Goal: Information Seeking & Learning: Learn about a topic

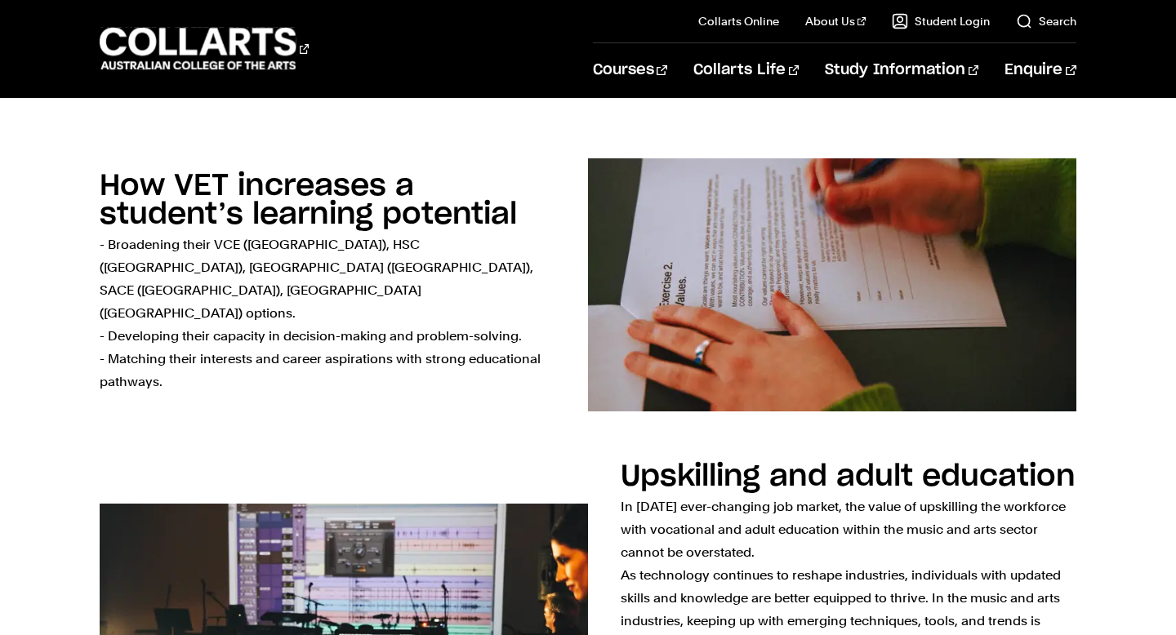
scroll to position [1251, 0]
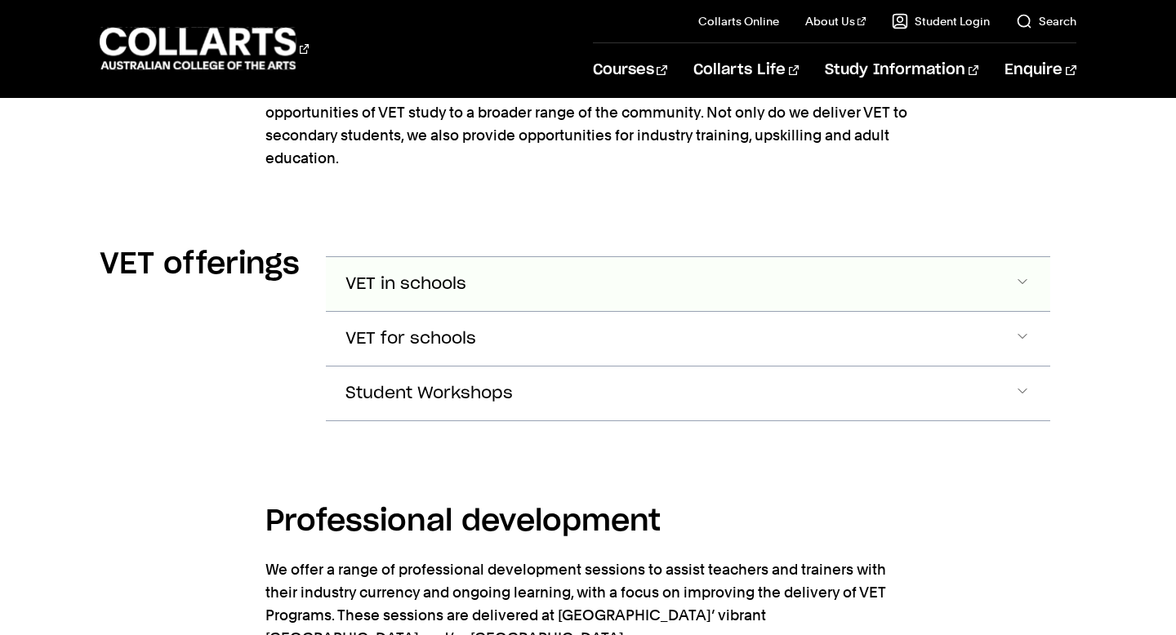
click at [496, 294] on button "VET in schools" at bounding box center [687, 284] width 723 height 54
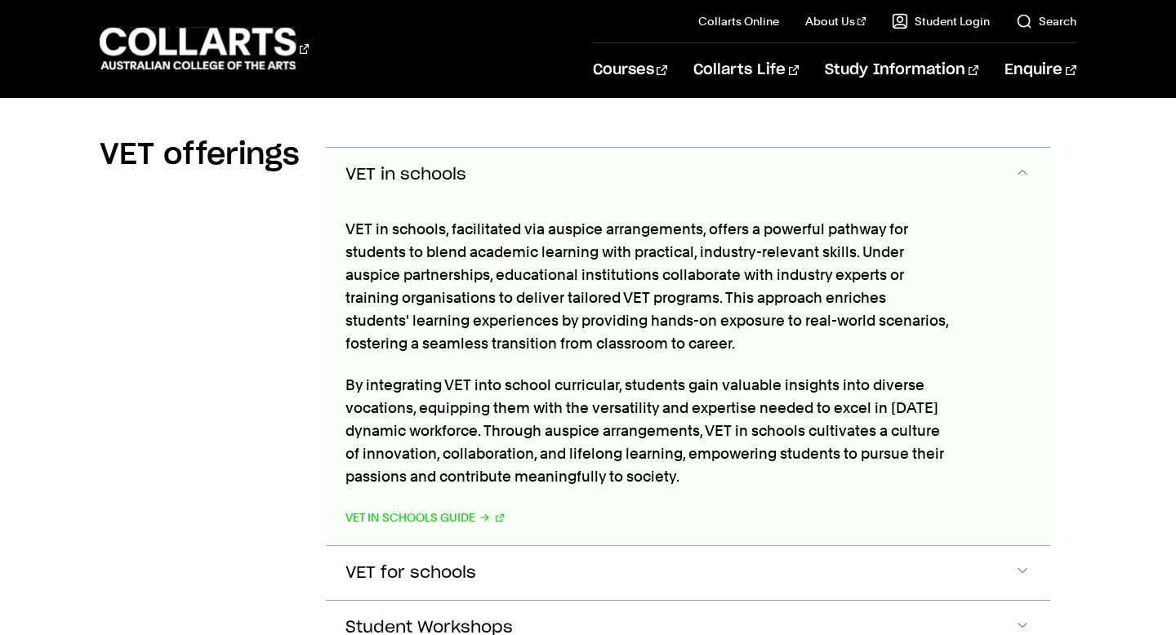
scroll to position [2194, 0]
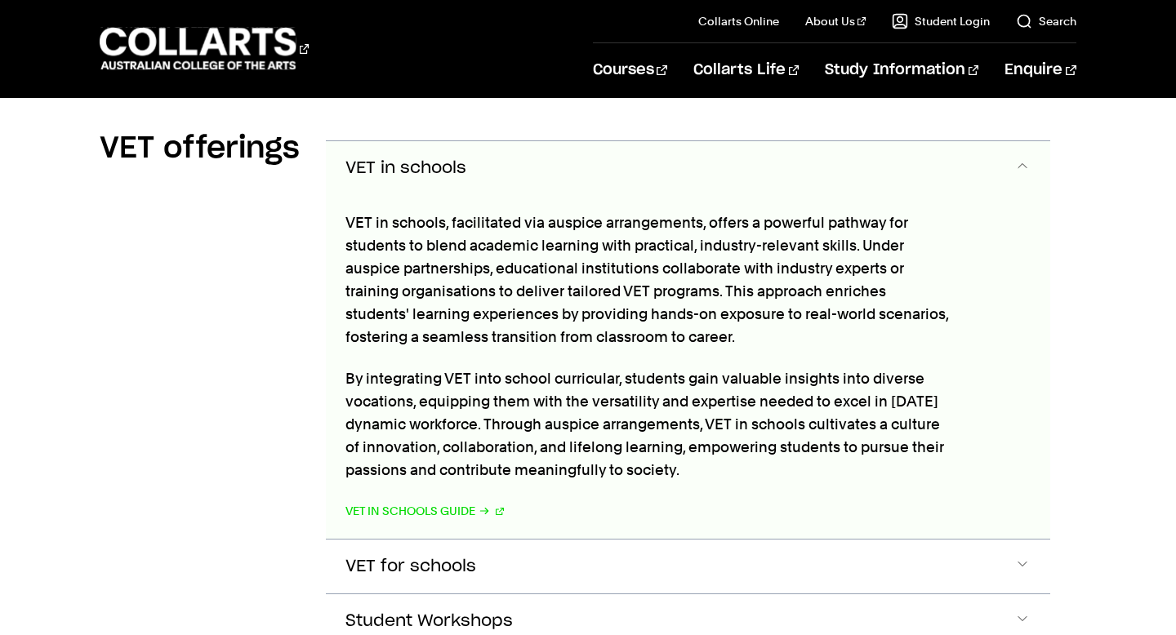
click at [534, 176] on button "VET in schools" at bounding box center [687, 168] width 723 height 54
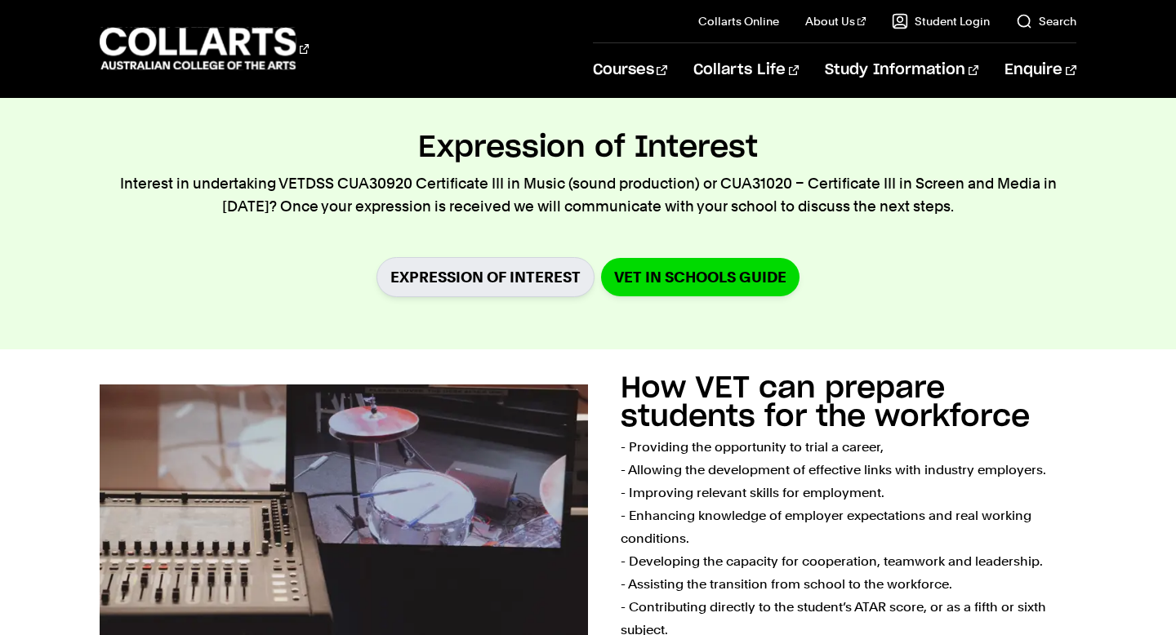
scroll to position [0, 0]
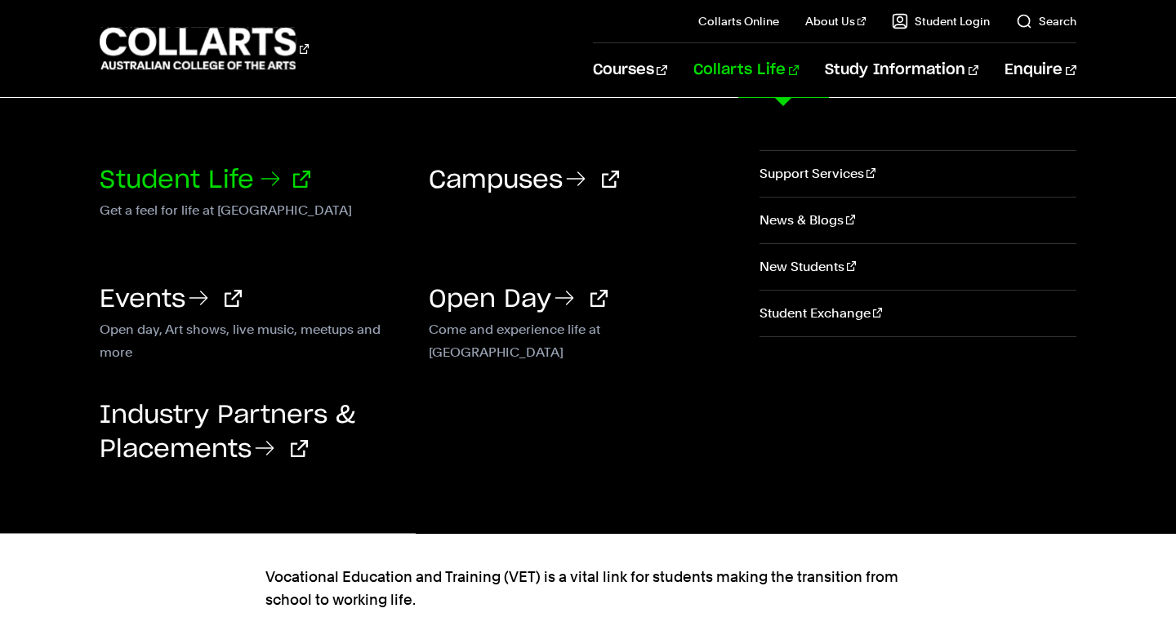
click at [207, 185] on link "Student Life" at bounding box center [205, 180] width 211 height 24
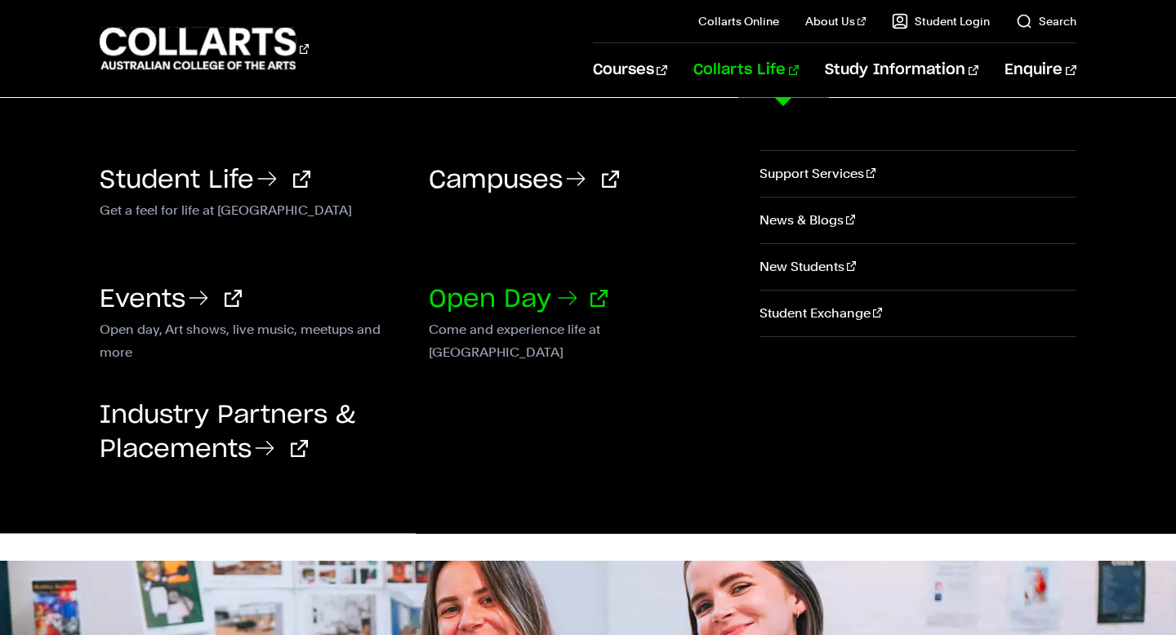
click at [562, 298] on icon at bounding box center [567, 298] width 26 height 26
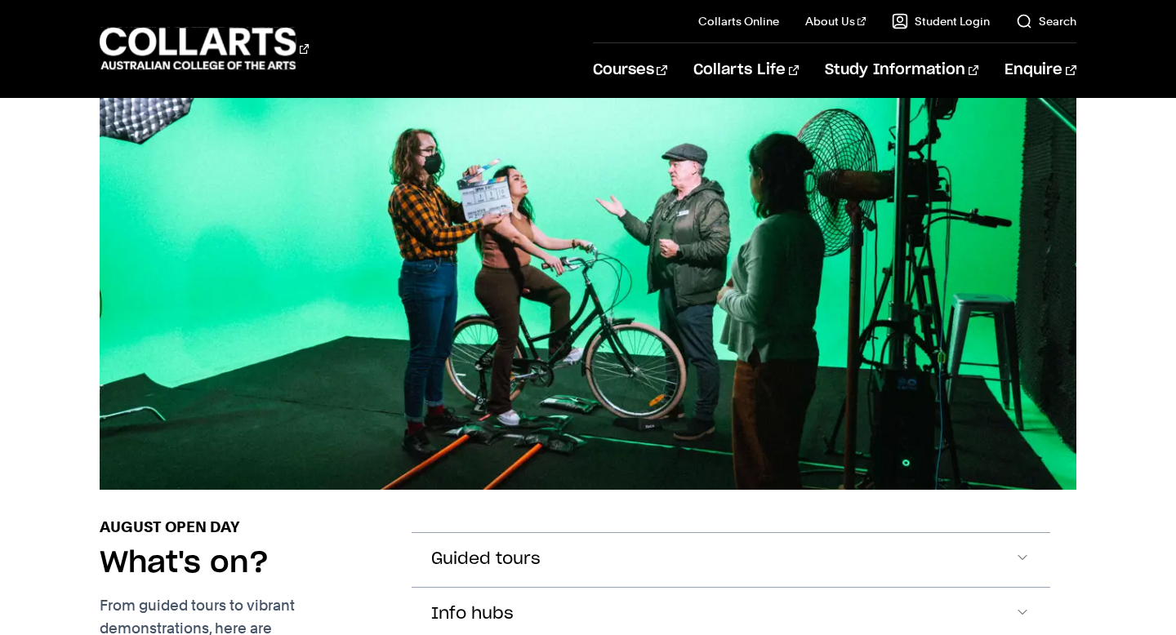
scroll to position [1309, 0]
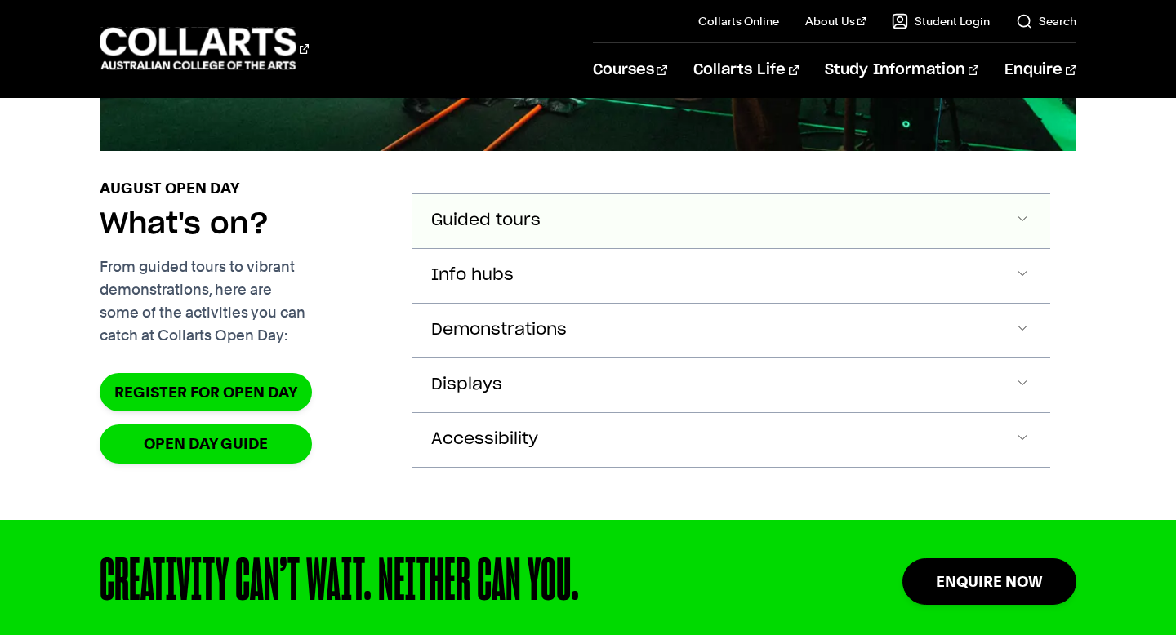
click at [581, 248] on button "Guided tours" at bounding box center [730, 221] width 638 height 54
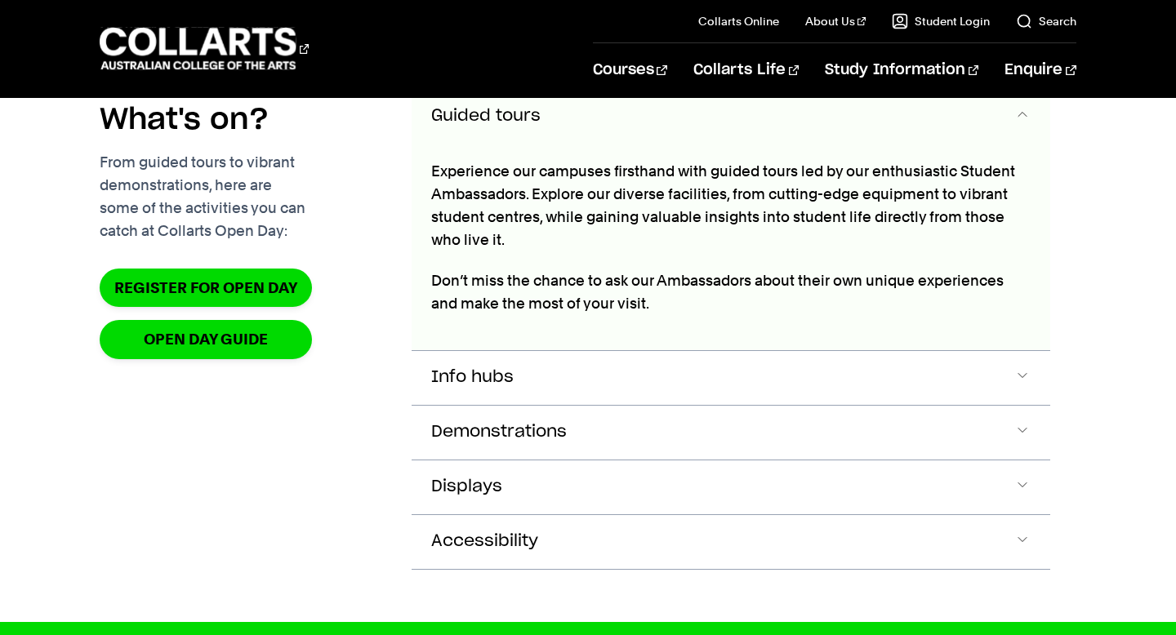
scroll to position [1755, 0]
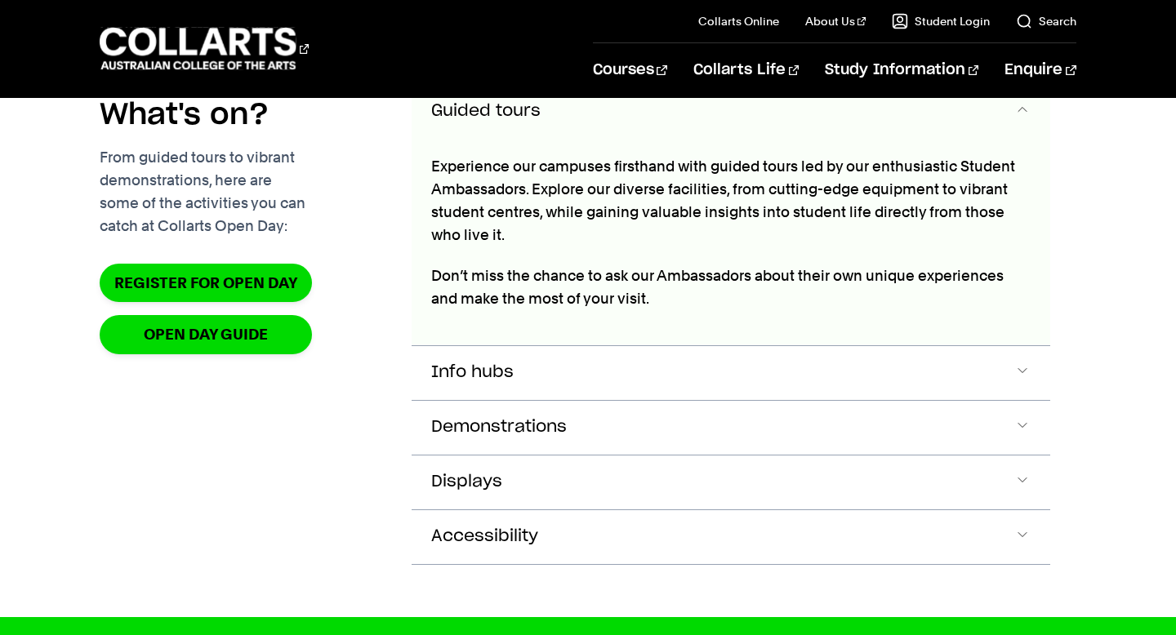
click at [609, 139] on button "Guided tours" at bounding box center [730, 112] width 638 height 54
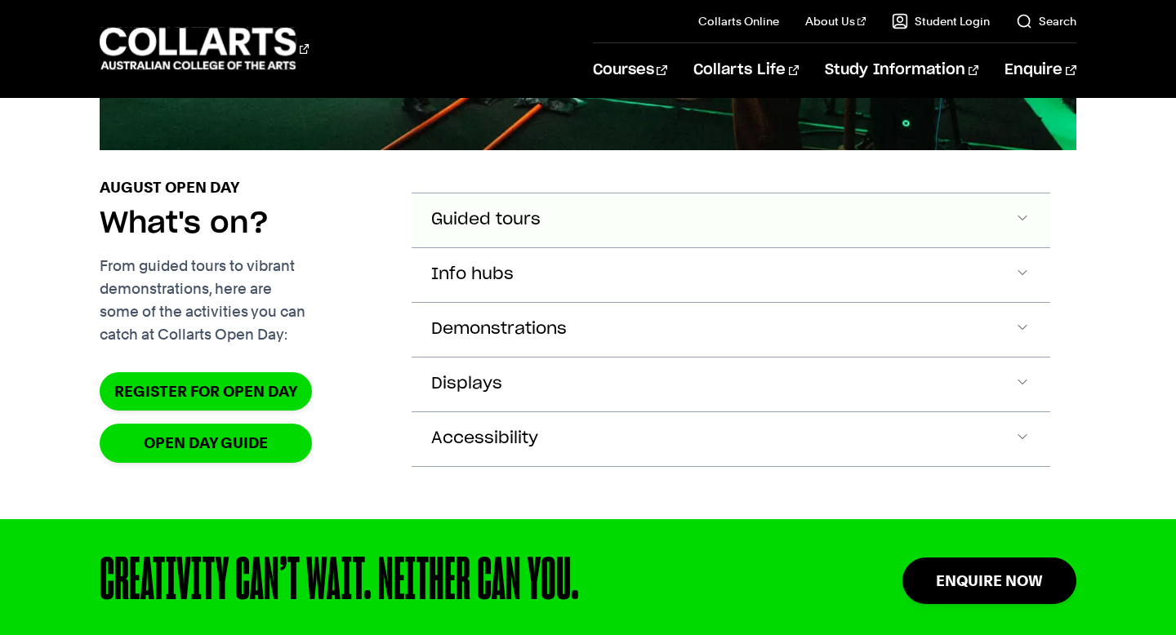
scroll to position [1652, 0]
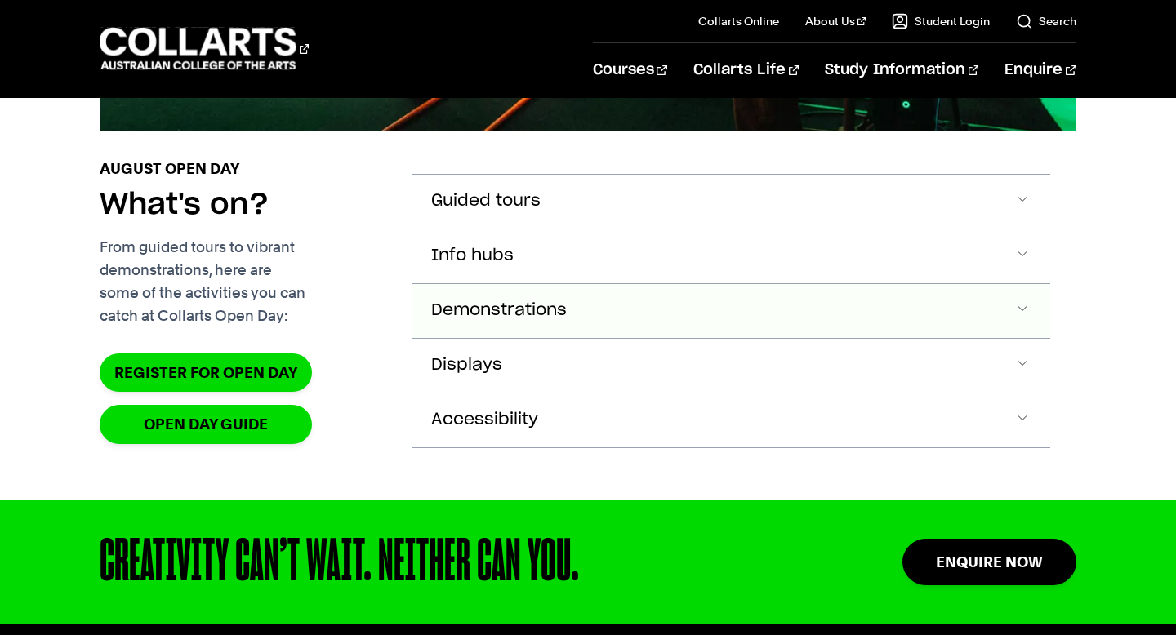
click at [524, 229] on button "Demonstrations" at bounding box center [730, 202] width 638 height 54
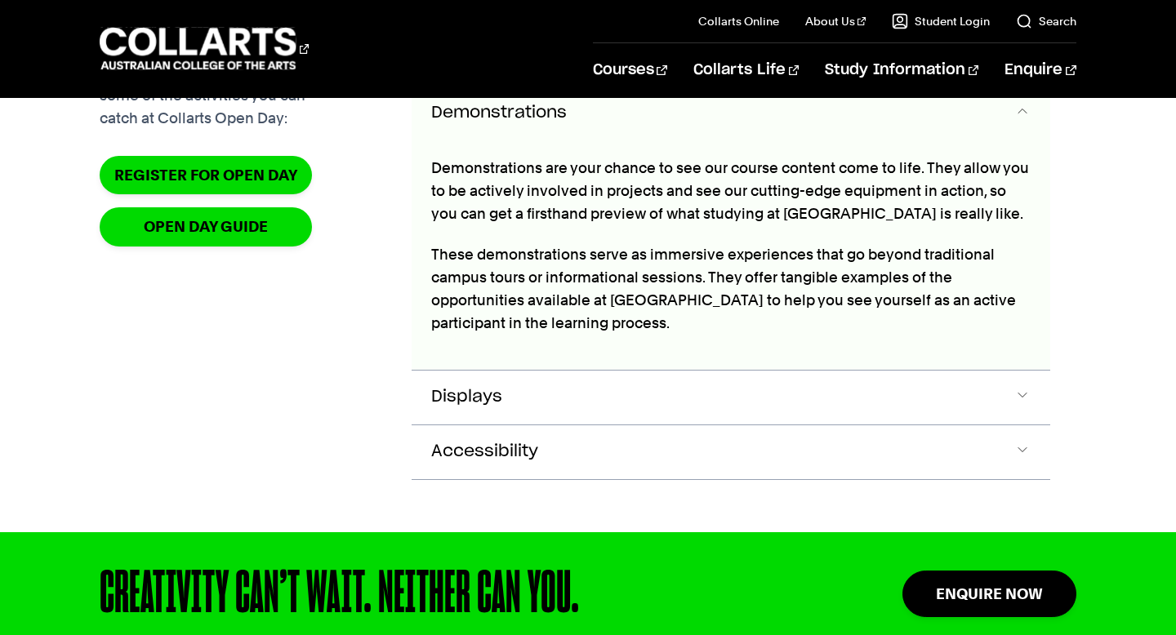
scroll to position [1864, 0]
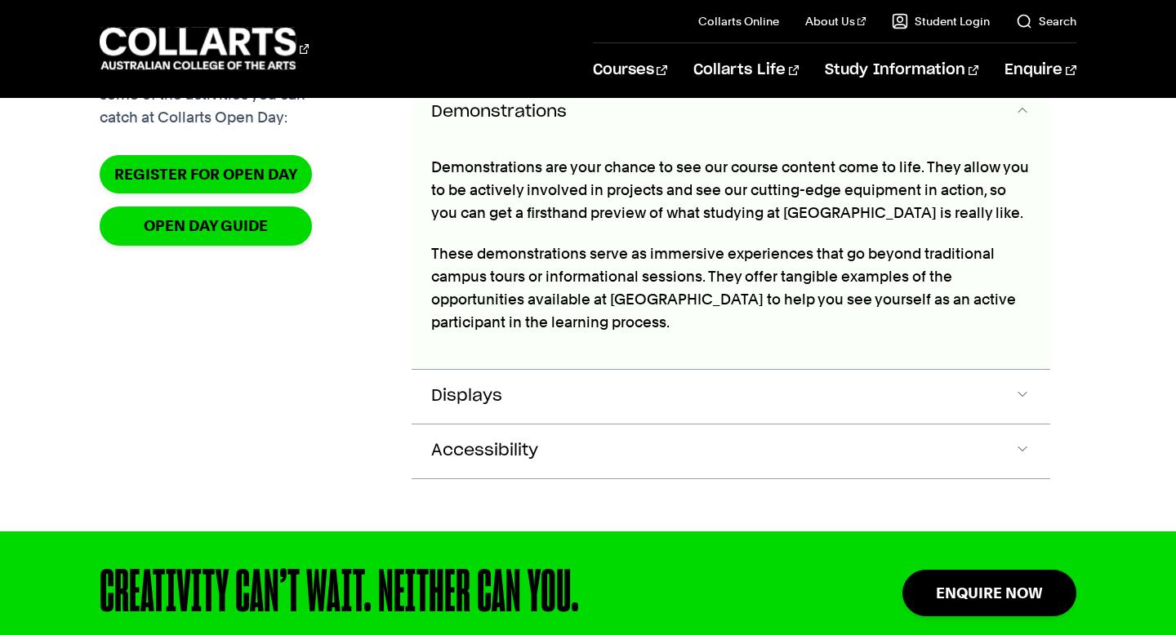
click at [663, 140] on button "Demonstrations" at bounding box center [730, 113] width 638 height 54
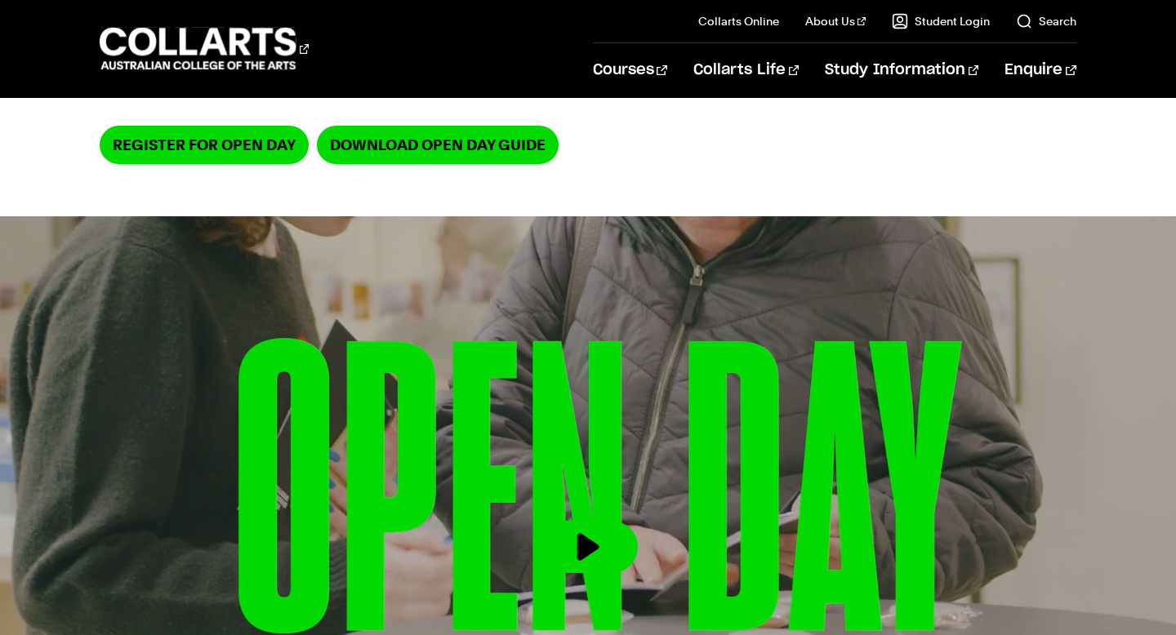
scroll to position [0, 0]
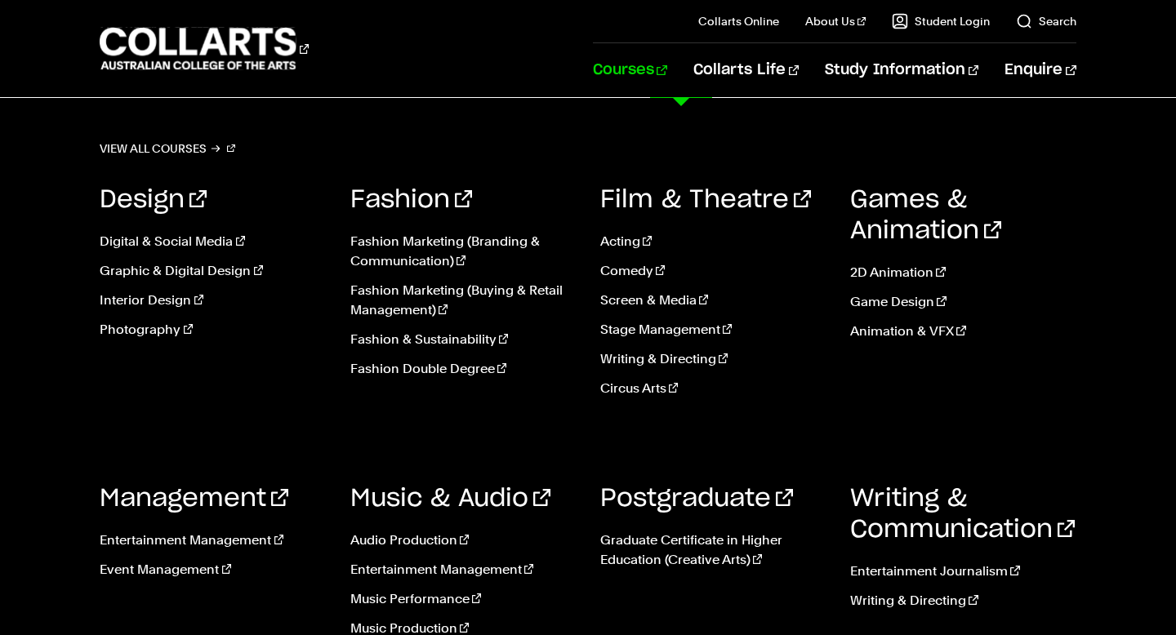
click at [665, 73] on link "Courses" at bounding box center [630, 70] width 74 height 54
click at [613, 241] on link "Acting" at bounding box center [712, 242] width 225 height 20
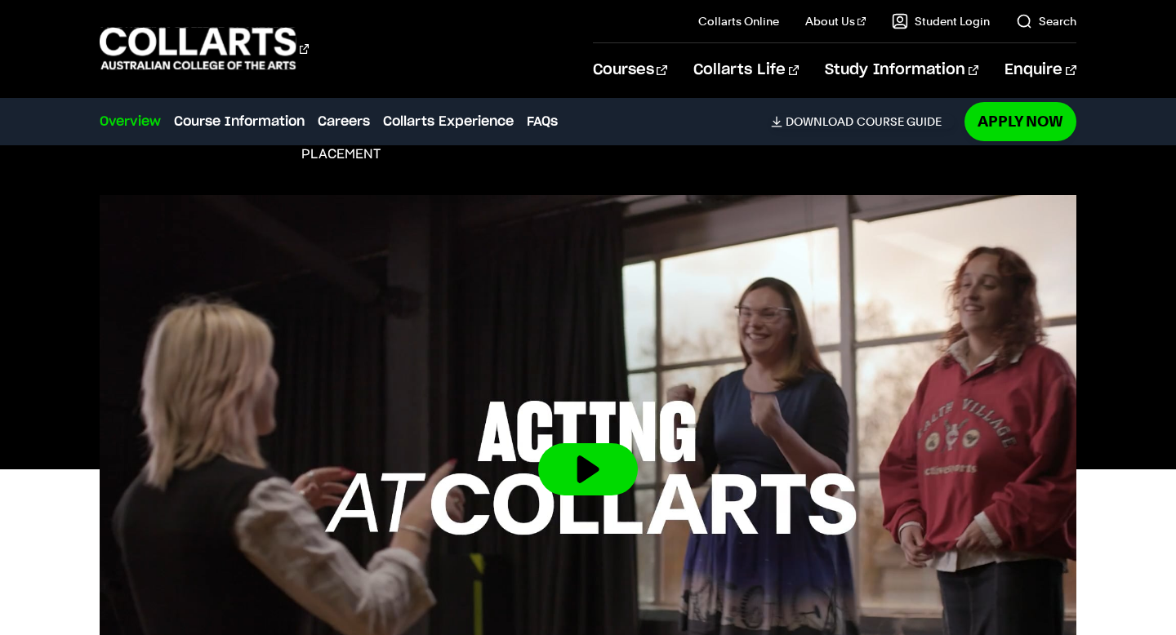
scroll to position [439, 0]
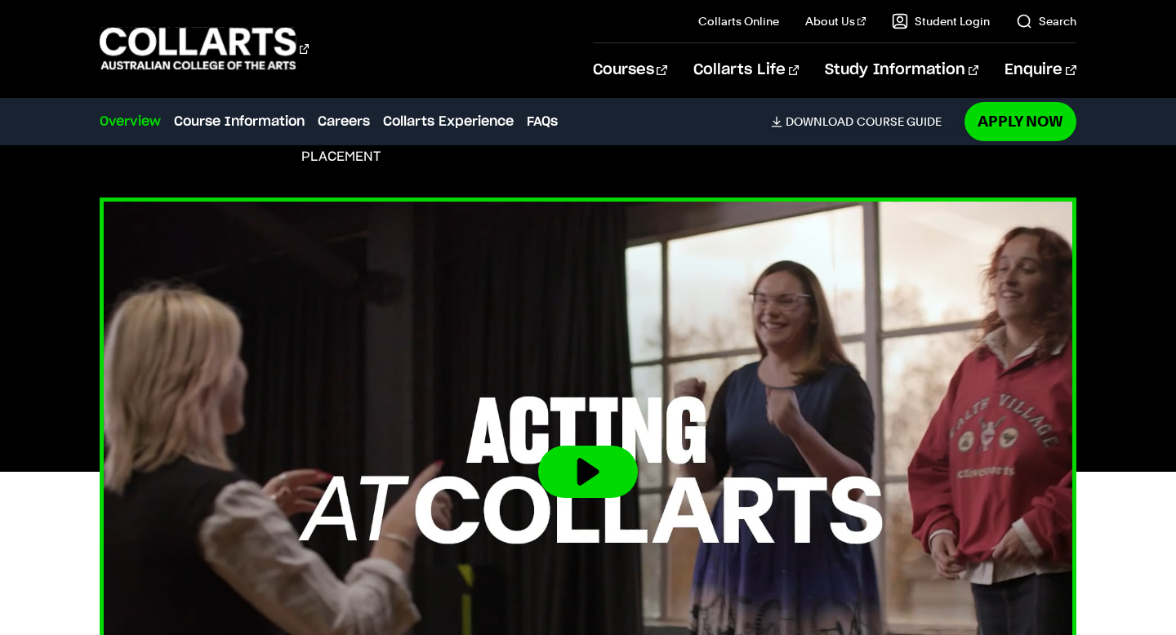
click at [636, 300] on img at bounding box center [588, 472] width 1074 height 604
click at [601, 487] on button at bounding box center [588, 472] width 100 height 52
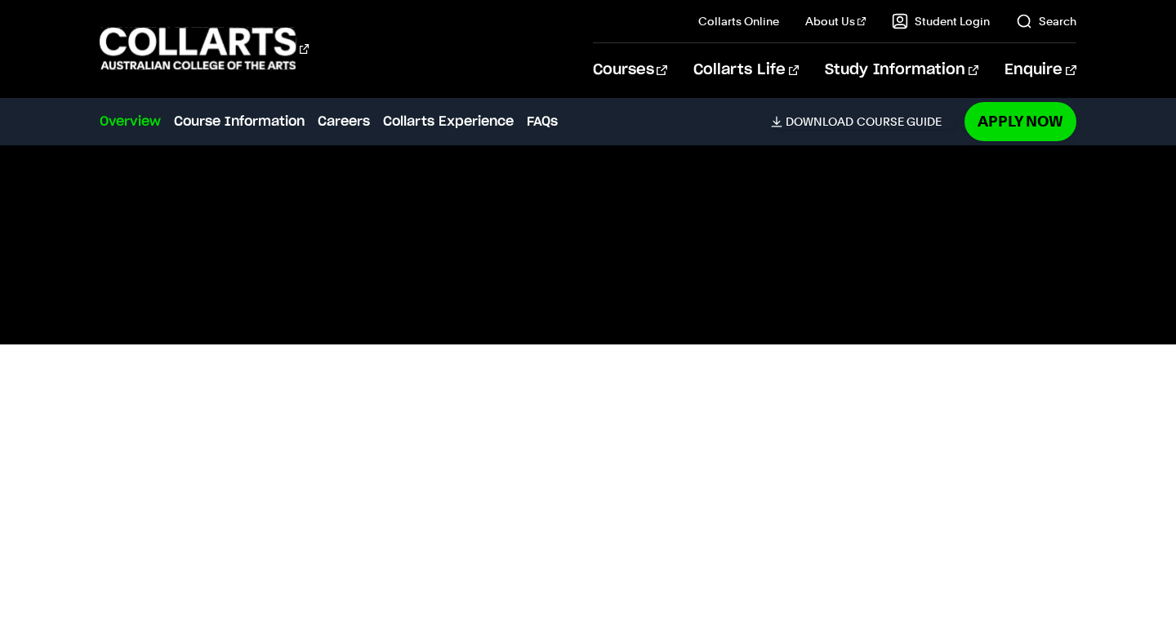
scroll to position [565, 0]
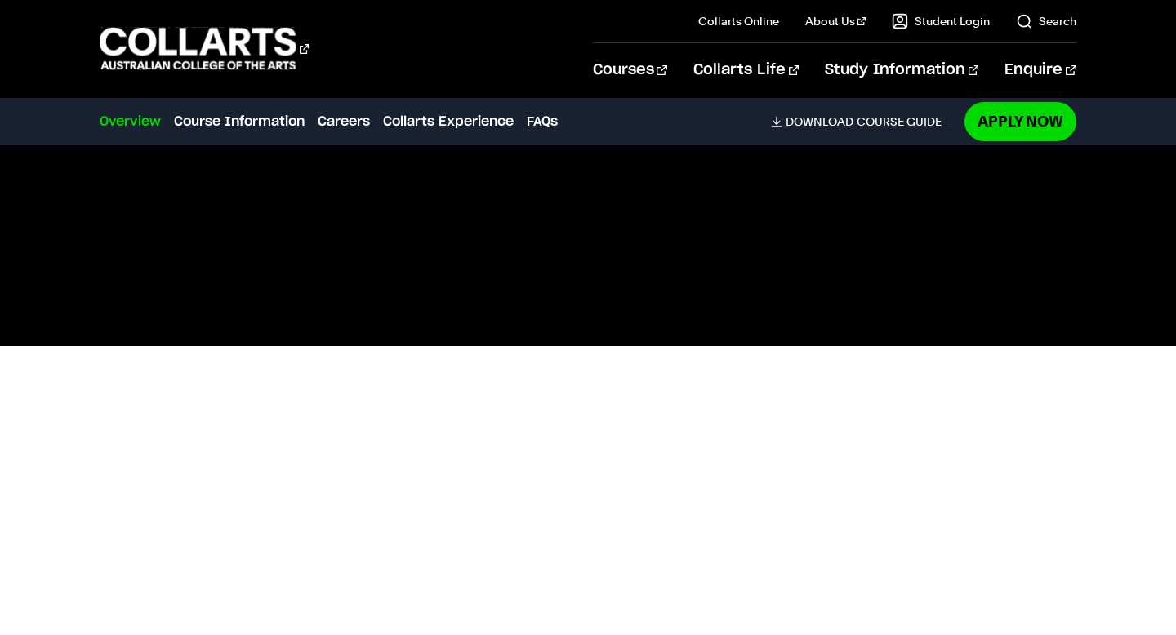
click at [1087, 319] on div at bounding box center [588, 346] width 1176 height 549
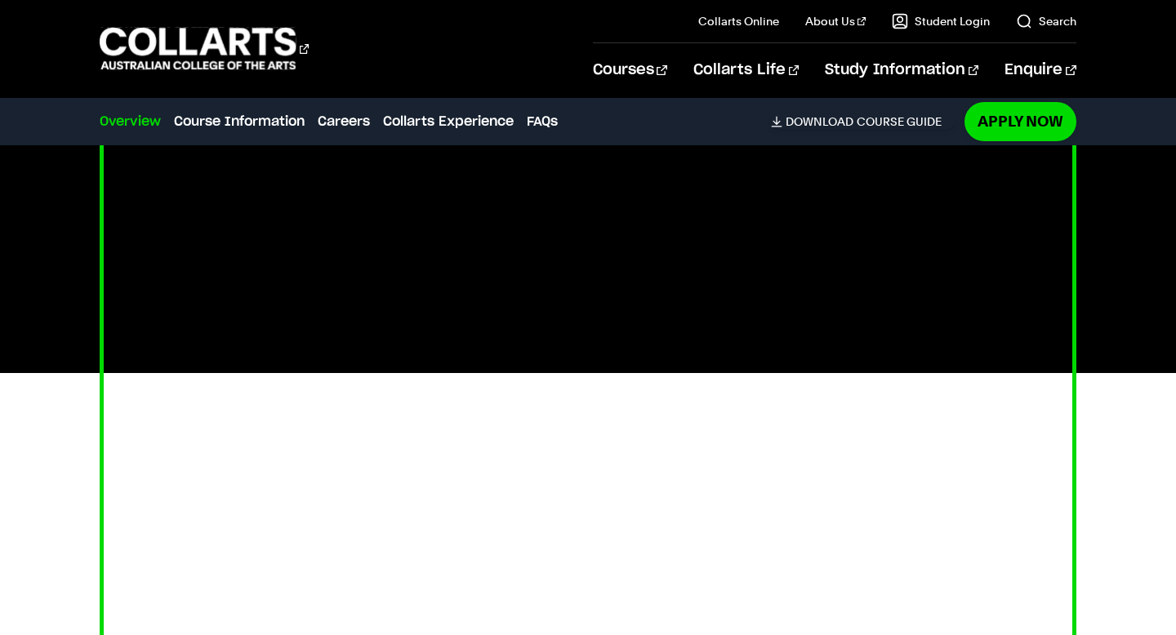
scroll to position [533, 0]
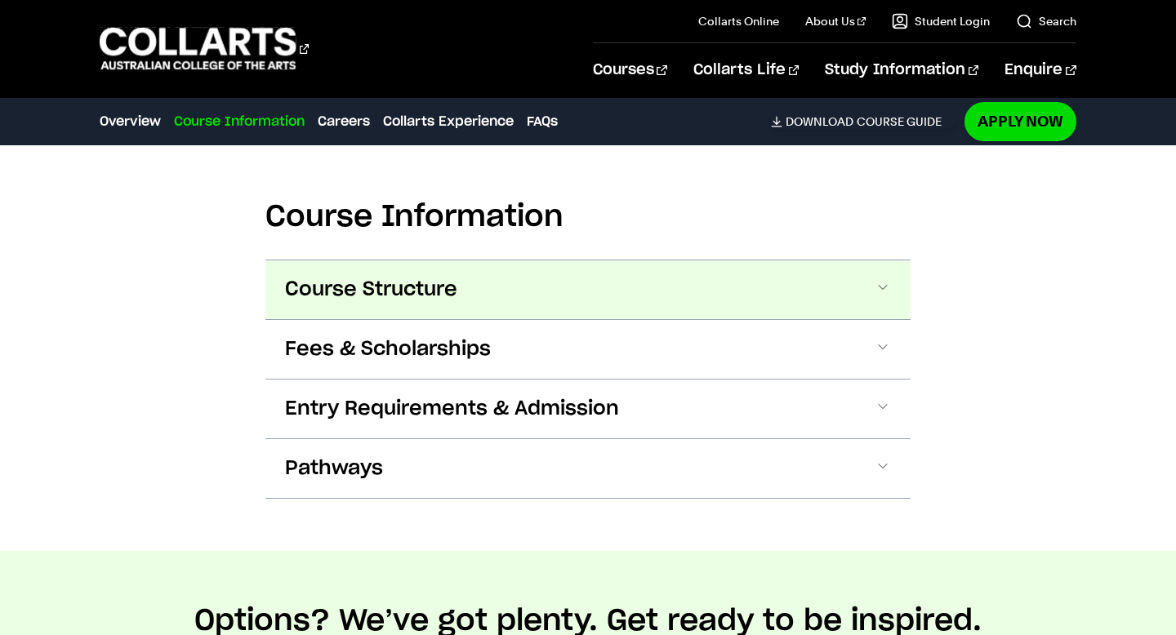
click at [715, 293] on button "Course Structure" at bounding box center [587, 289] width 645 height 59
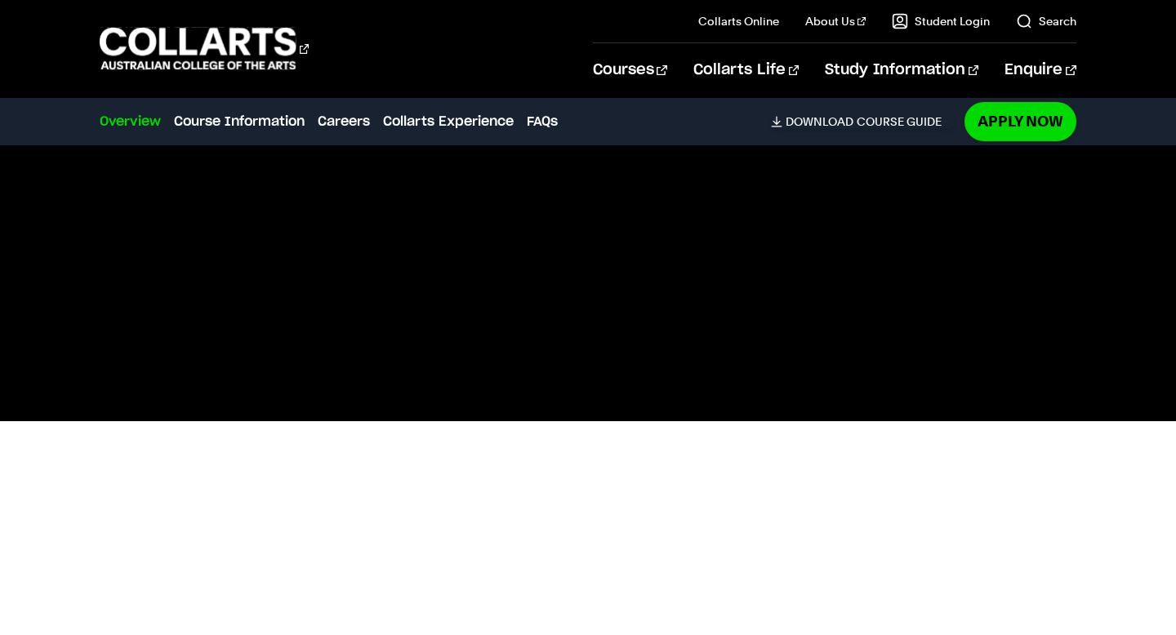
scroll to position [489, 0]
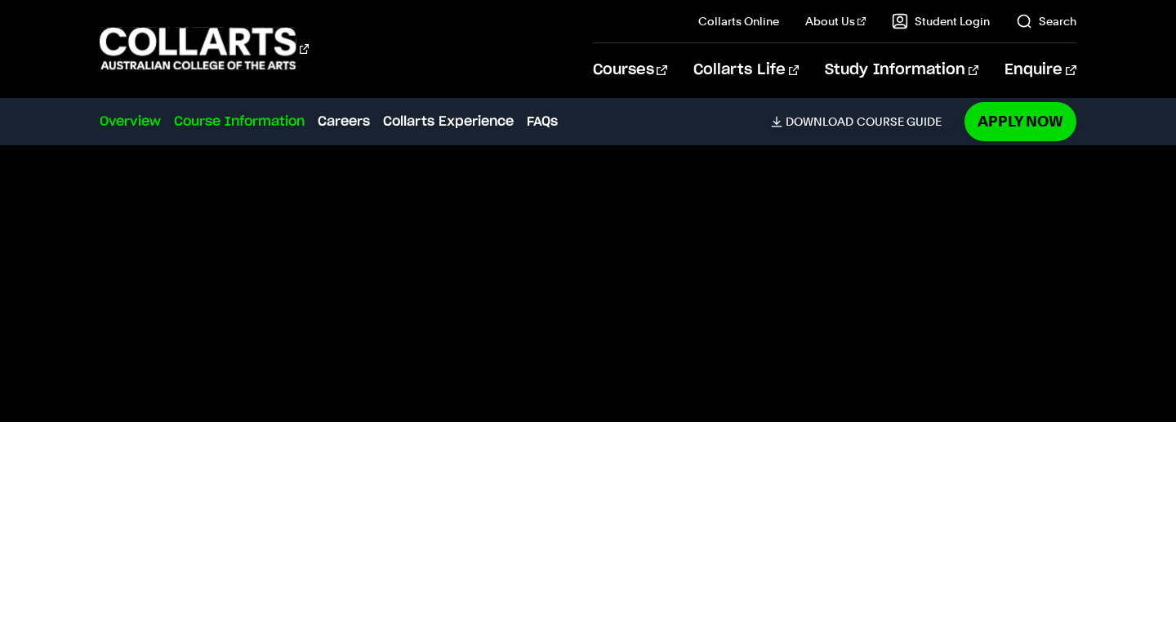
click at [230, 124] on link "Course Information" at bounding box center [239, 122] width 131 height 20
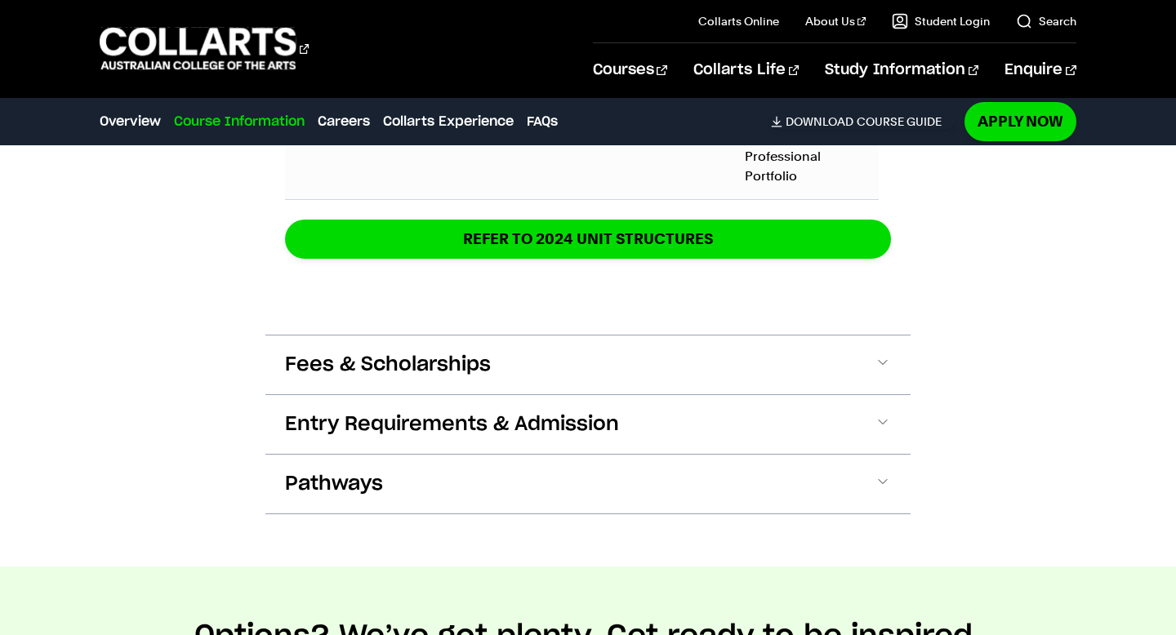
scroll to position [2602, 0]
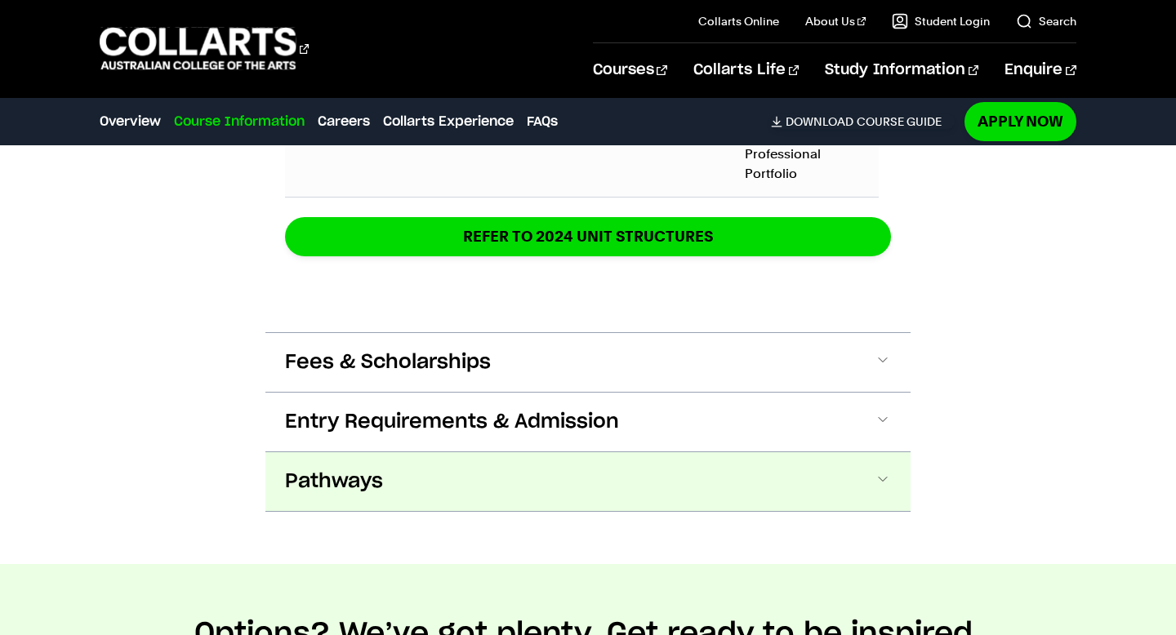
click at [486, 495] on button "Pathways" at bounding box center [587, 481] width 645 height 59
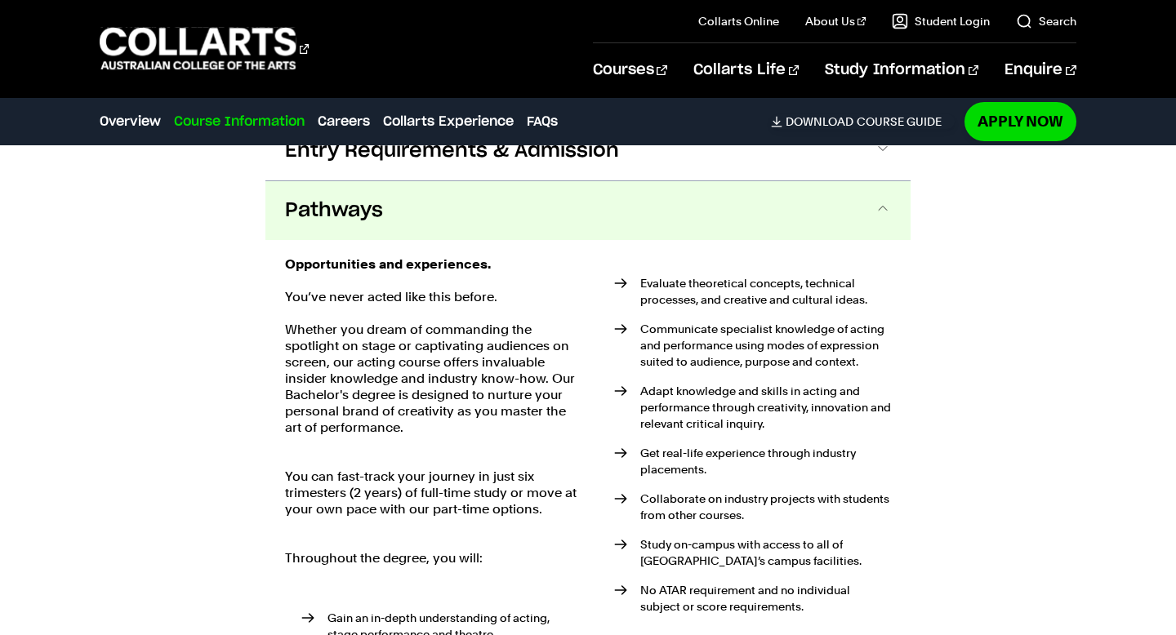
scroll to position [2906, 0]
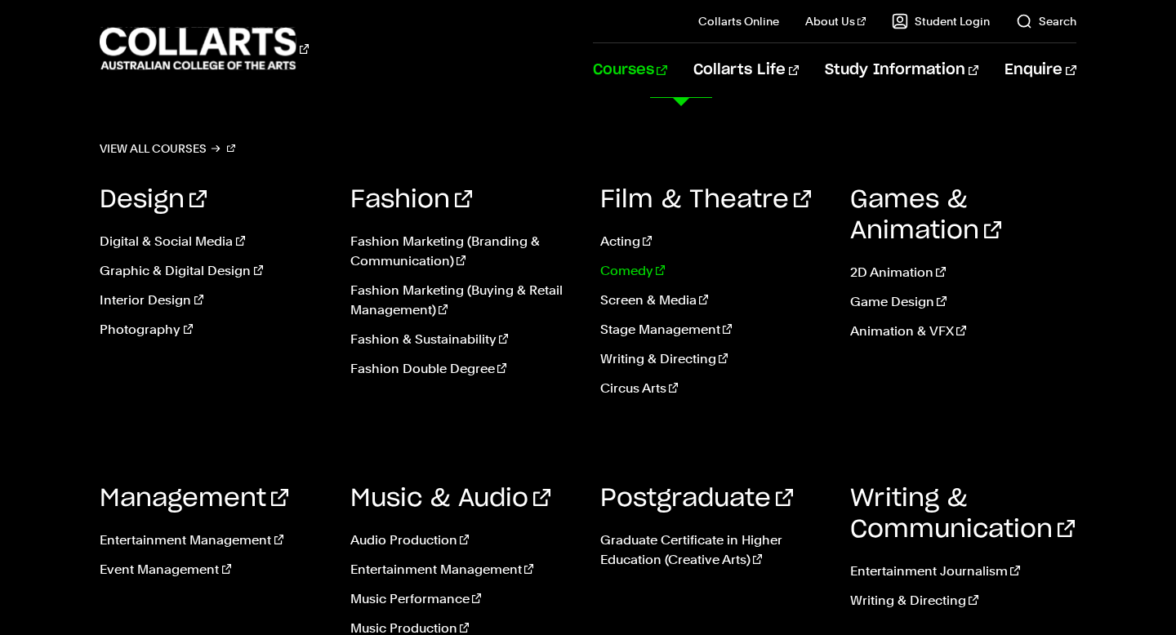
click at [627, 266] on link "Comedy" at bounding box center [712, 271] width 225 height 20
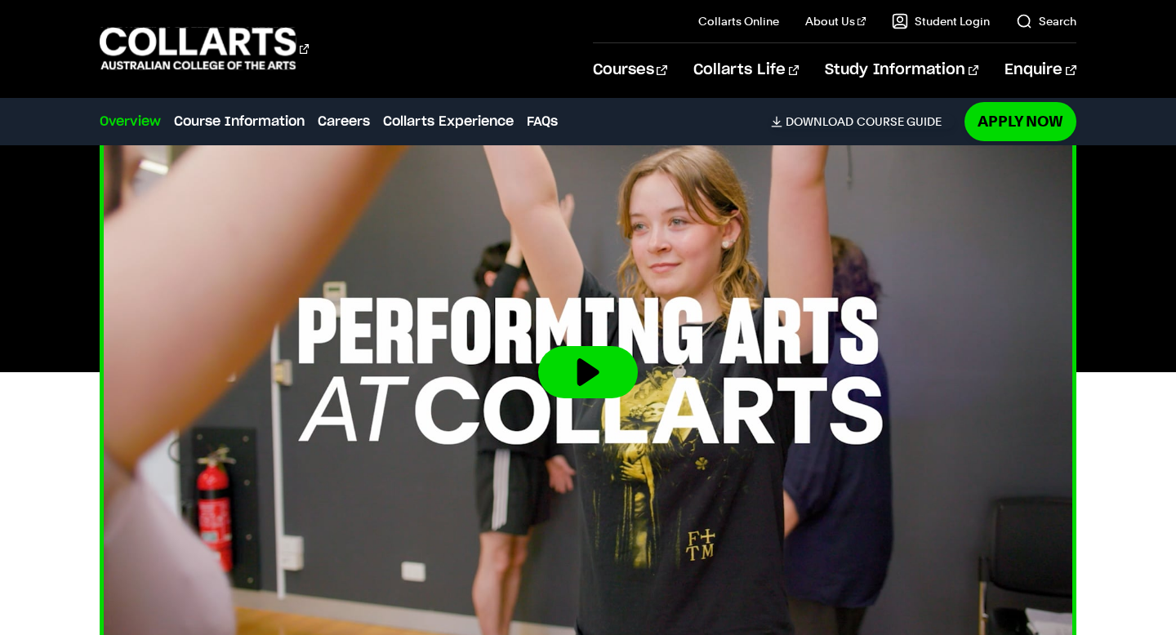
scroll to position [525, 0]
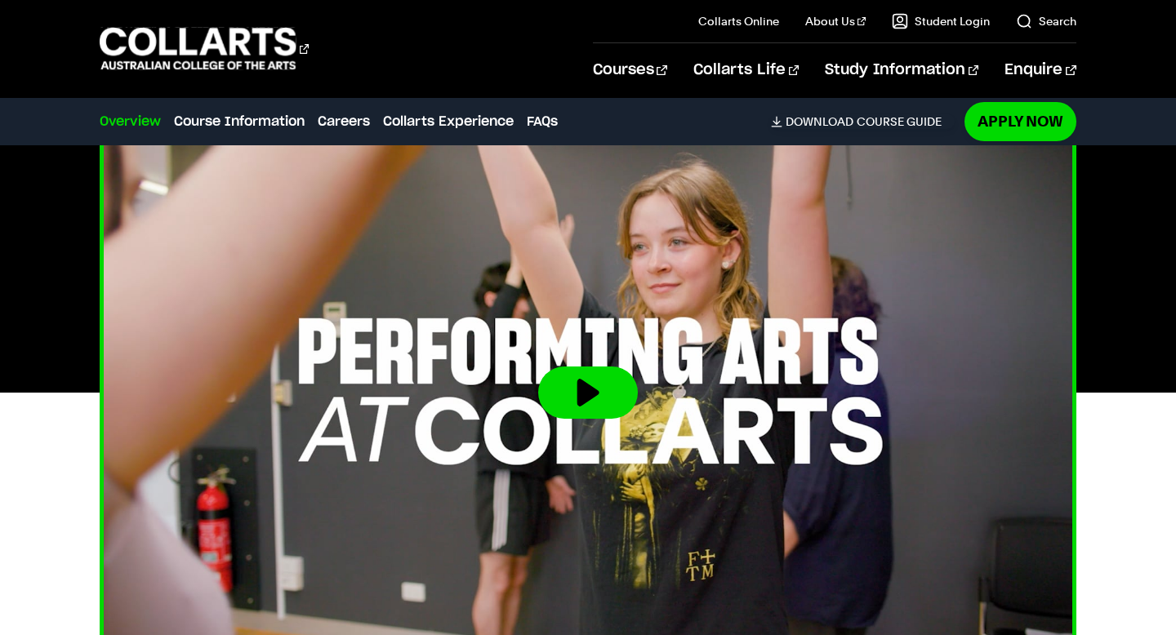
click at [553, 414] on button at bounding box center [588, 393] width 100 height 52
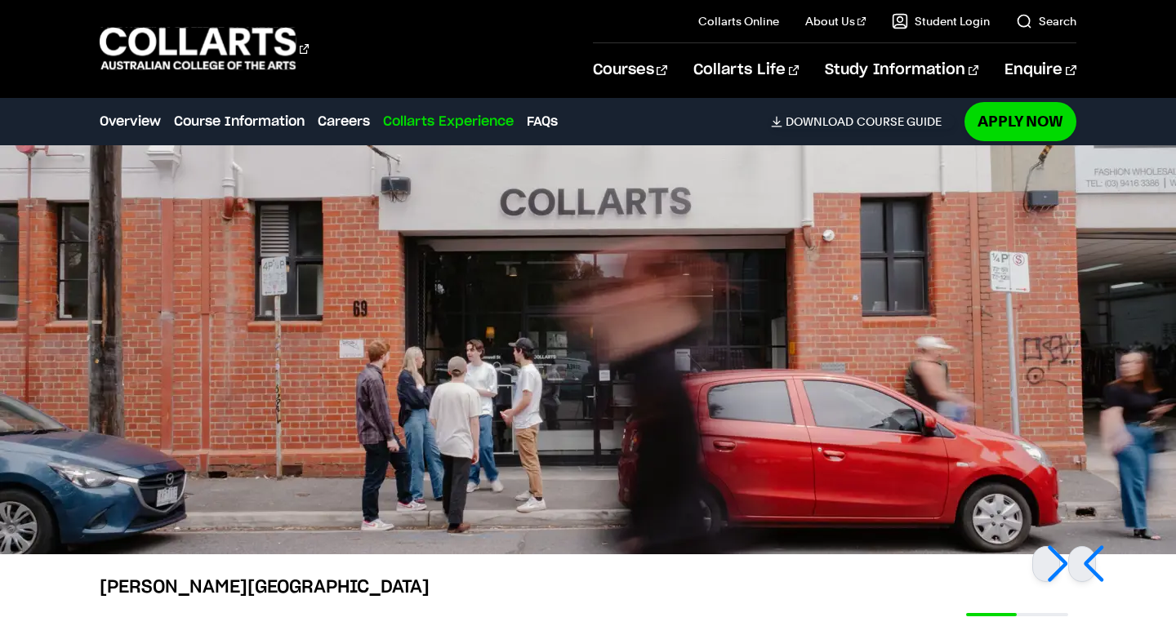
scroll to position [3252, 0]
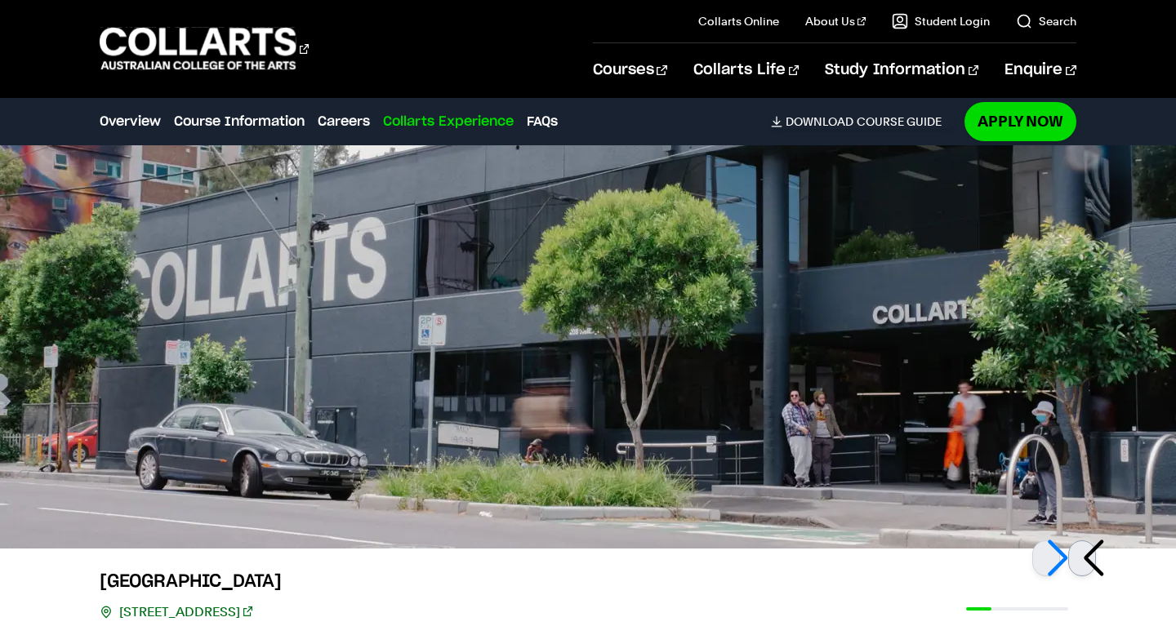
click at [1093, 558] on div at bounding box center [1082, 558] width 28 height 36
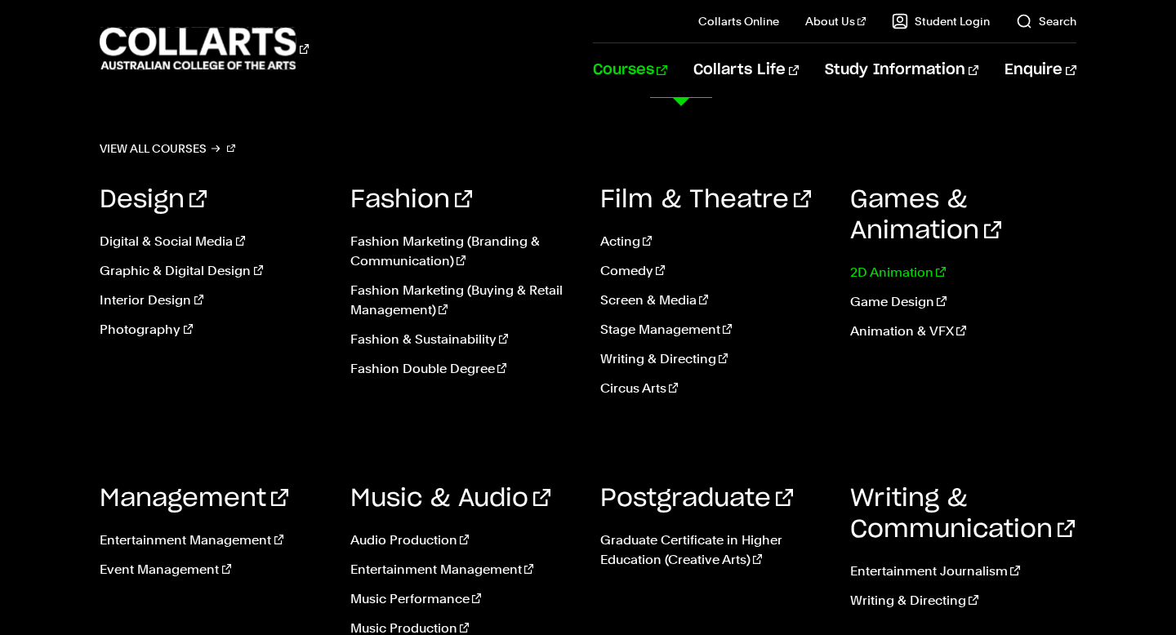
click at [880, 264] on link "2D Animation" at bounding box center [962, 273] width 225 height 20
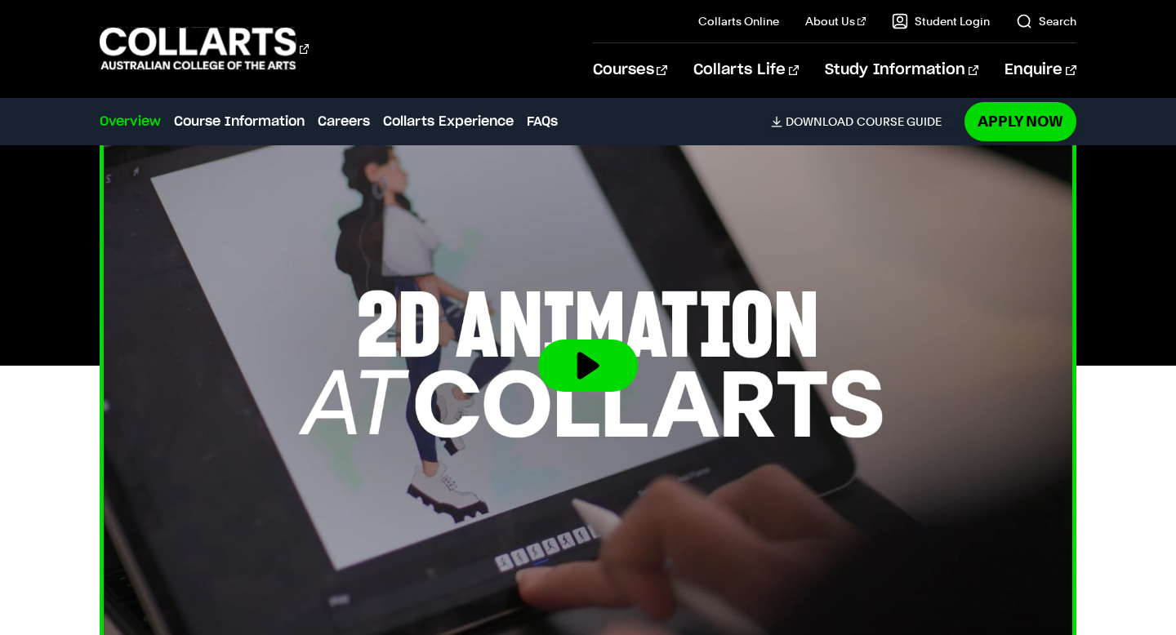
scroll to position [492, 0]
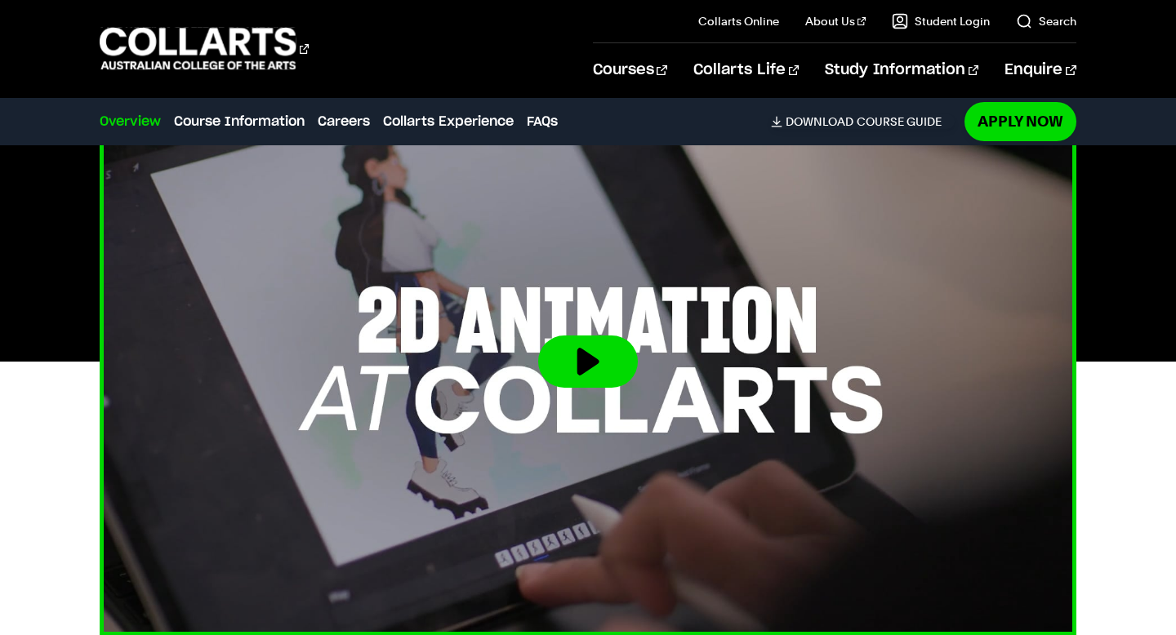
click at [607, 383] on button at bounding box center [588, 362] width 100 height 52
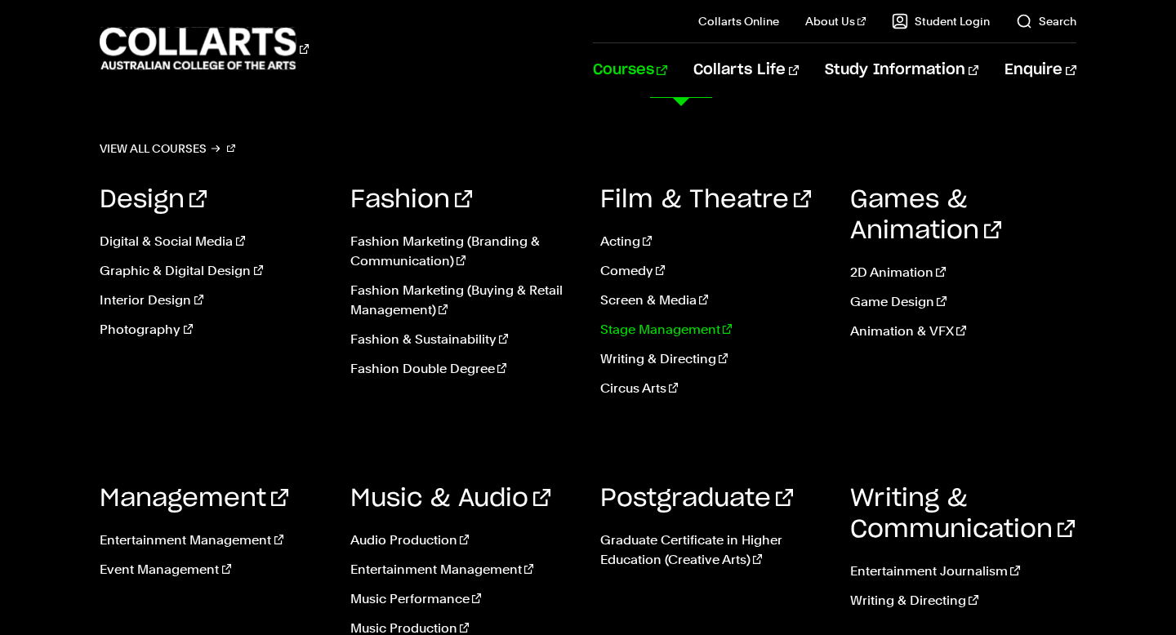
click at [629, 326] on link "Stage Management" at bounding box center [712, 330] width 225 height 20
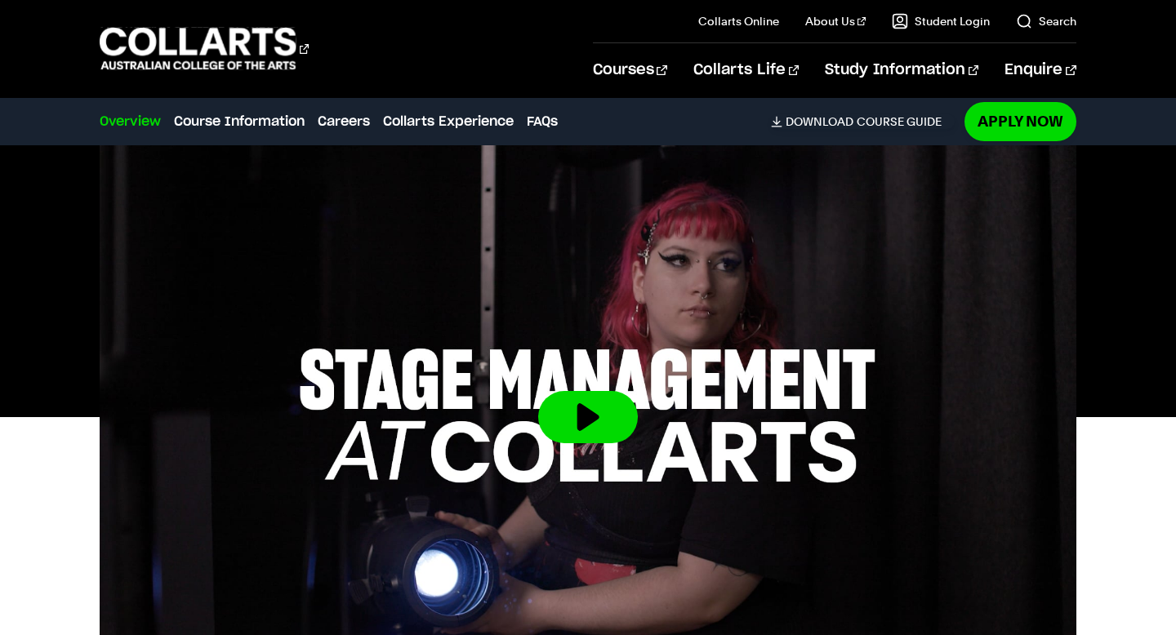
scroll to position [512, 0]
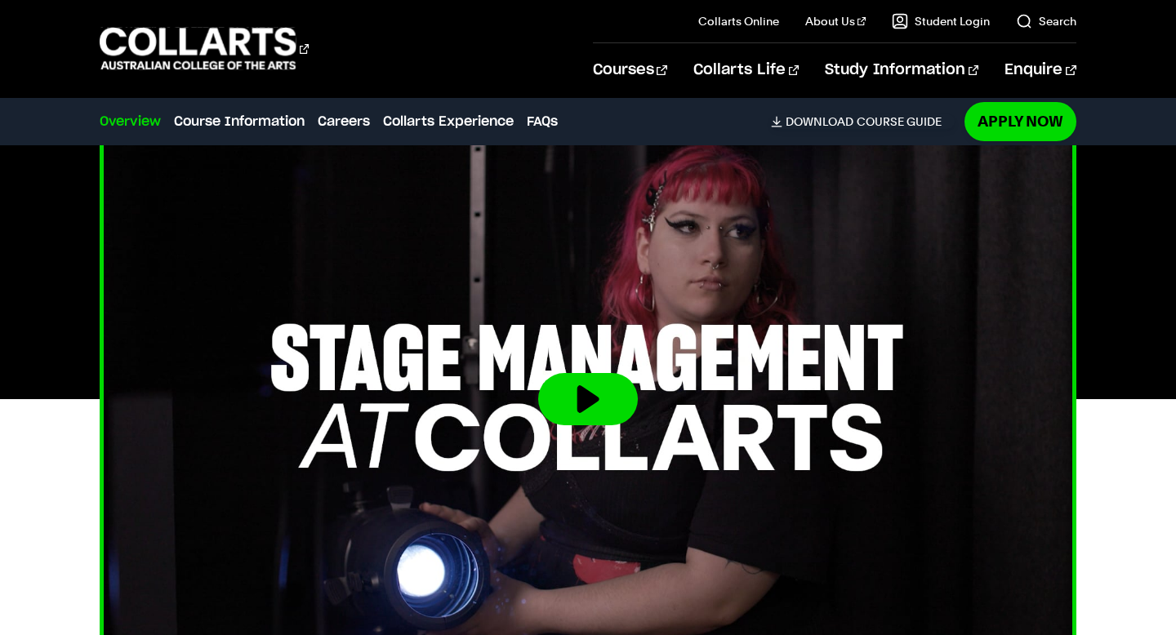
click at [639, 403] on img at bounding box center [588, 399] width 1074 height 604
click at [595, 403] on button at bounding box center [588, 399] width 100 height 52
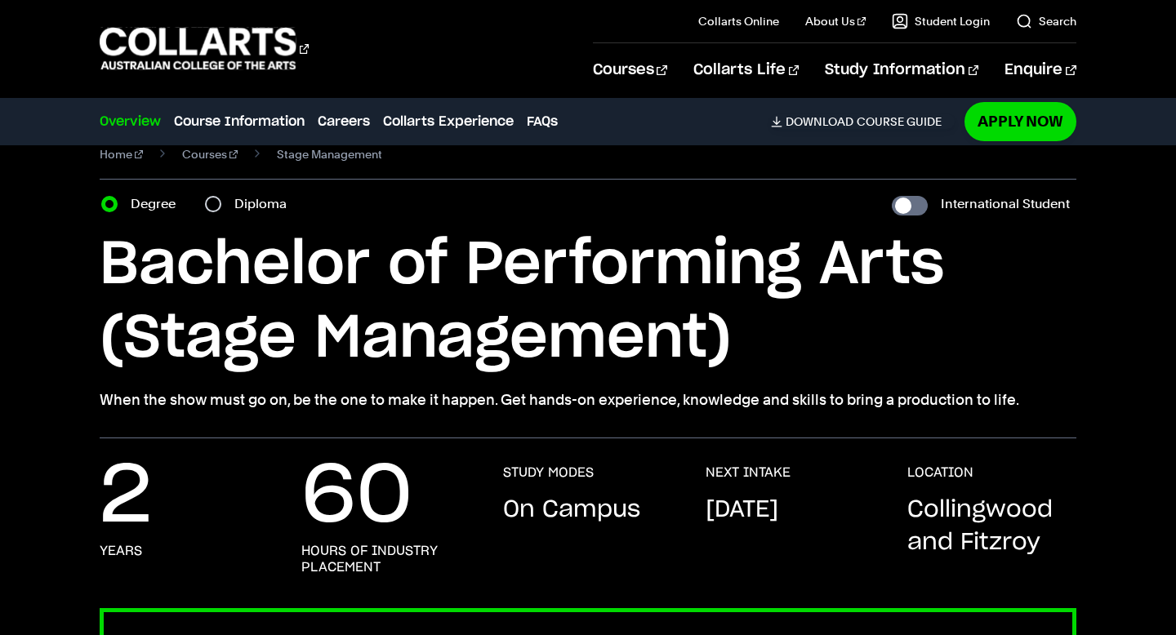
scroll to position [0, 0]
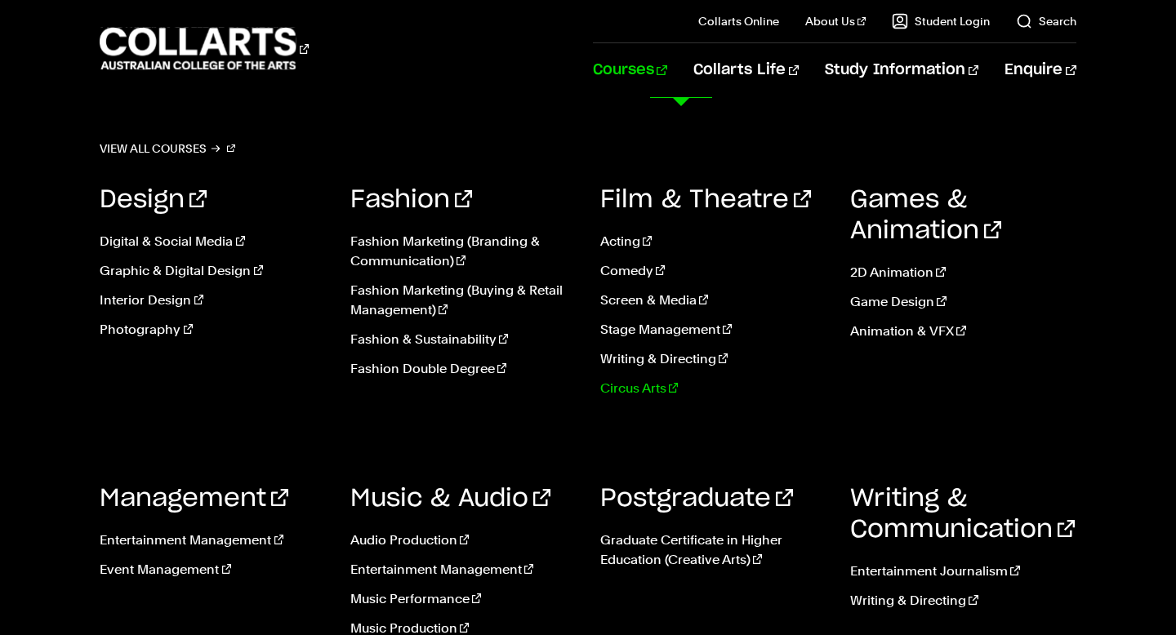
click at [620, 385] on link "Circus Arts" at bounding box center [712, 389] width 225 height 20
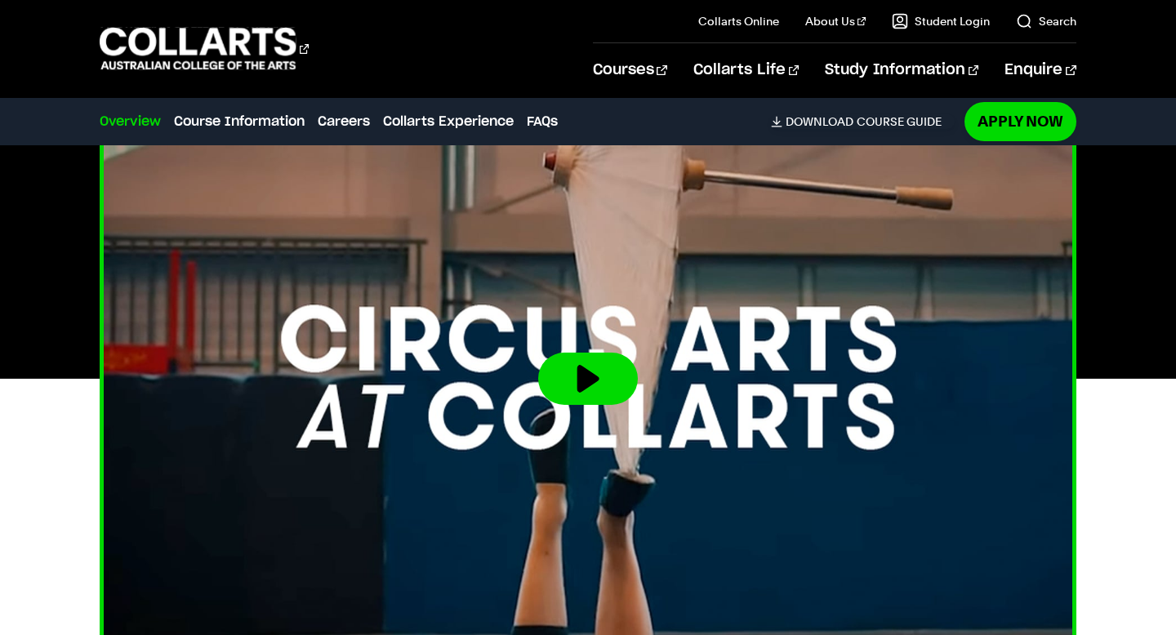
scroll to position [446, 0]
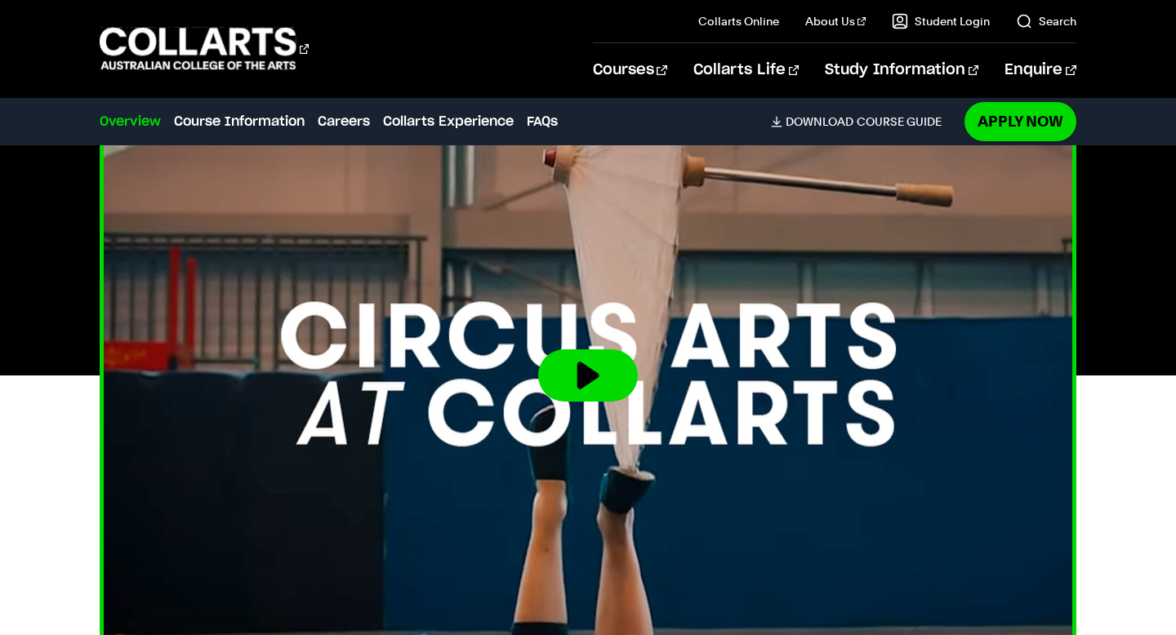
click at [820, 439] on img at bounding box center [588, 375] width 1074 height 604
click at [580, 349] on button at bounding box center [588, 375] width 100 height 52
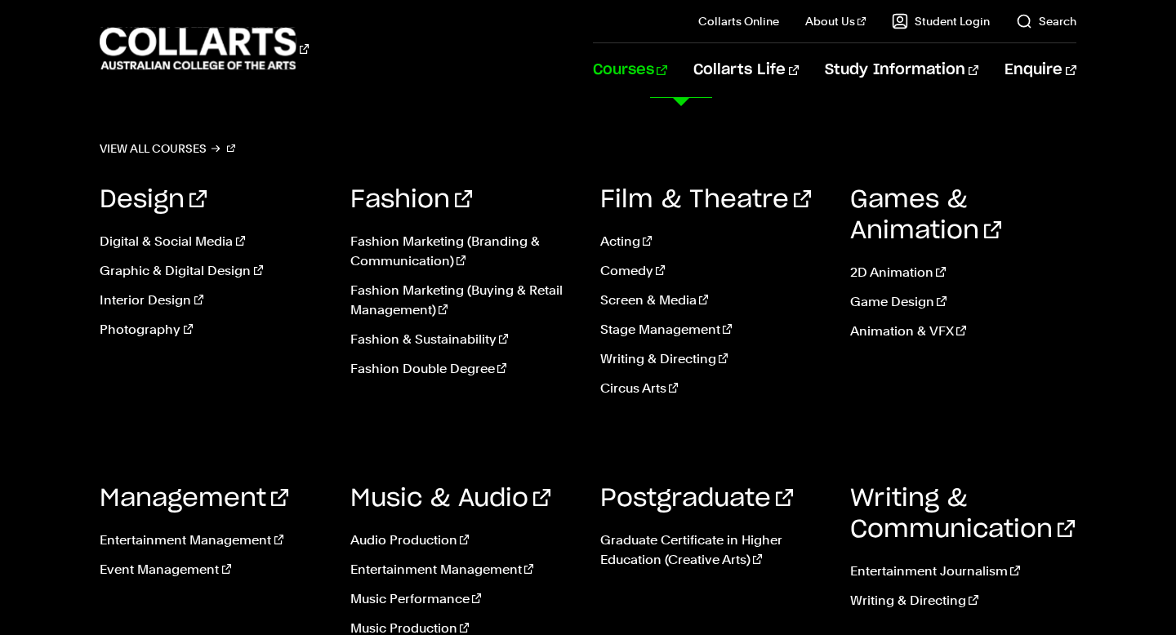
scroll to position [545, 0]
click at [409, 599] on link "Music Performance" at bounding box center [462, 599] width 225 height 20
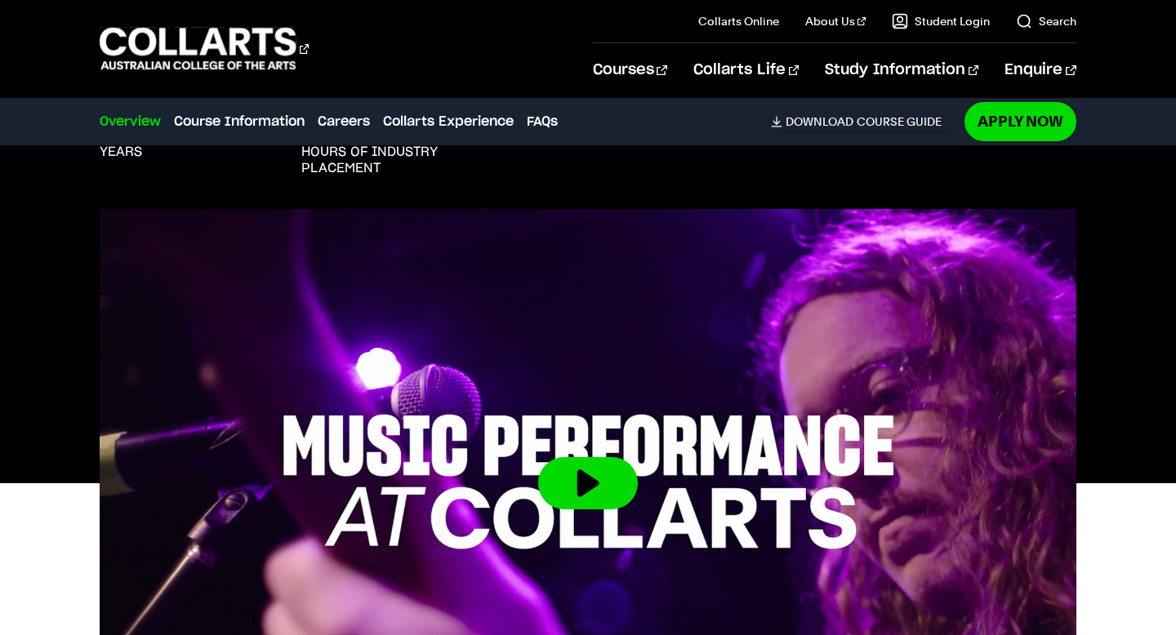
scroll to position [382, 0]
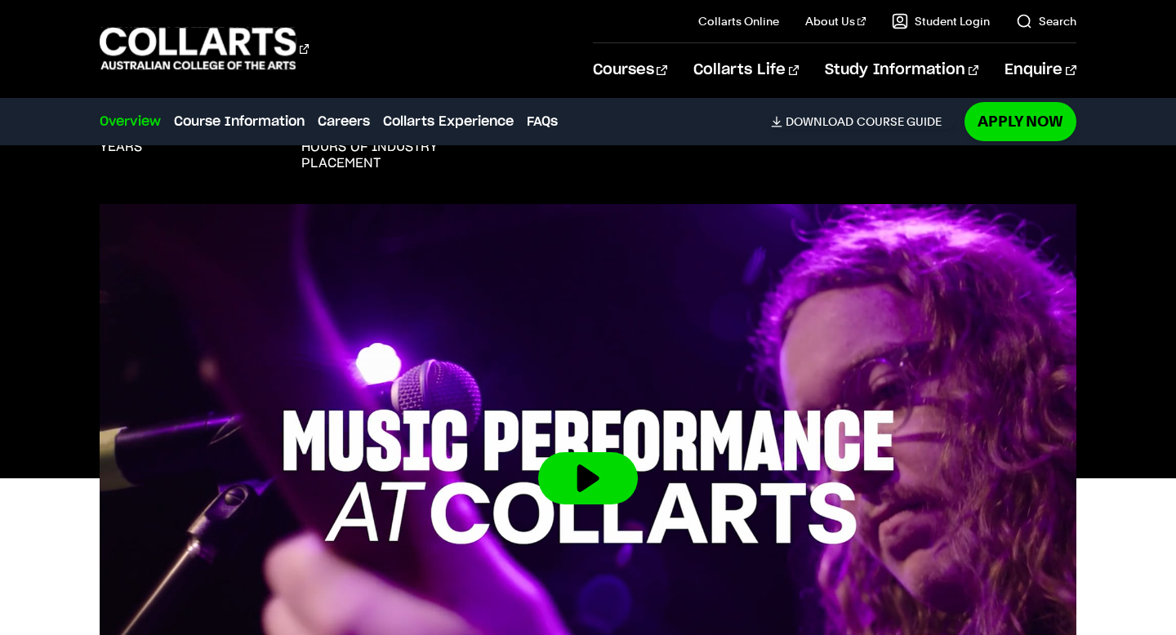
click at [428, 358] on img at bounding box center [588, 478] width 976 height 549
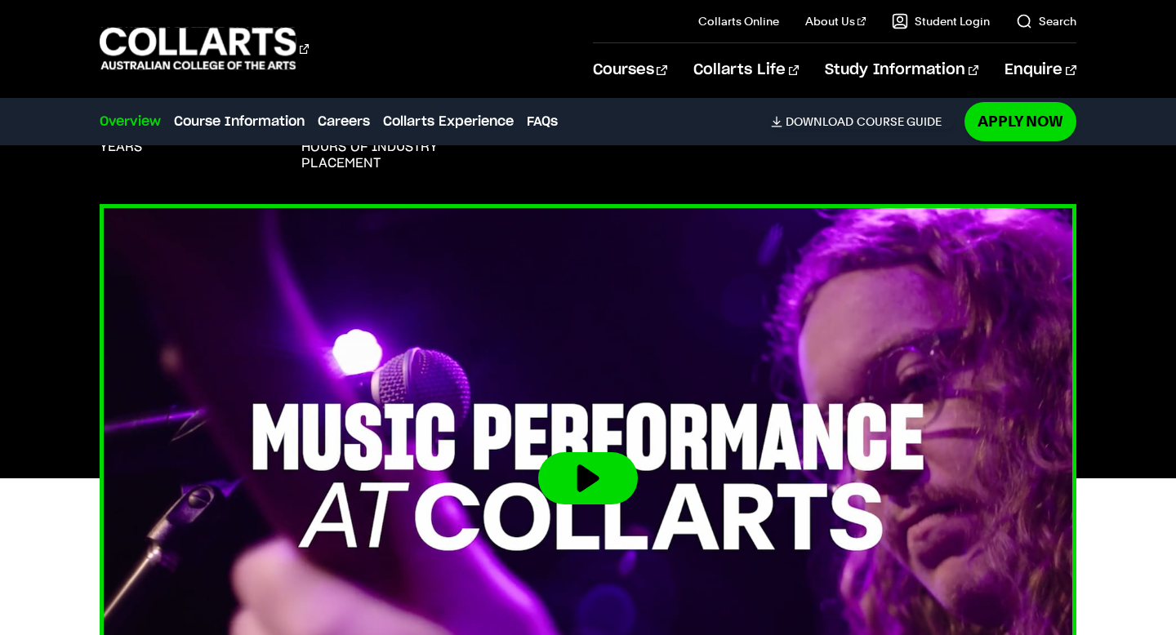
click at [627, 481] on button at bounding box center [588, 478] width 100 height 52
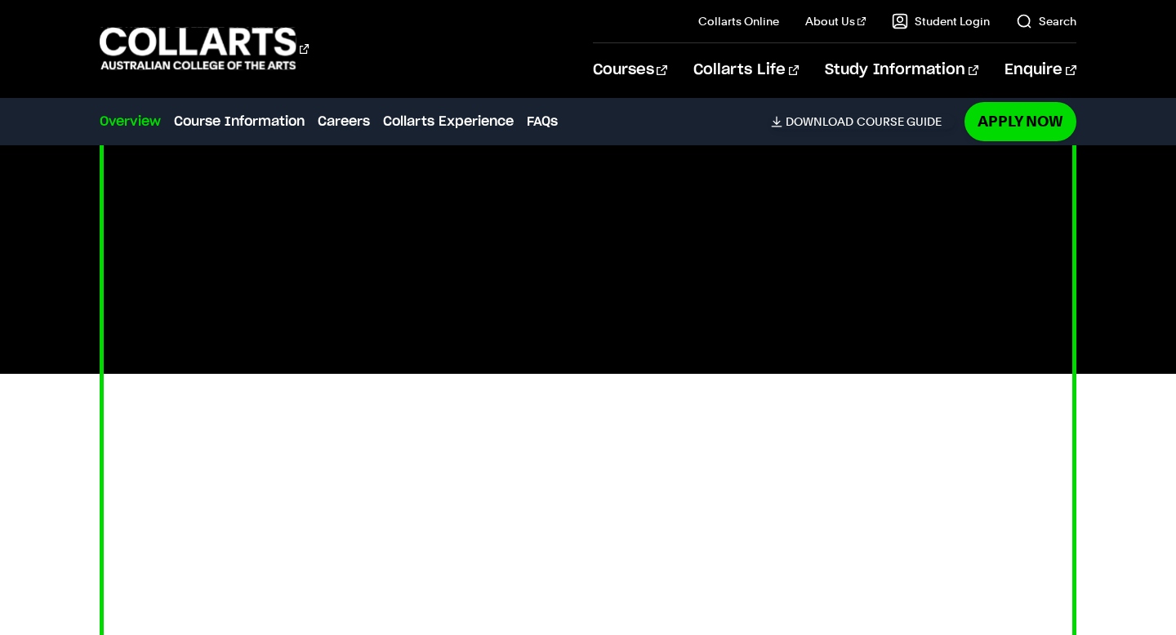
scroll to position [496, 0]
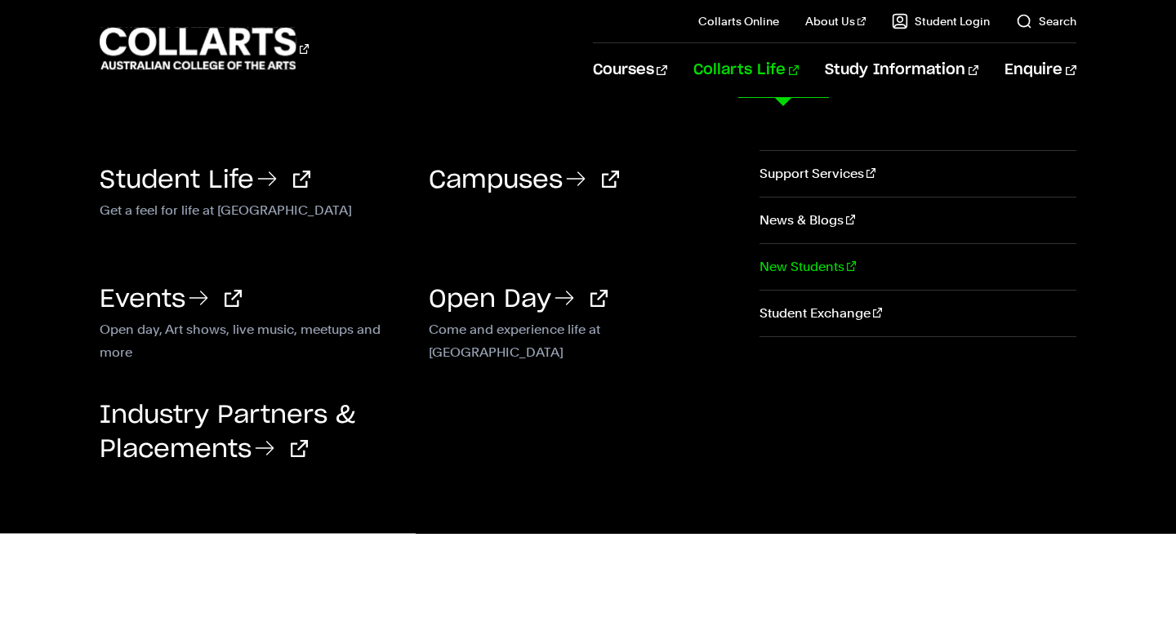
click at [818, 271] on link "New Students" at bounding box center [917, 267] width 317 height 46
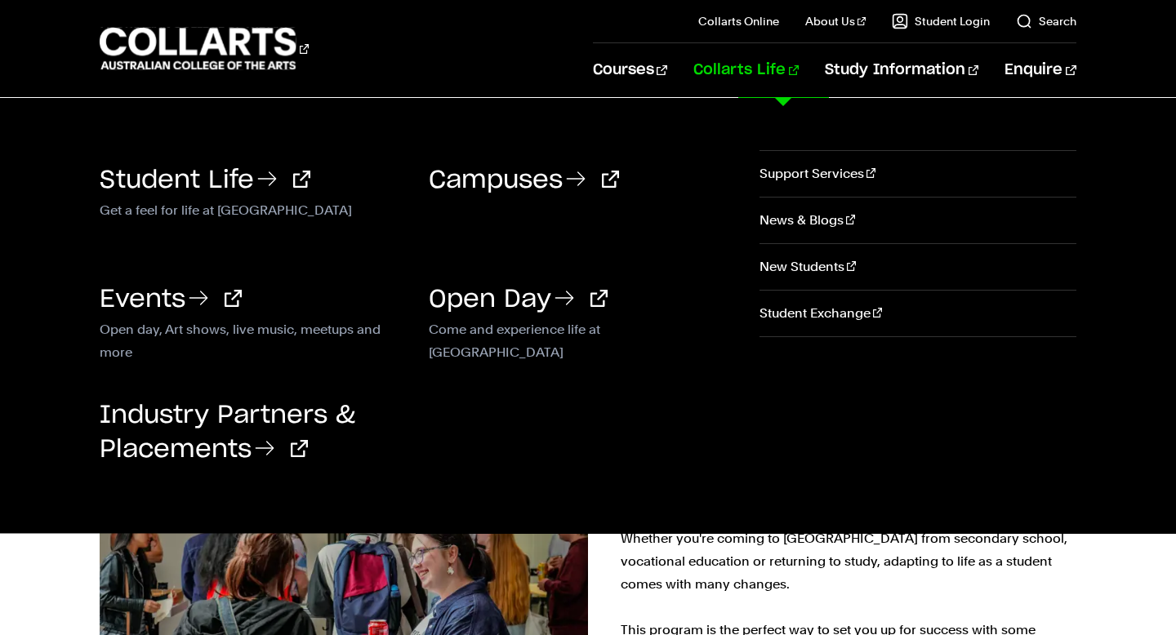
click at [796, 64] on link "Collarts Life" at bounding box center [745, 70] width 105 height 54
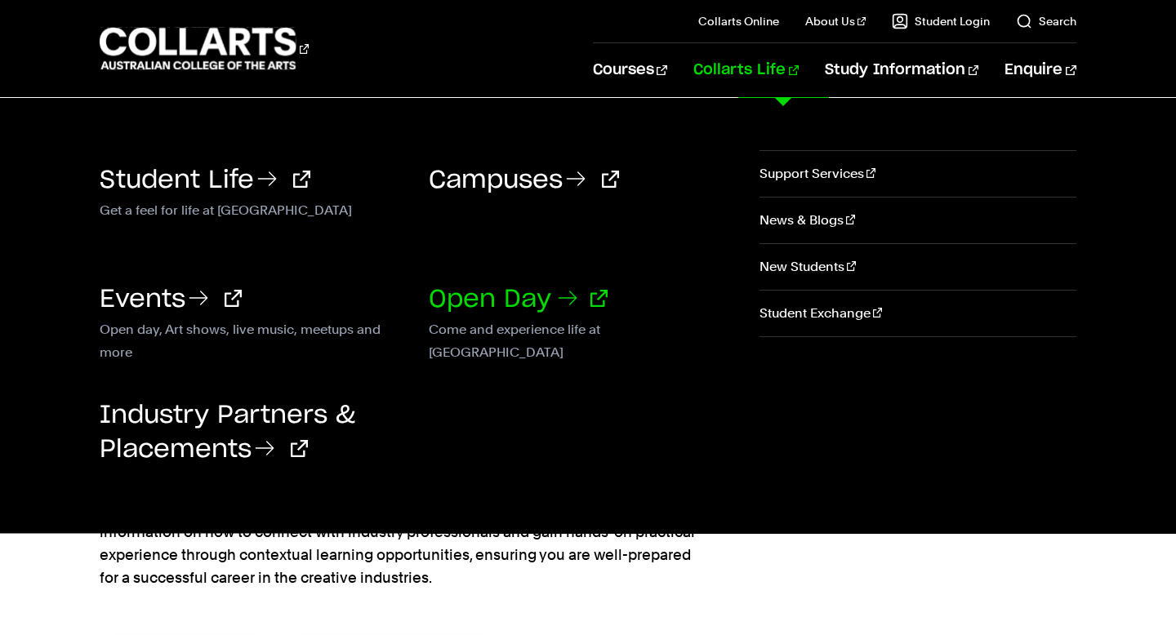
click at [521, 297] on link "Open Day" at bounding box center [518, 299] width 179 height 24
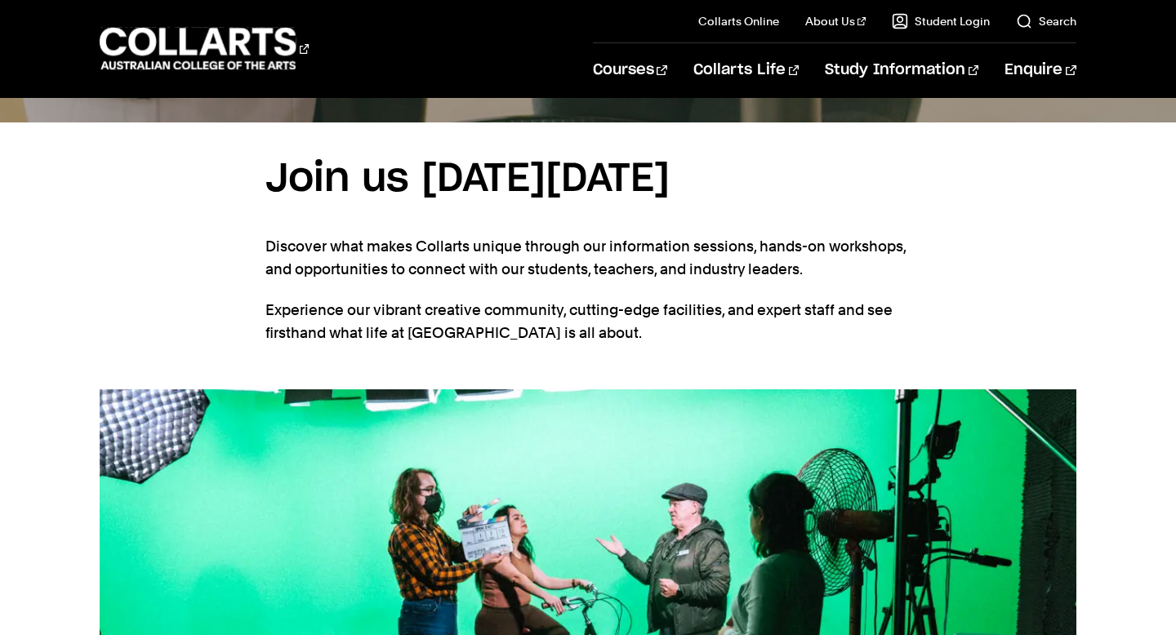
scroll to position [510, 0]
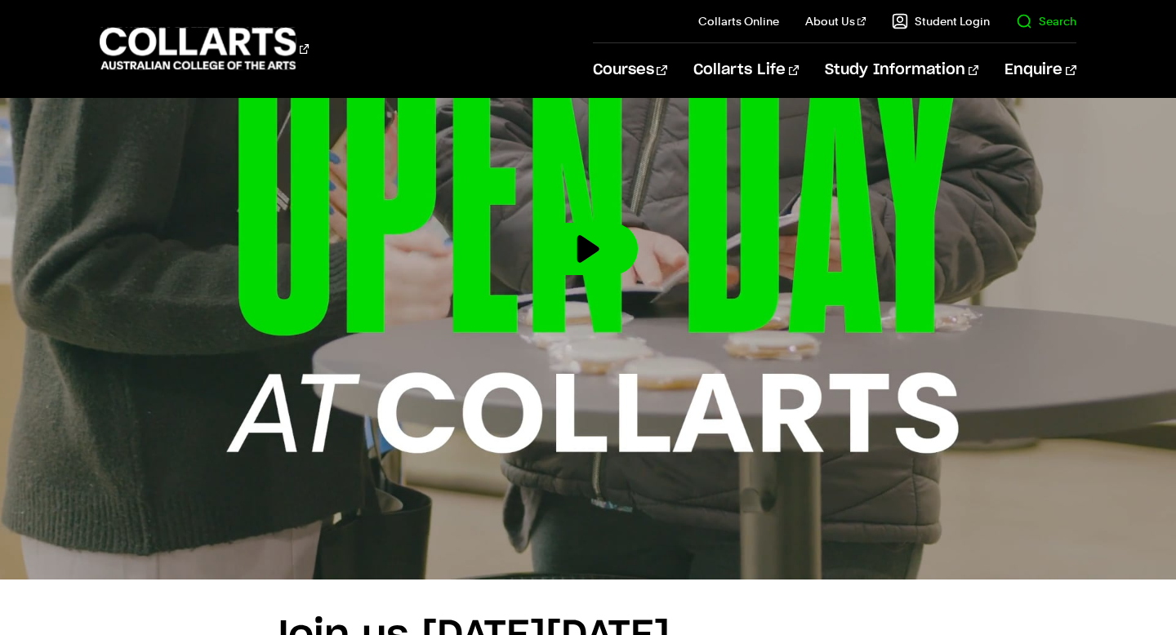
click at [1055, 20] on link "Search" at bounding box center [1046, 21] width 60 height 16
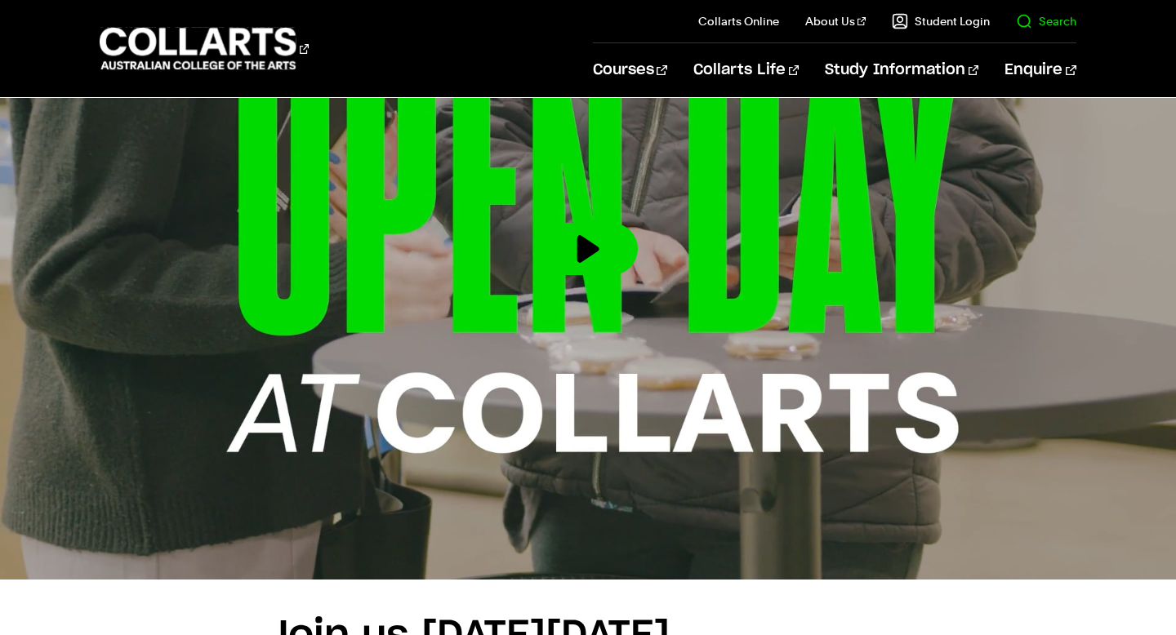
scroll to position [0, 0]
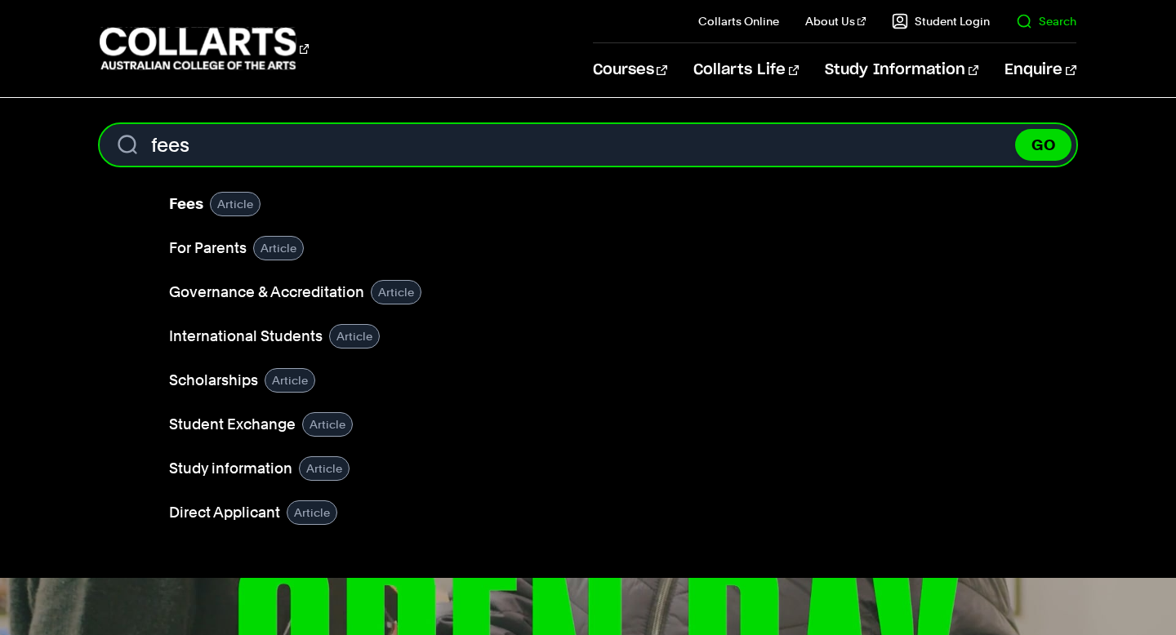
type input "fees"
click at [1015, 129] on button "GO" at bounding box center [1043, 145] width 56 height 32
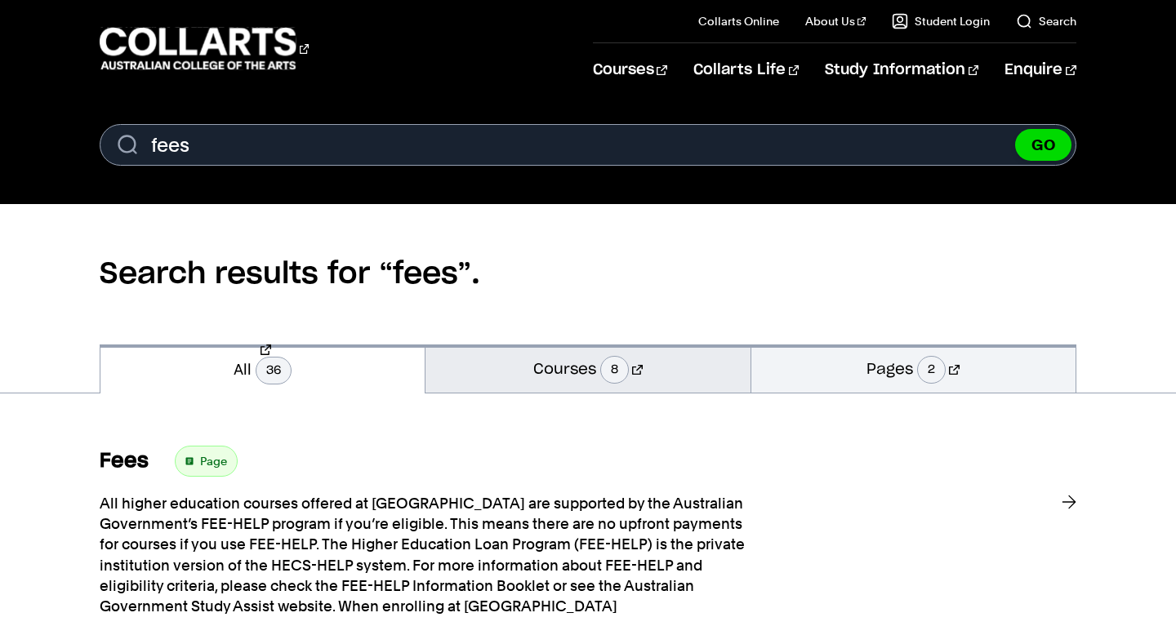
click at [677, 363] on link "Courses 8" at bounding box center [587, 369] width 324 height 48
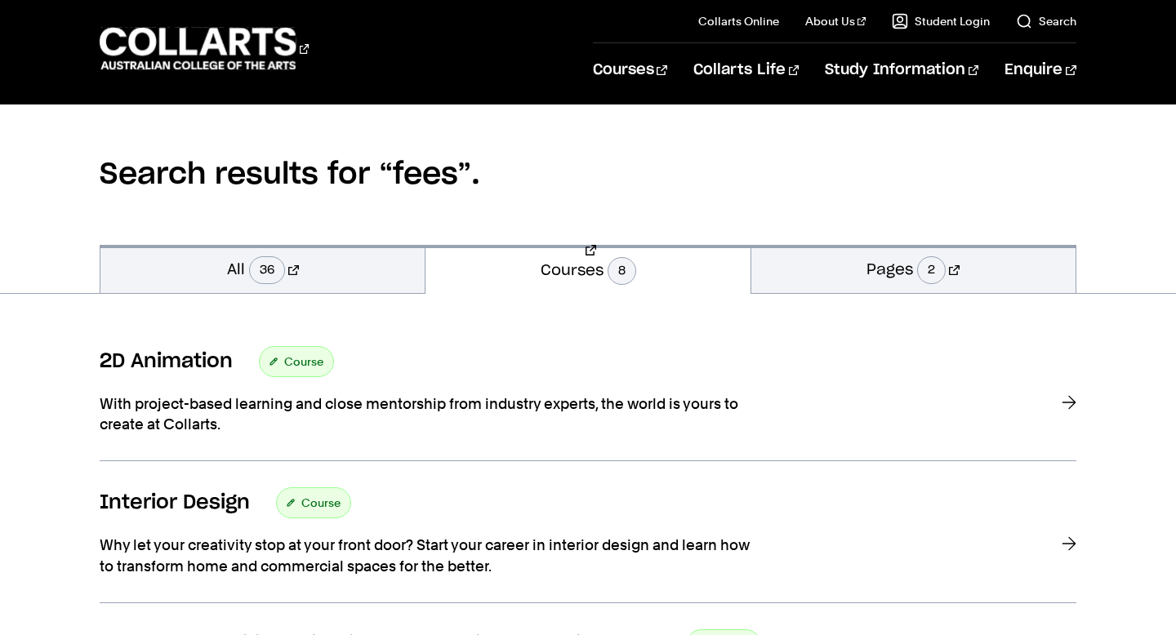
scroll to position [102, 0]
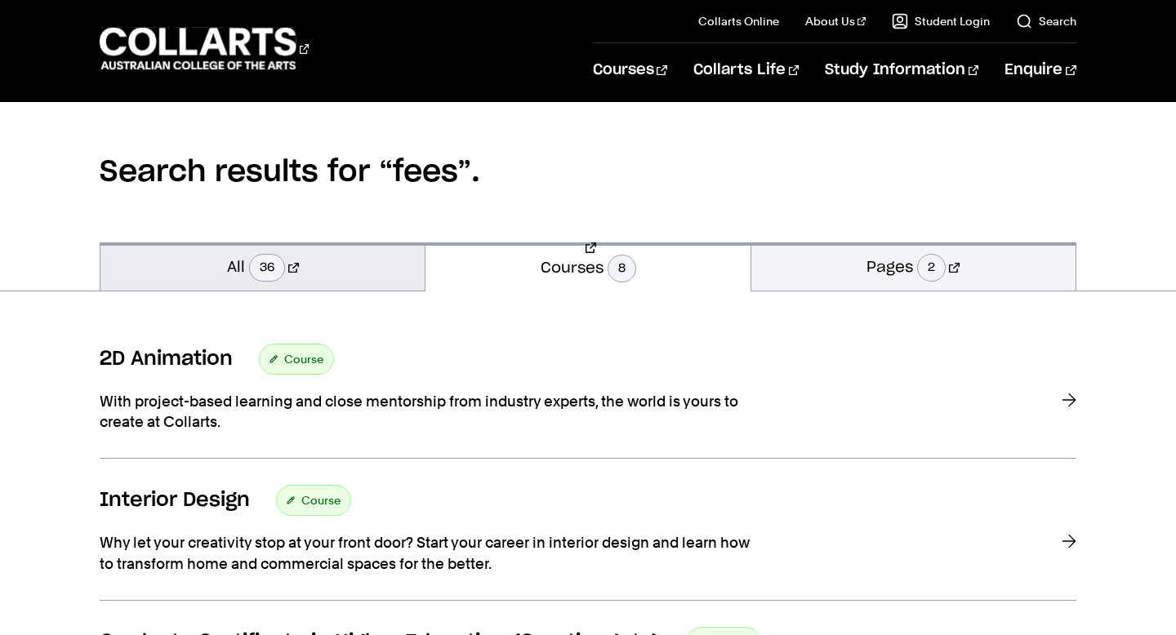
click at [293, 248] on link "All 36" at bounding box center [262, 266] width 324 height 48
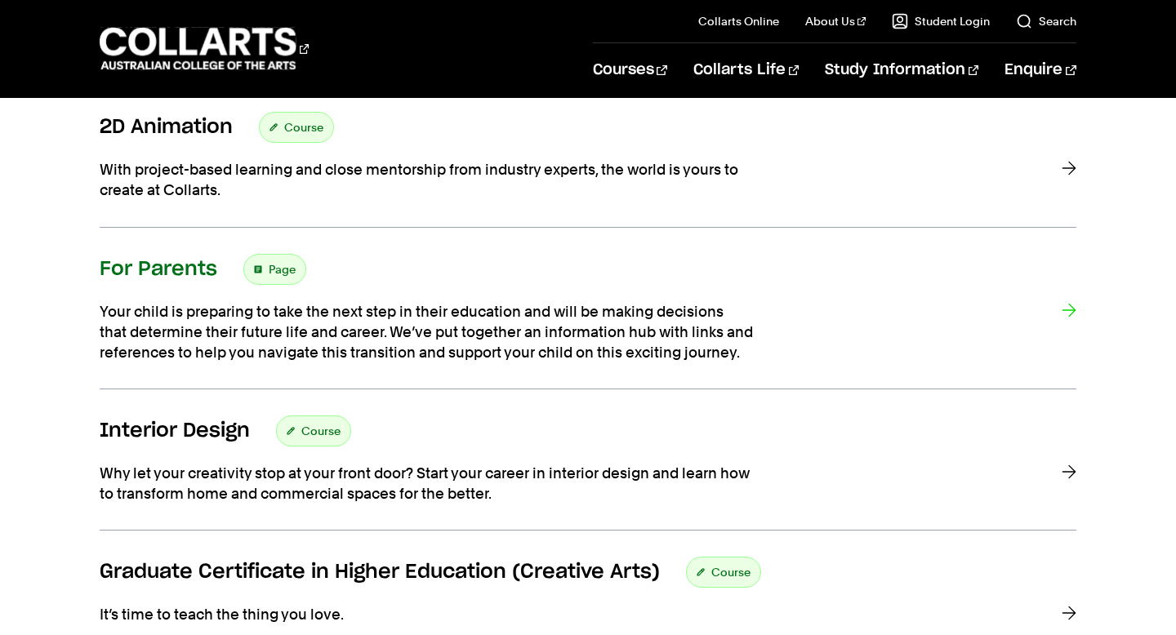
scroll to position [553, 0]
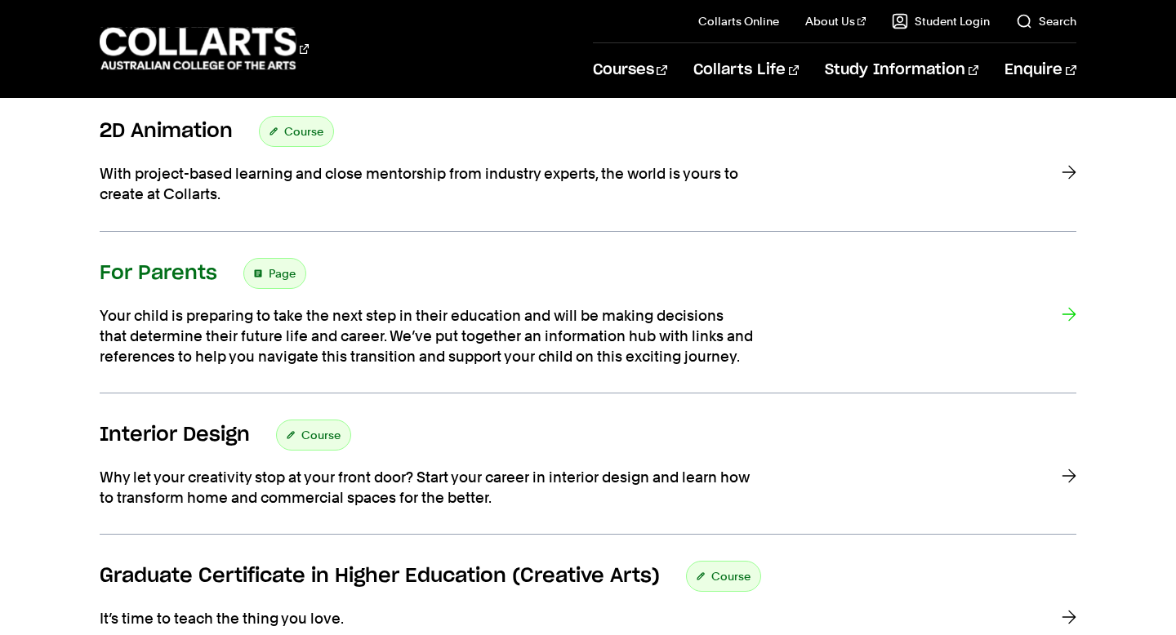
click at [727, 331] on p "Your child is preparing to take the next step in their education and will be ma…" at bounding box center [426, 336] width 653 height 62
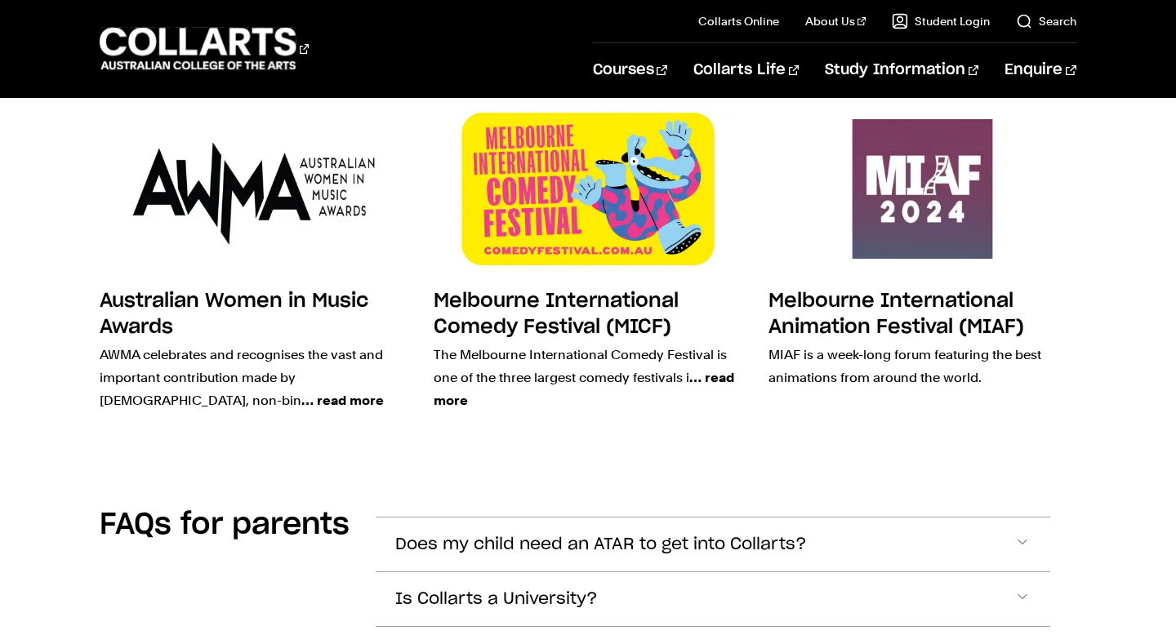
scroll to position [4347, 0]
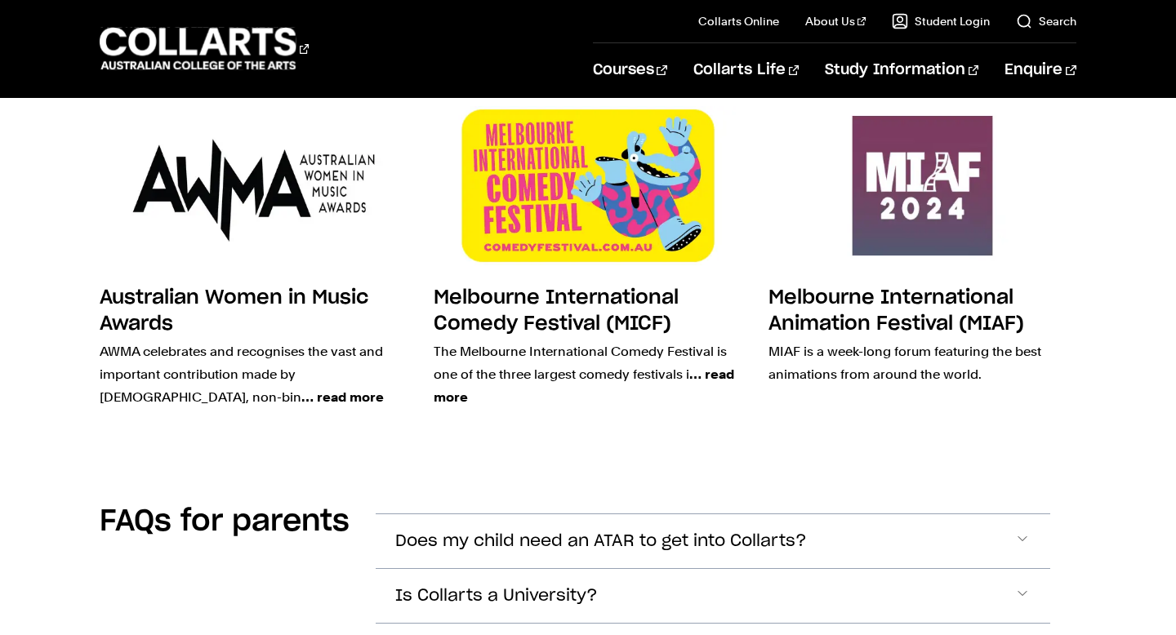
click at [717, 471] on section "FAQs for parents Does my child need an ATAR to get into Collarts? Is Collarts a…" at bounding box center [588, 628] width 976 height 314
click at [720, 532] on span "Does my child need an ATAR to get into Collarts?" at bounding box center [600, 541] width 411 height 19
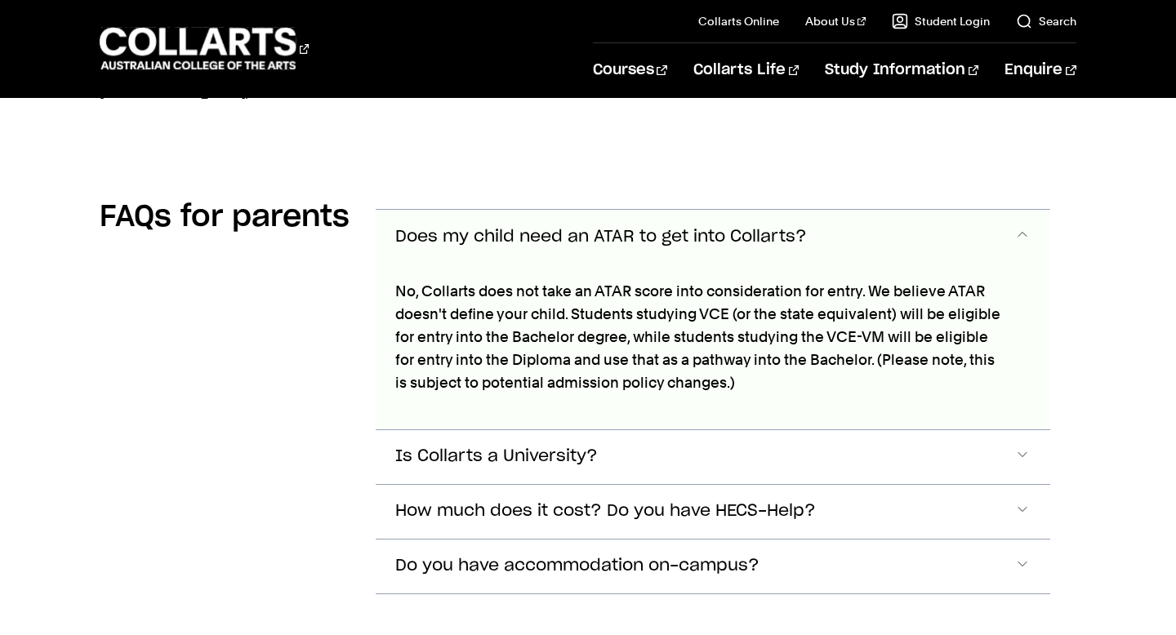
scroll to position [4630, 0]
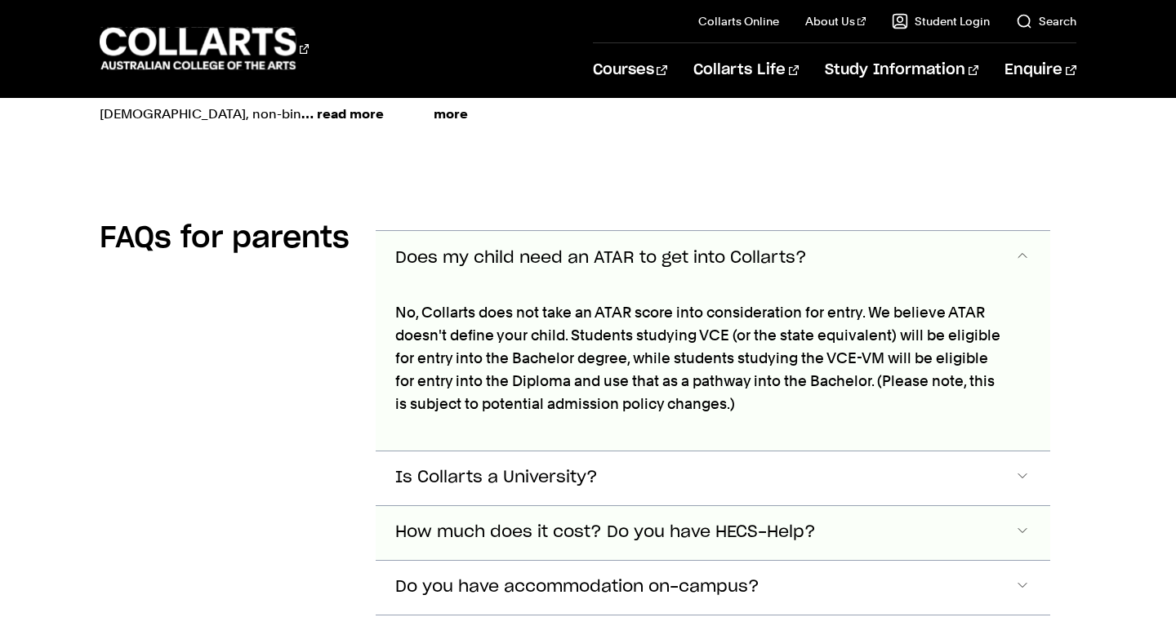
click at [740, 268] on span "How much does it cost? Do you have HECS-Help?" at bounding box center [600, 258] width 411 height 19
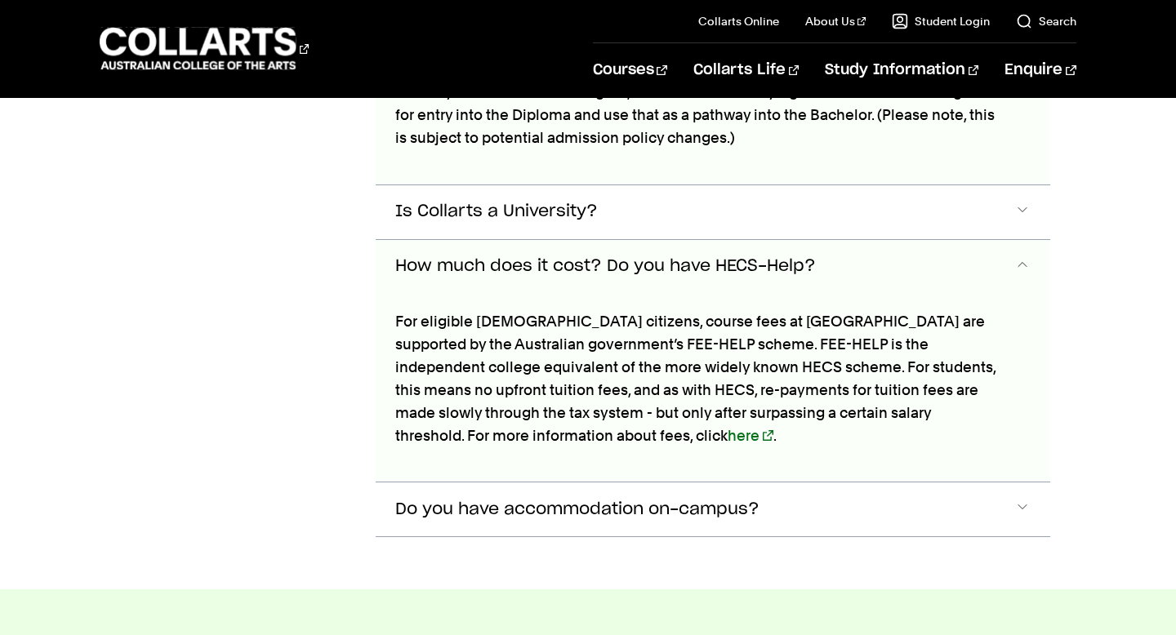
scroll to position [4926, 0]
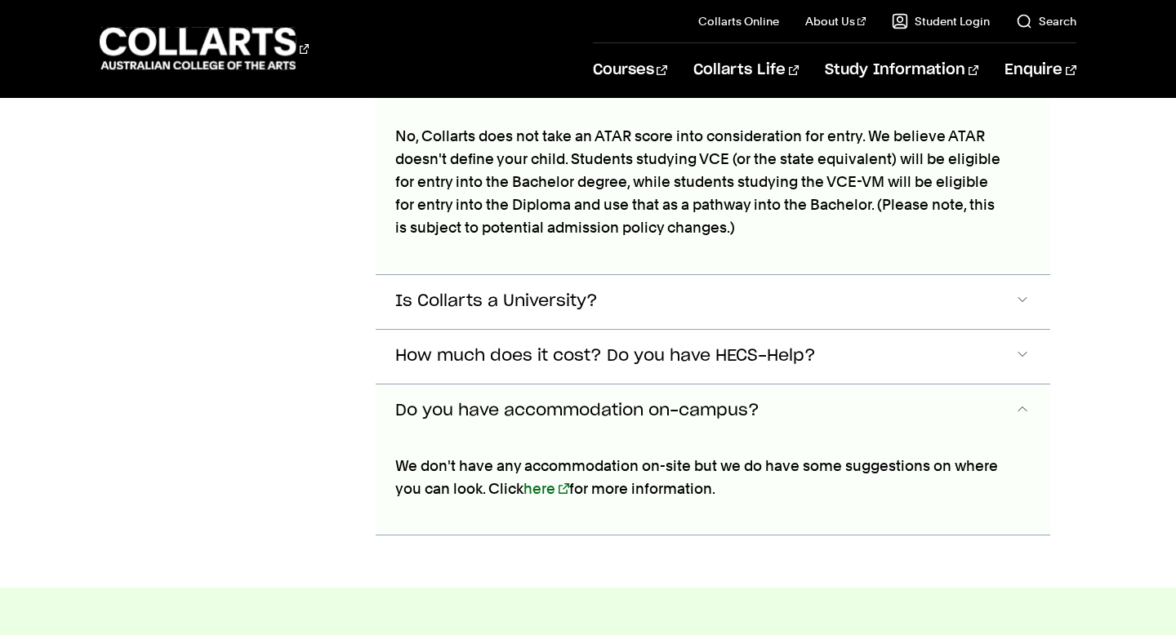
scroll to position [4798, 0]
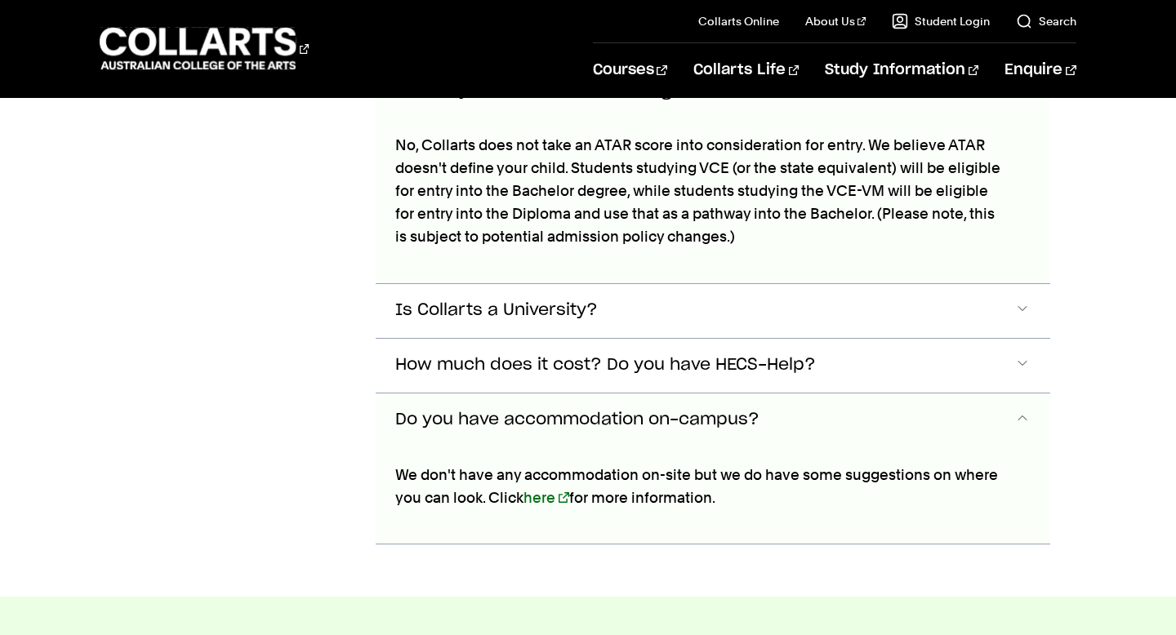
click at [627, 118] on button "Do you have accommodation on-campus?" at bounding box center [713, 91] width 674 height 54
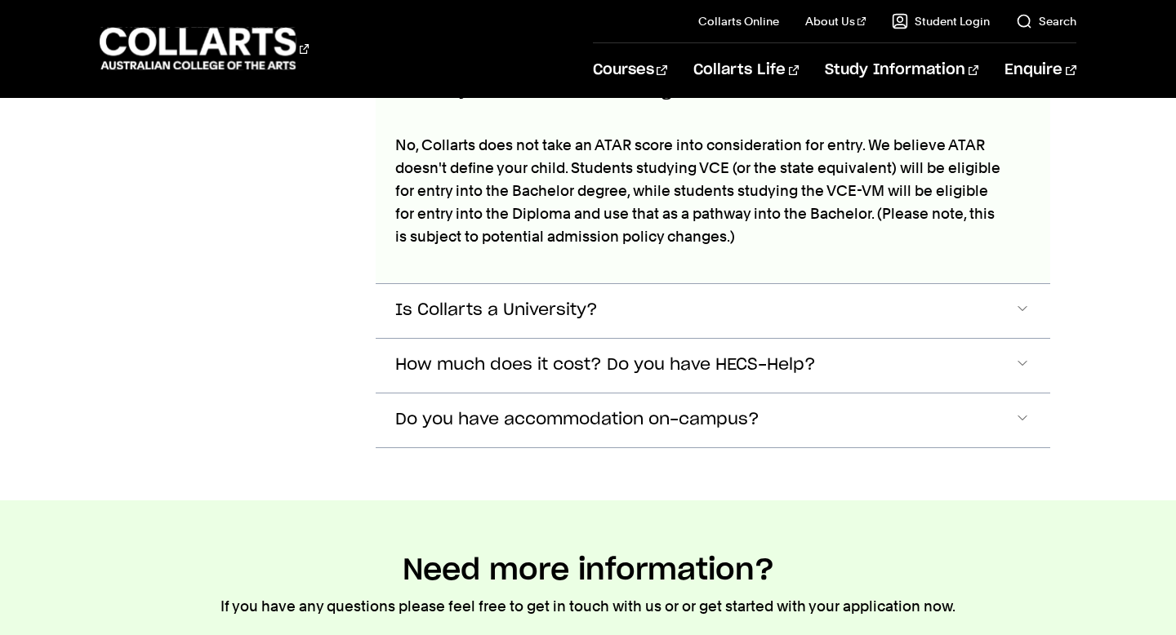
scroll to position [4799, 0]
click at [1026, 117] on button "Do you have accommodation on-campus?" at bounding box center [713, 90] width 674 height 54
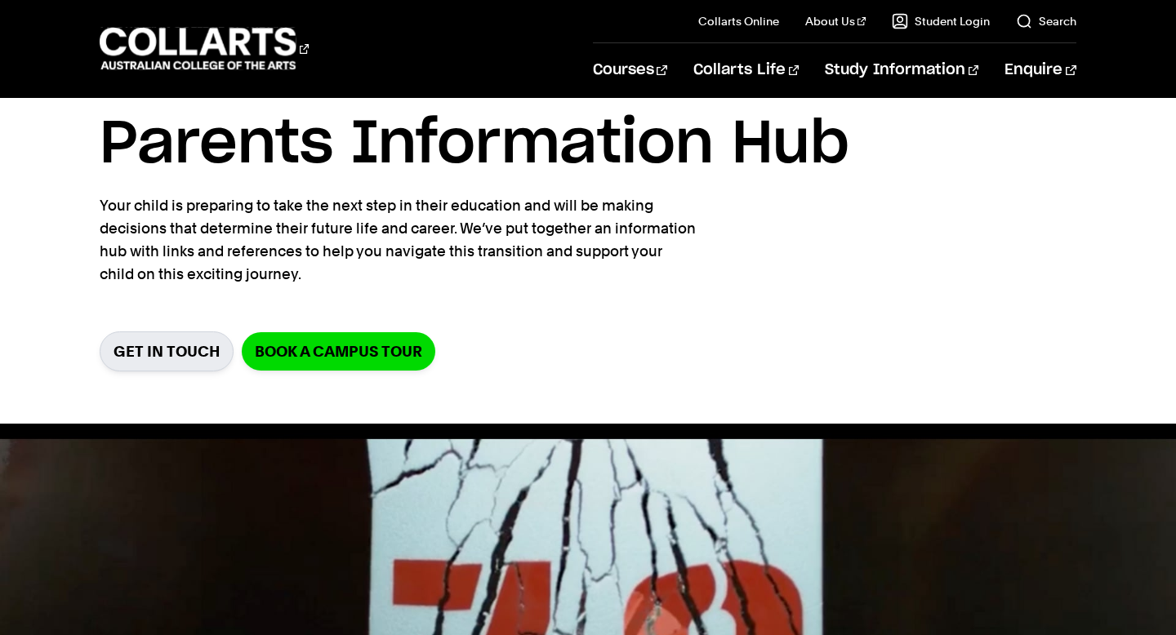
scroll to position [0, 0]
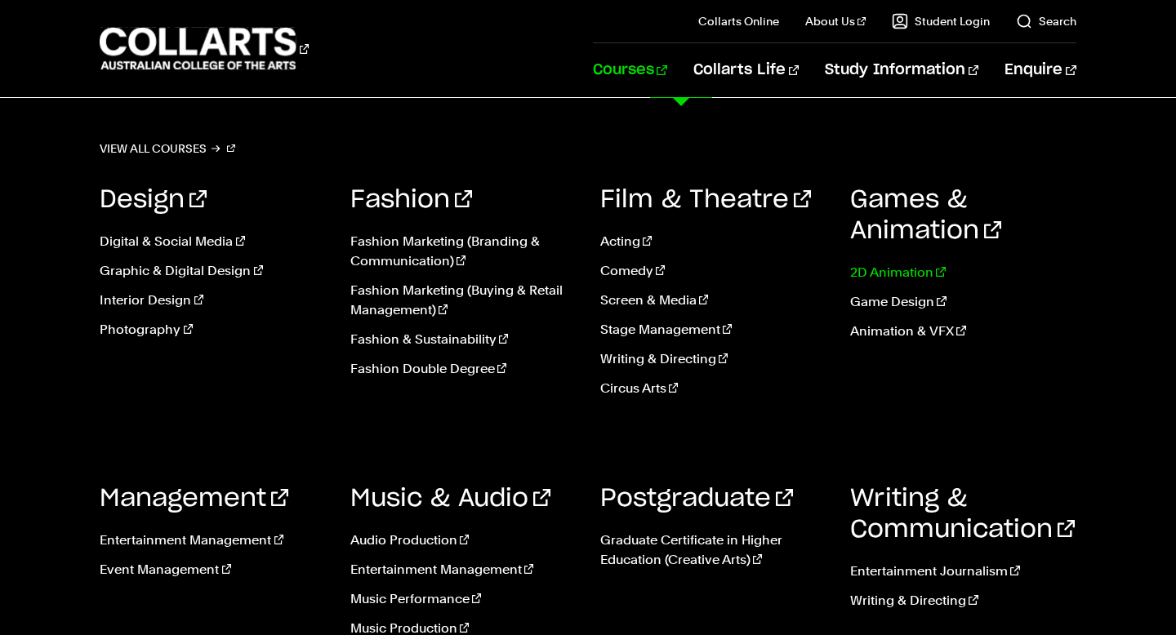
click at [909, 271] on link "2D Animation" at bounding box center [962, 273] width 225 height 20
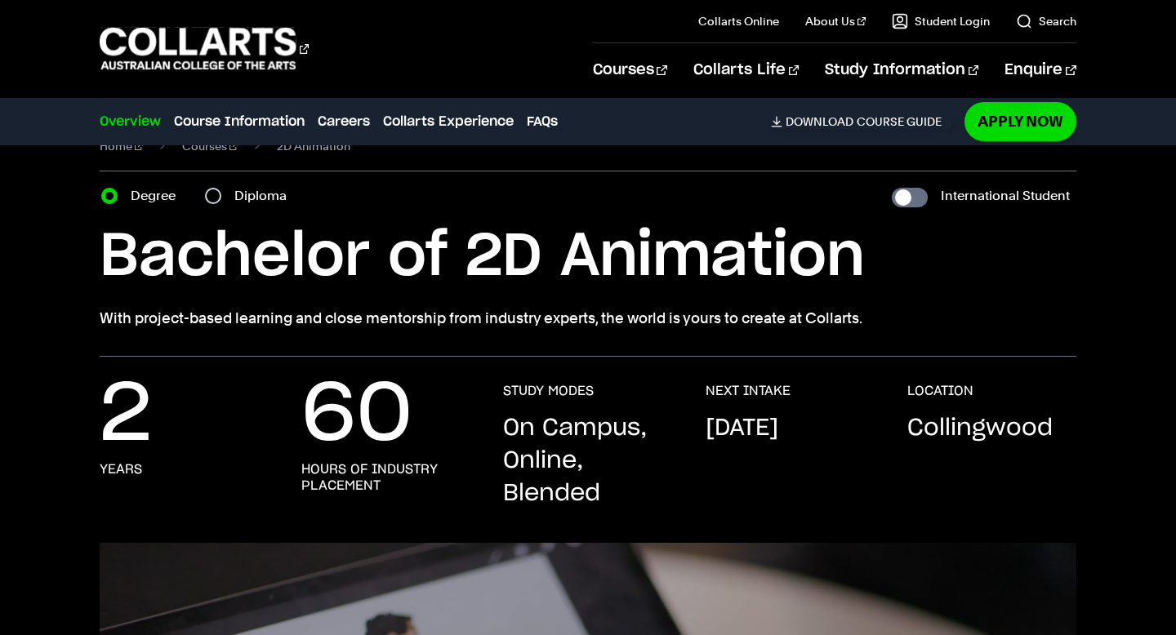
scroll to position [13, 0]
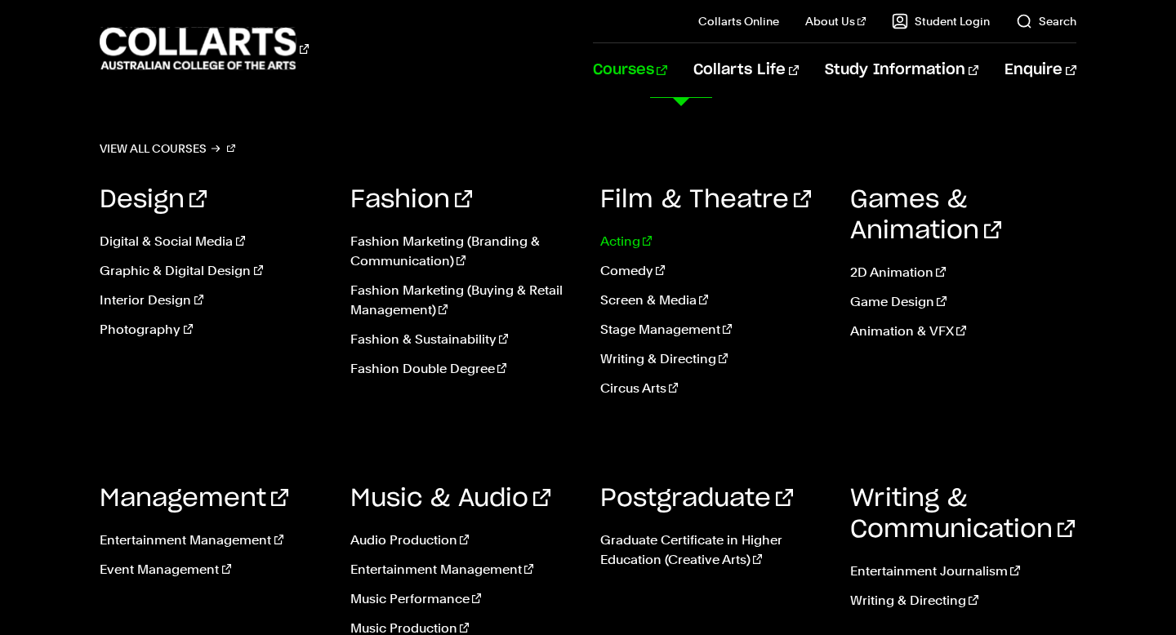
click at [628, 245] on link "Acting" at bounding box center [712, 242] width 225 height 20
click at [871, 277] on link "2D Animation" at bounding box center [962, 273] width 225 height 20
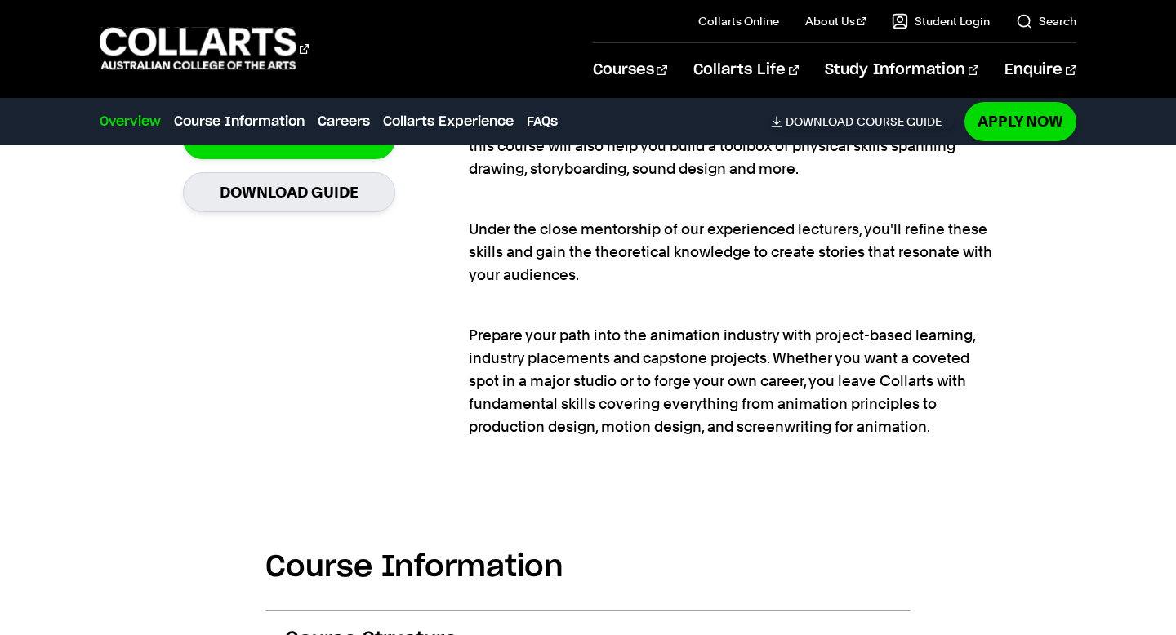
scroll to position [1224, 0]
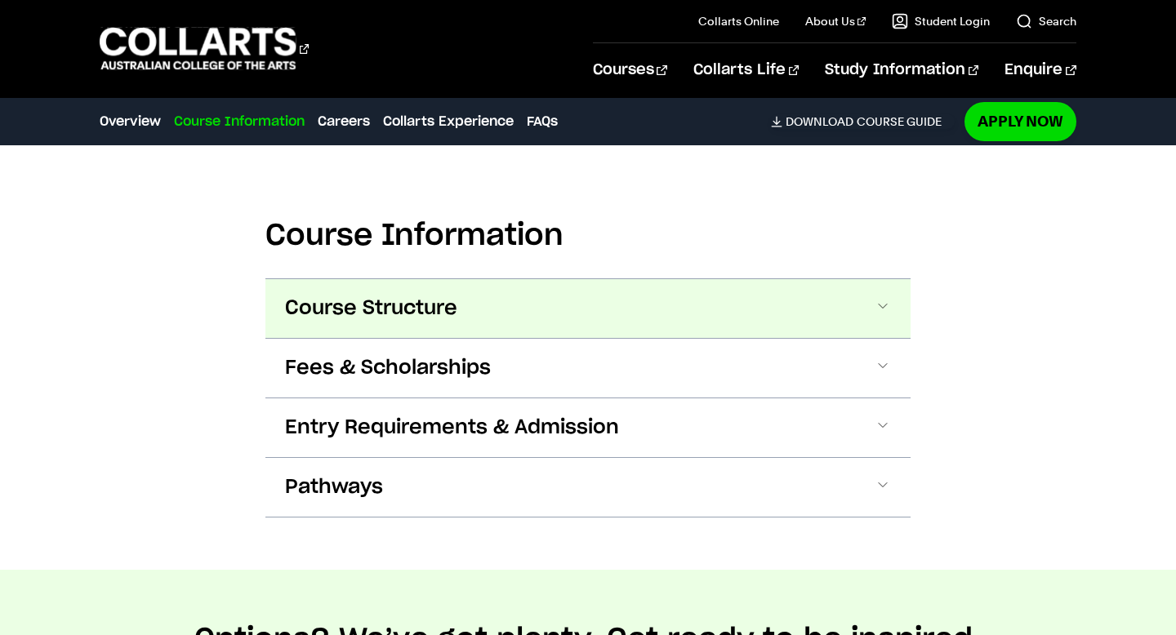
click at [665, 324] on button "Course Structure" at bounding box center [587, 308] width 645 height 59
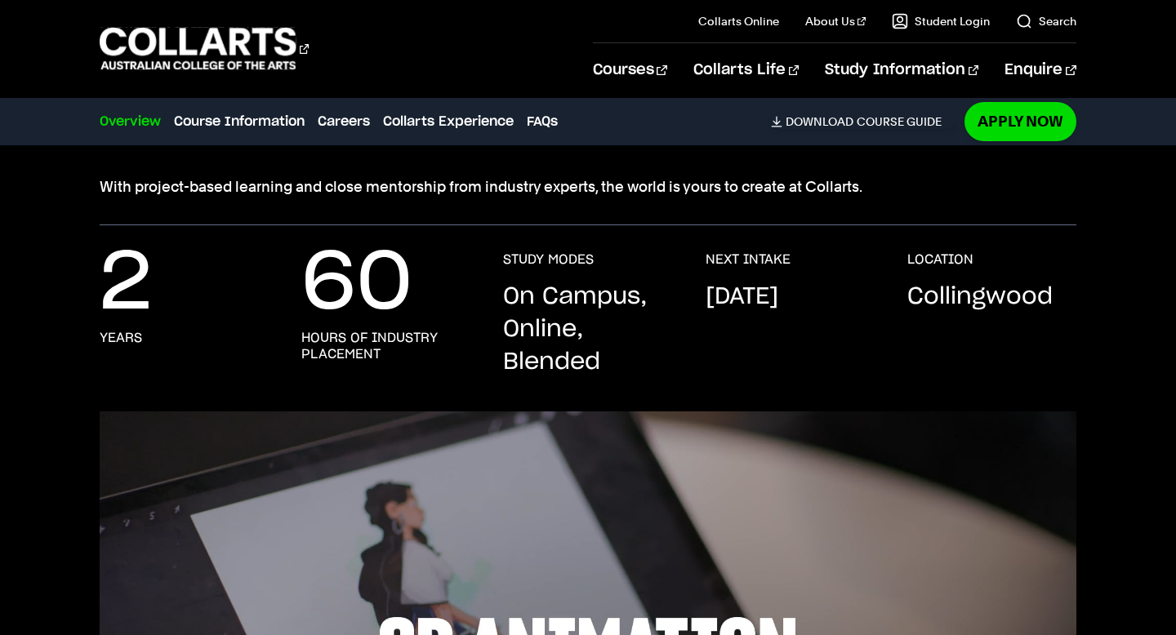
scroll to position [0, 0]
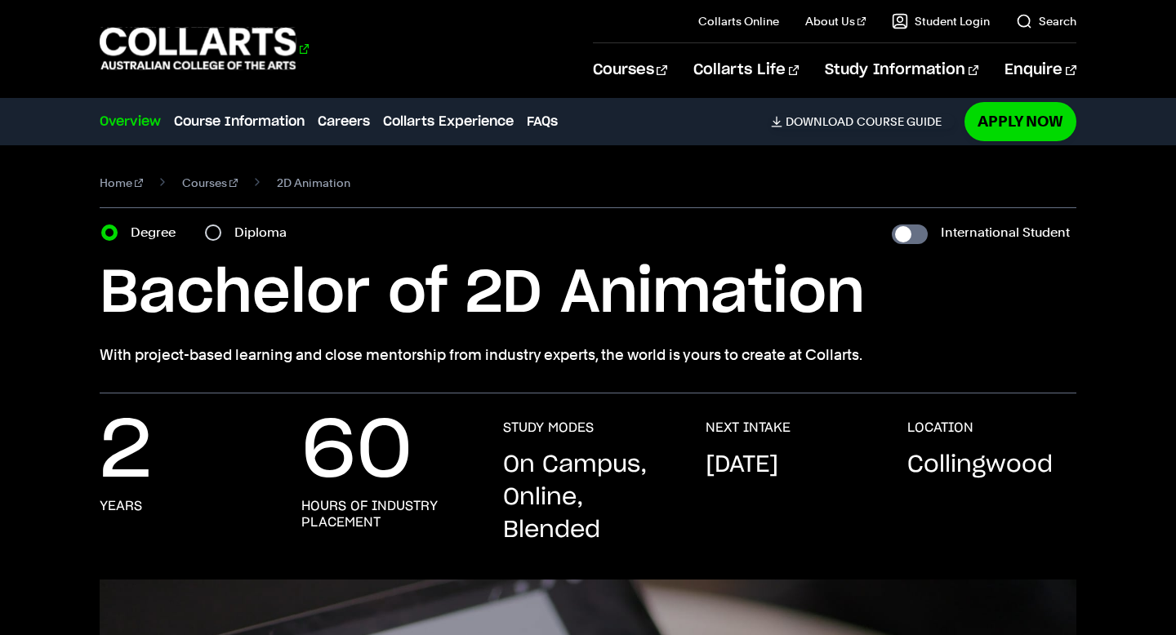
click at [229, 57] on 1 "Go to homepage" at bounding box center [198, 49] width 197 height 42
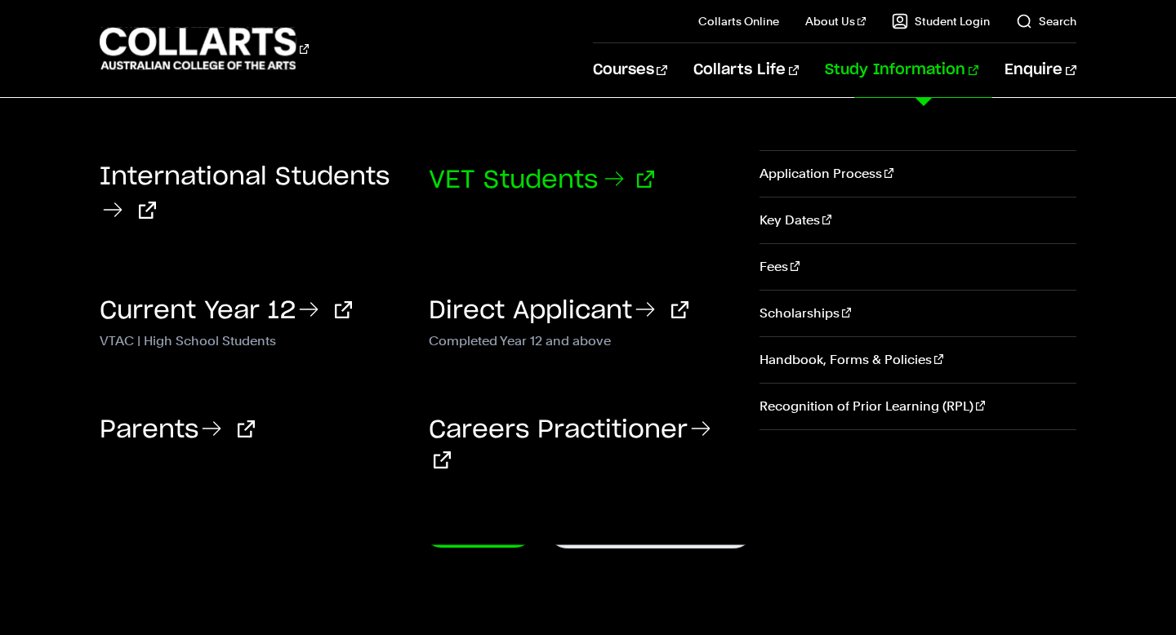
click at [513, 171] on link "VET Students" at bounding box center [541, 180] width 225 height 24
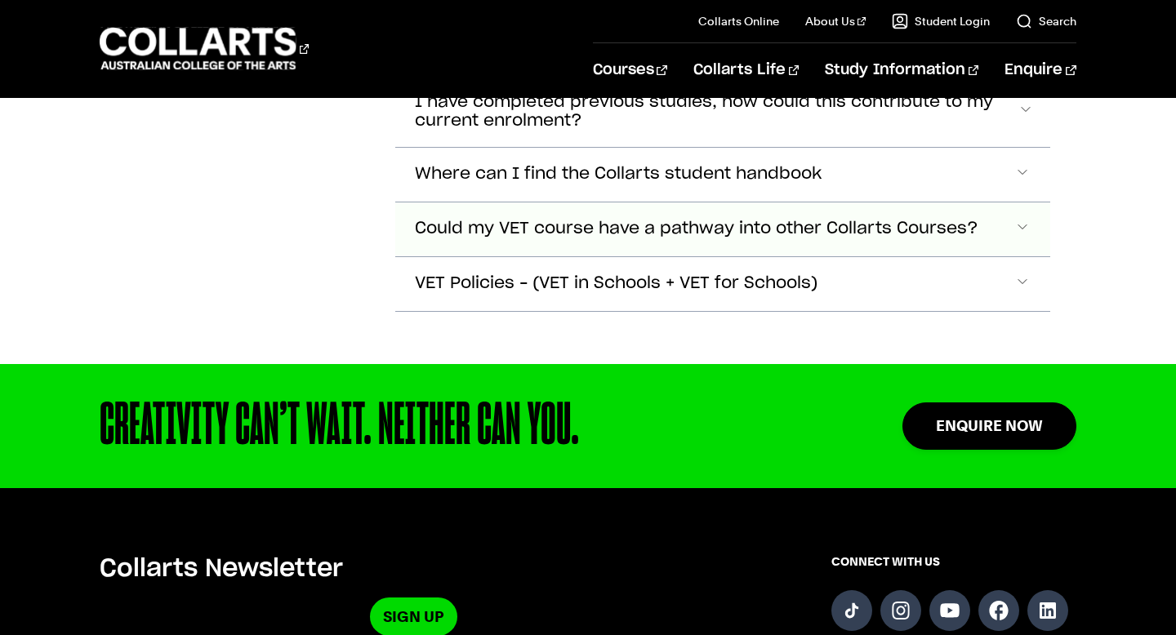
scroll to position [4443, 0]
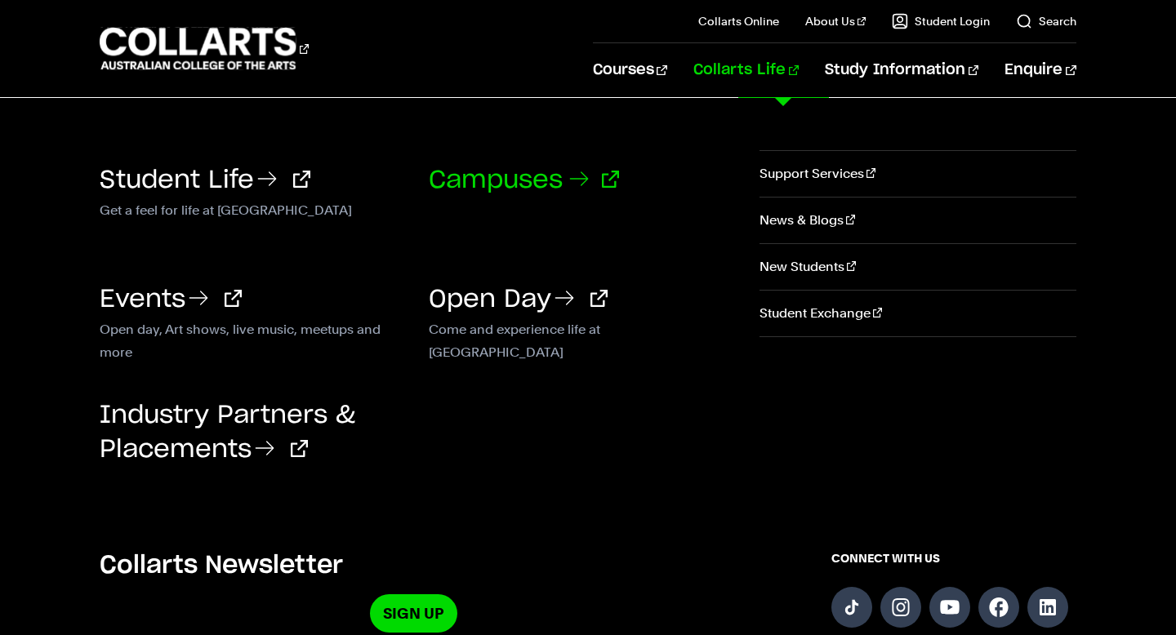
click at [496, 180] on link "Campuses" at bounding box center [524, 180] width 190 height 24
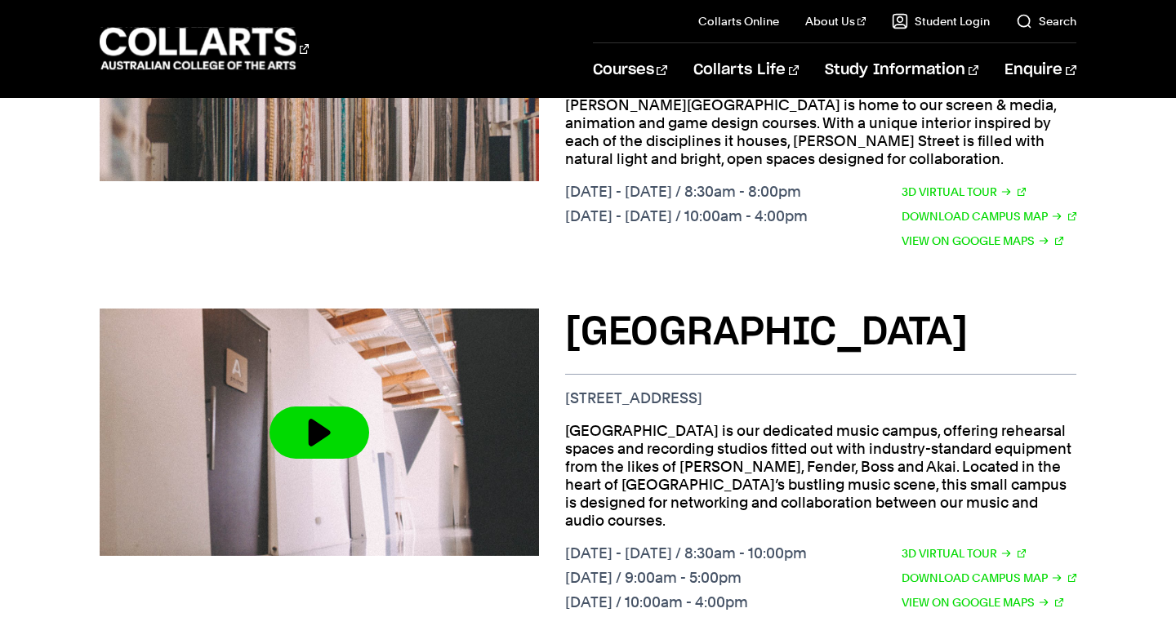
scroll to position [1646, 0]
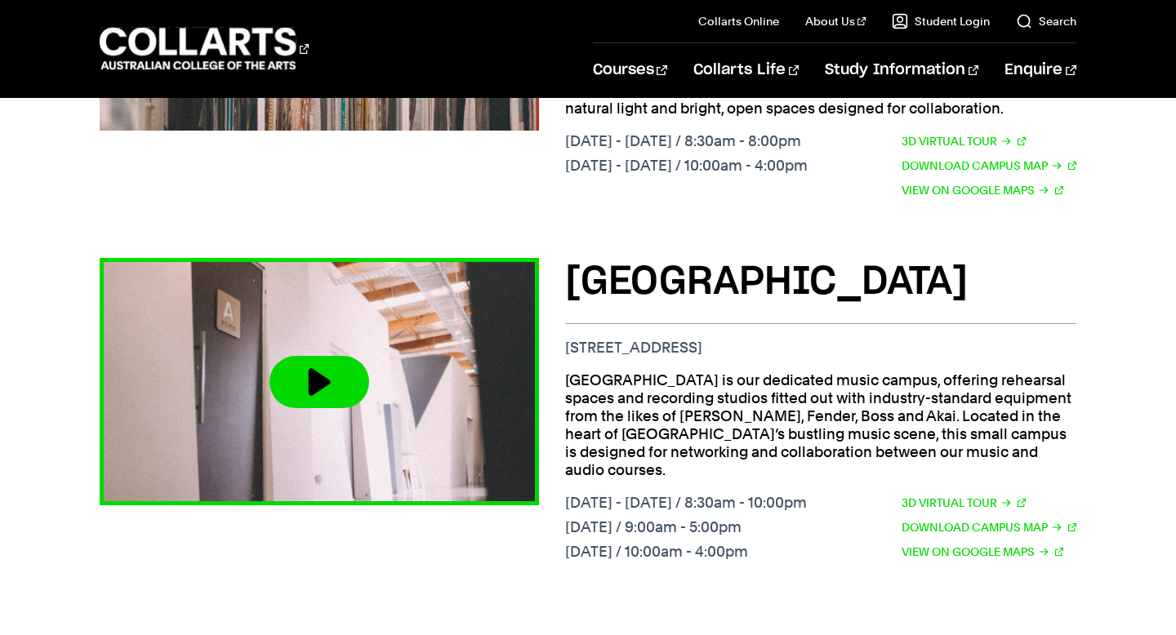
click at [253, 274] on img at bounding box center [319, 382] width 483 height 272
click at [331, 356] on button at bounding box center [319, 382] width 100 height 52
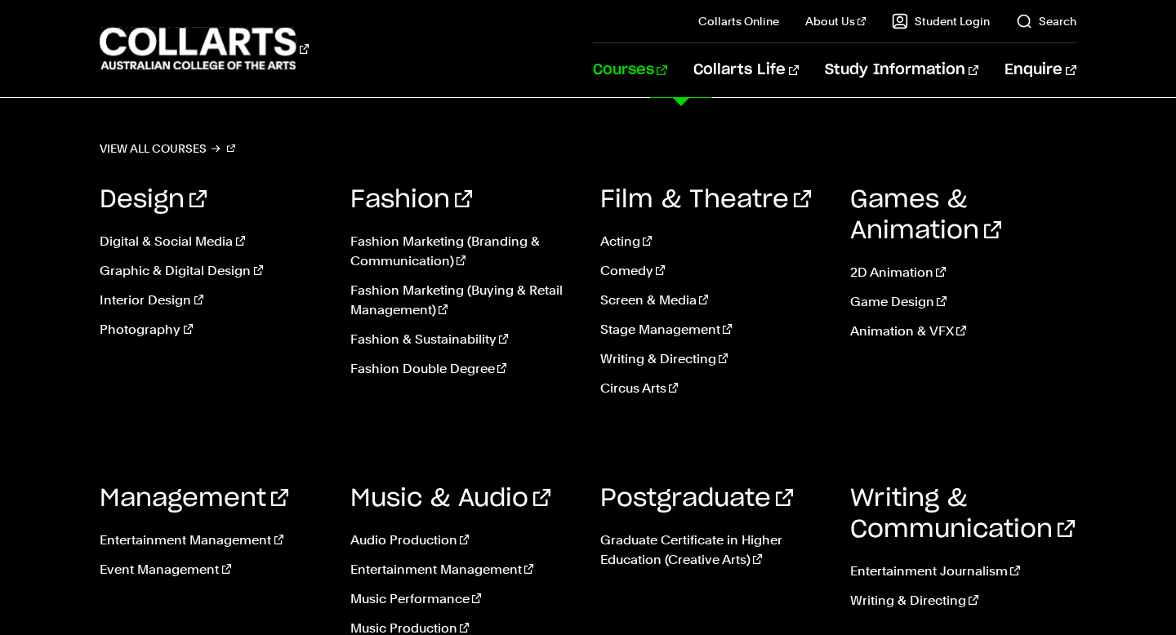
click at [667, 73] on link "Courses" at bounding box center [630, 70] width 74 height 54
click at [865, 272] on link "2D Animation" at bounding box center [962, 273] width 225 height 20
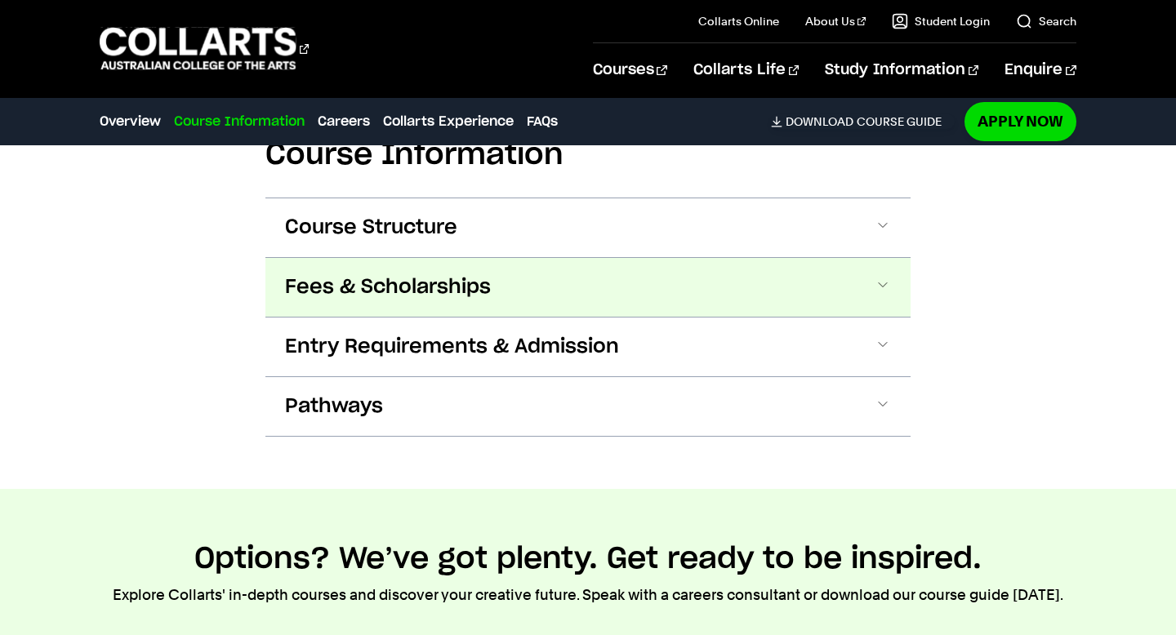
click at [711, 299] on button "Fees & Scholarships" at bounding box center [587, 287] width 645 height 59
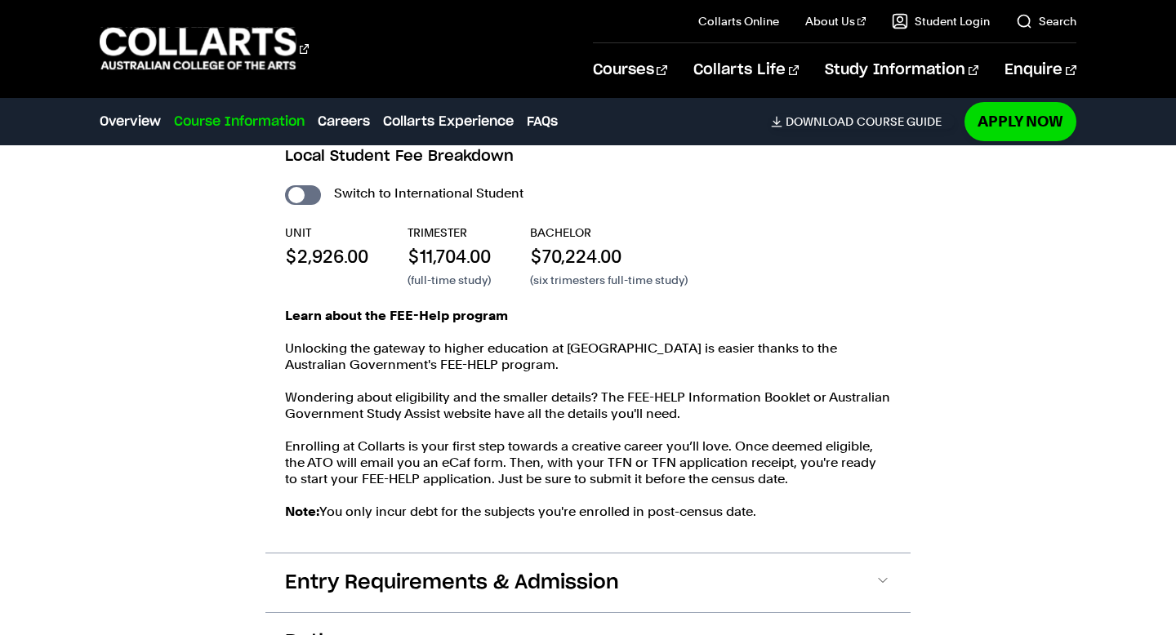
scroll to position [1830, 0]
click at [660, 263] on p "$70,224.00" at bounding box center [609, 255] width 158 height 24
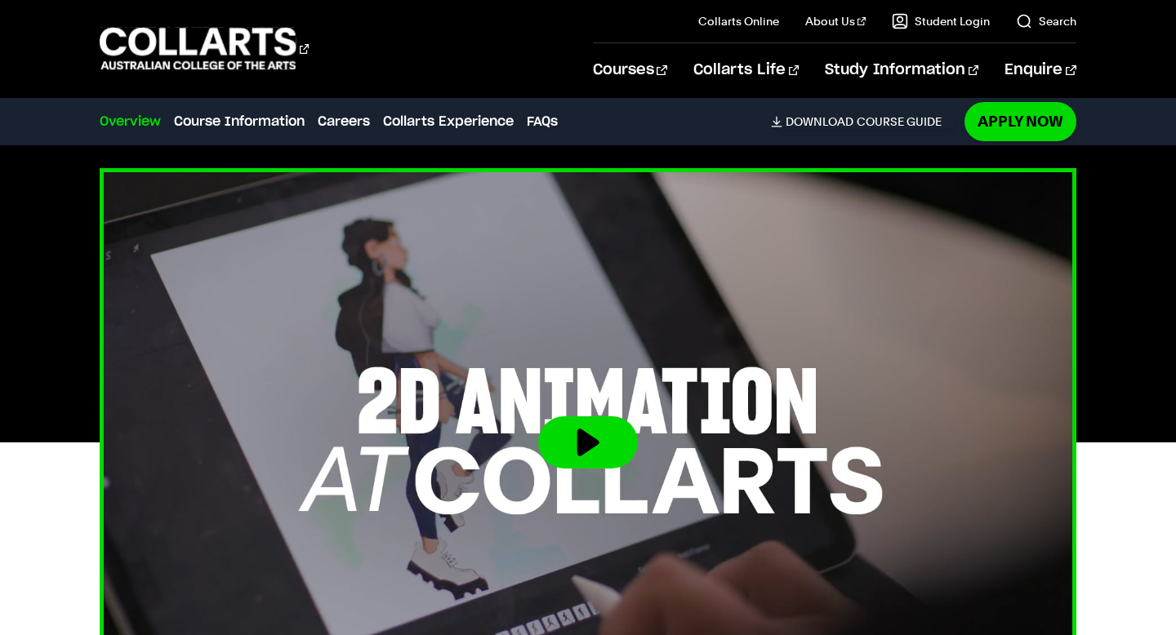
scroll to position [412, 0]
click at [597, 372] on img at bounding box center [588, 442] width 1074 height 604
click at [588, 463] on button at bounding box center [588, 442] width 100 height 52
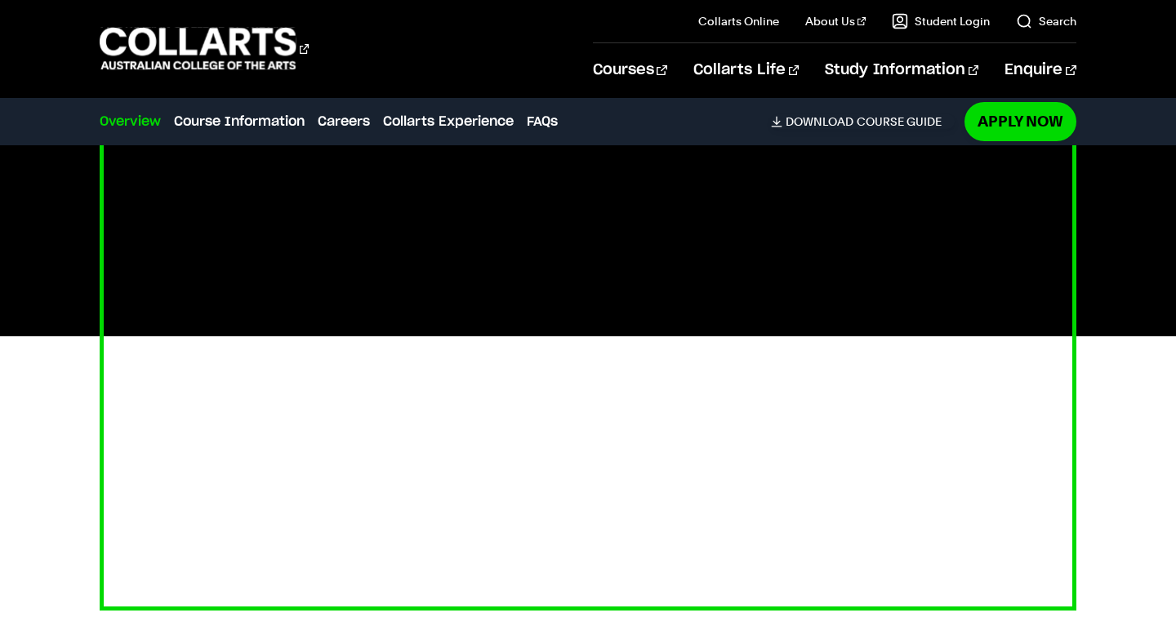
scroll to position [531, 0]
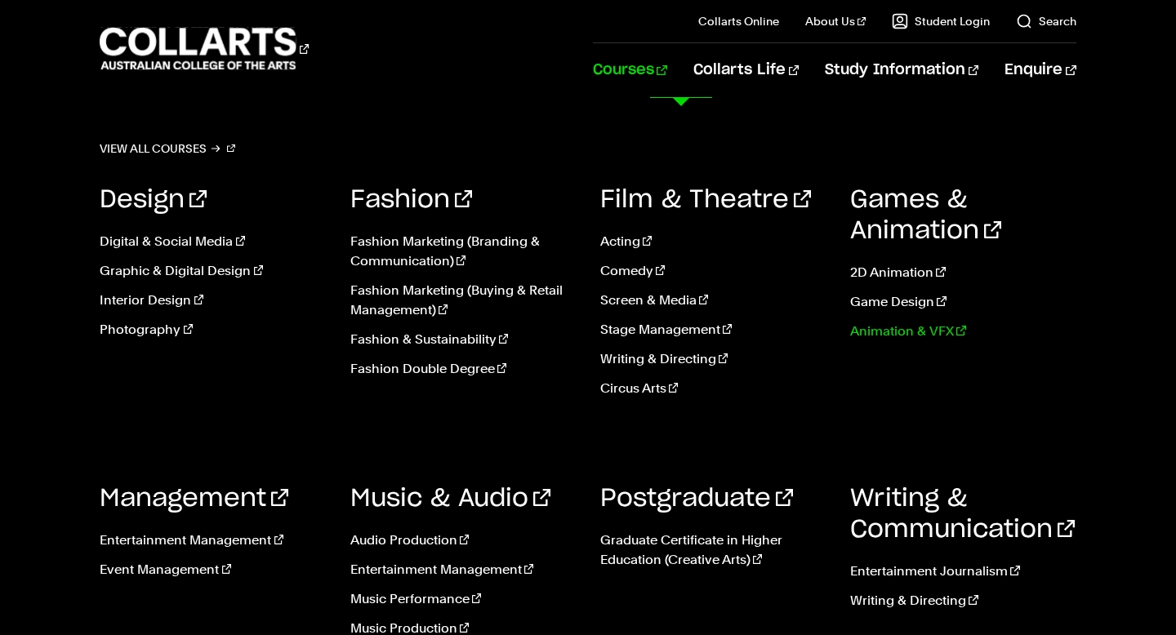
click at [891, 327] on link "Animation & VFX" at bounding box center [962, 332] width 225 height 20
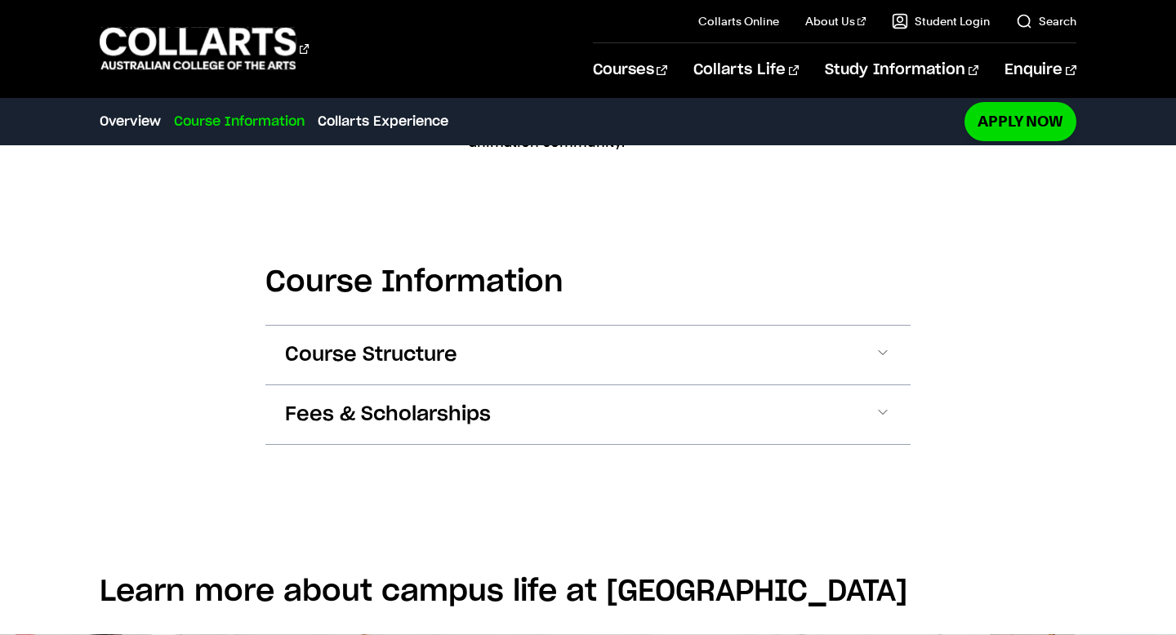
scroll to position [849, 0]
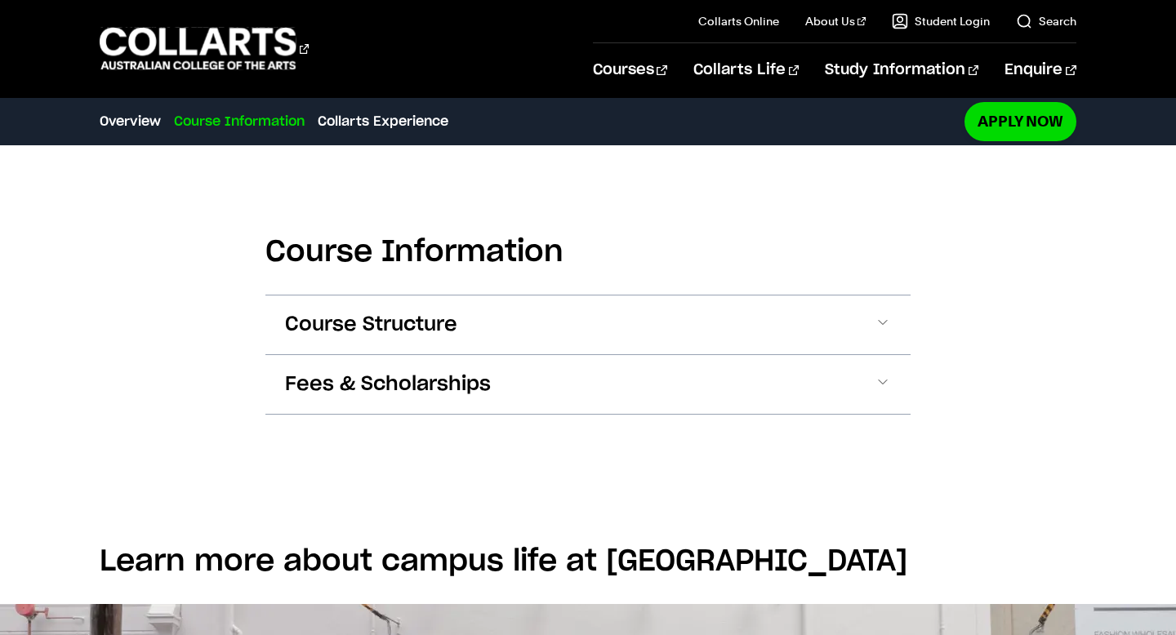
click at [790, 333] on button "Course Structure" at bounding box center [587, 325] width 645 height 59
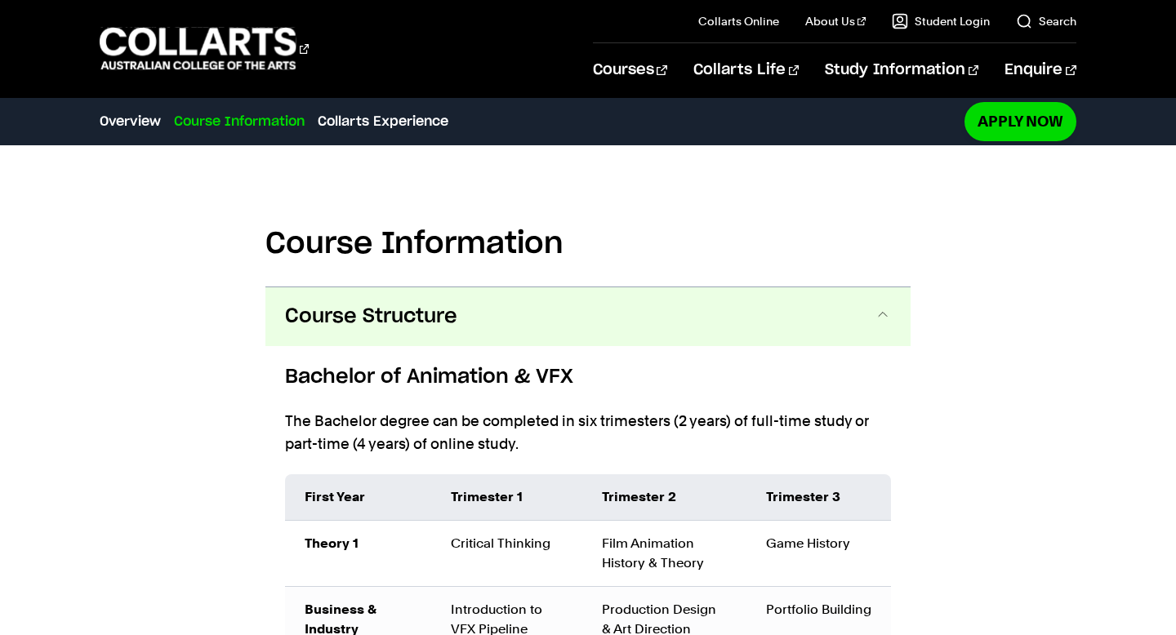
scroll to position [882, 0]
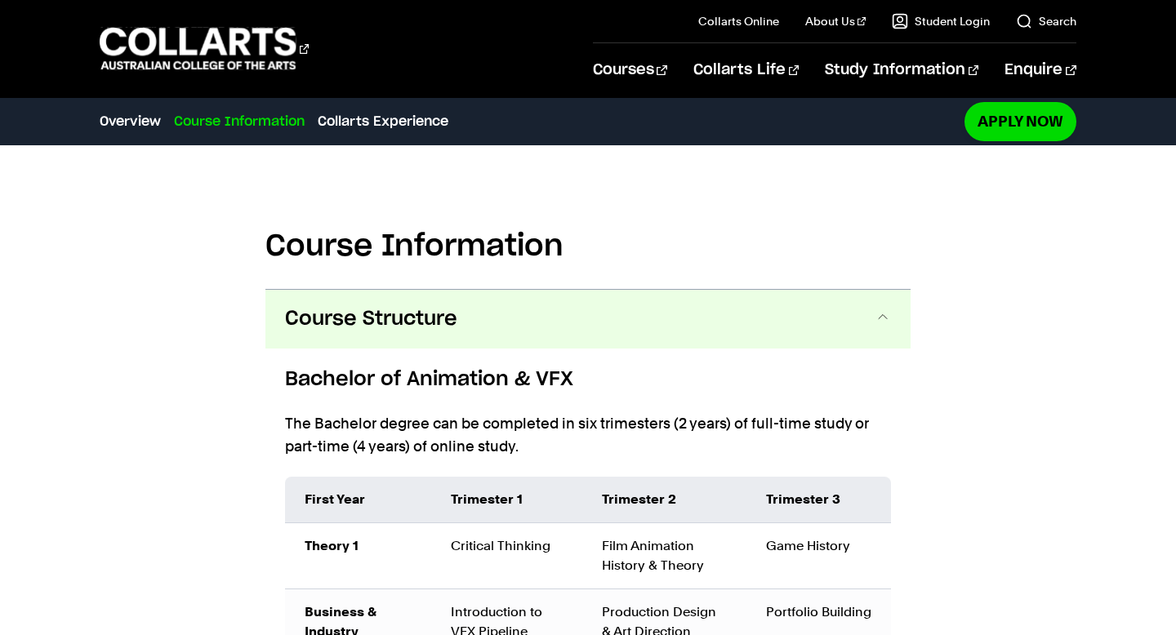
click at [762, 318] on button "Course Structure" at bounding box center [587, 319] width 645 height 59
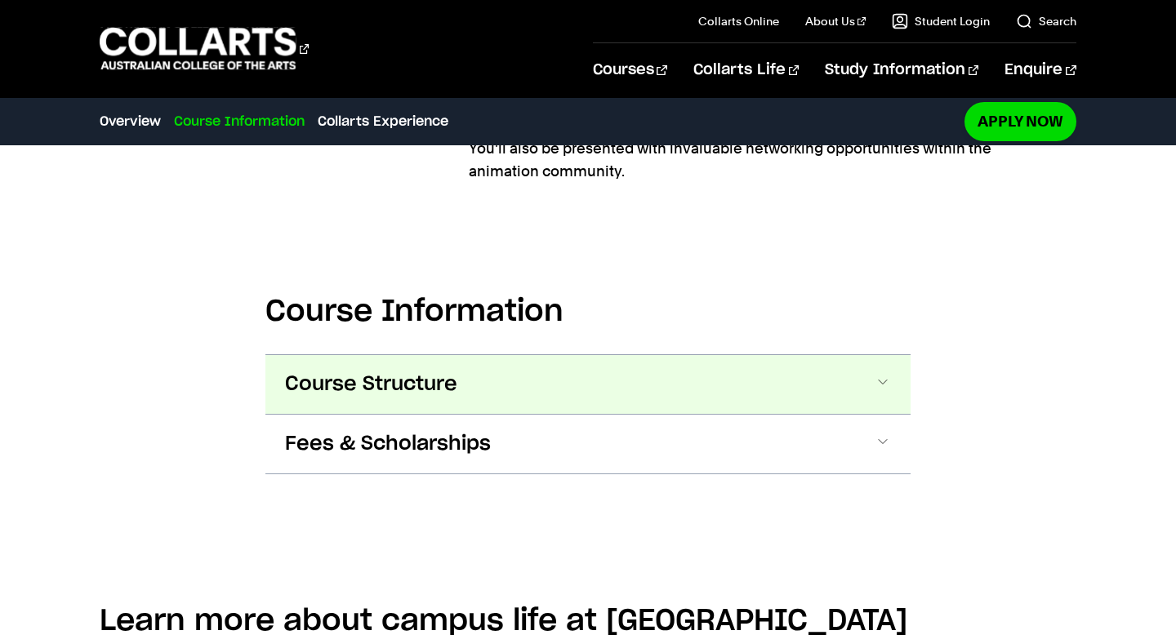
scroll to position [796, 0]
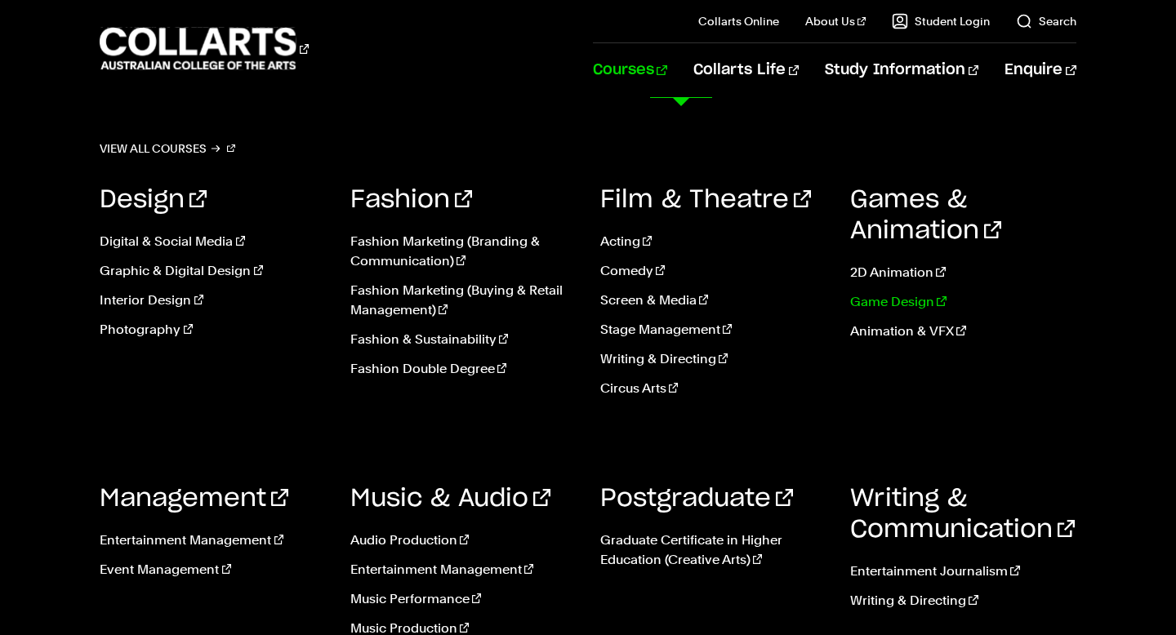
click at [896, 302] on link "Game Design" at bounding box center [962, 302] width 225 height 20
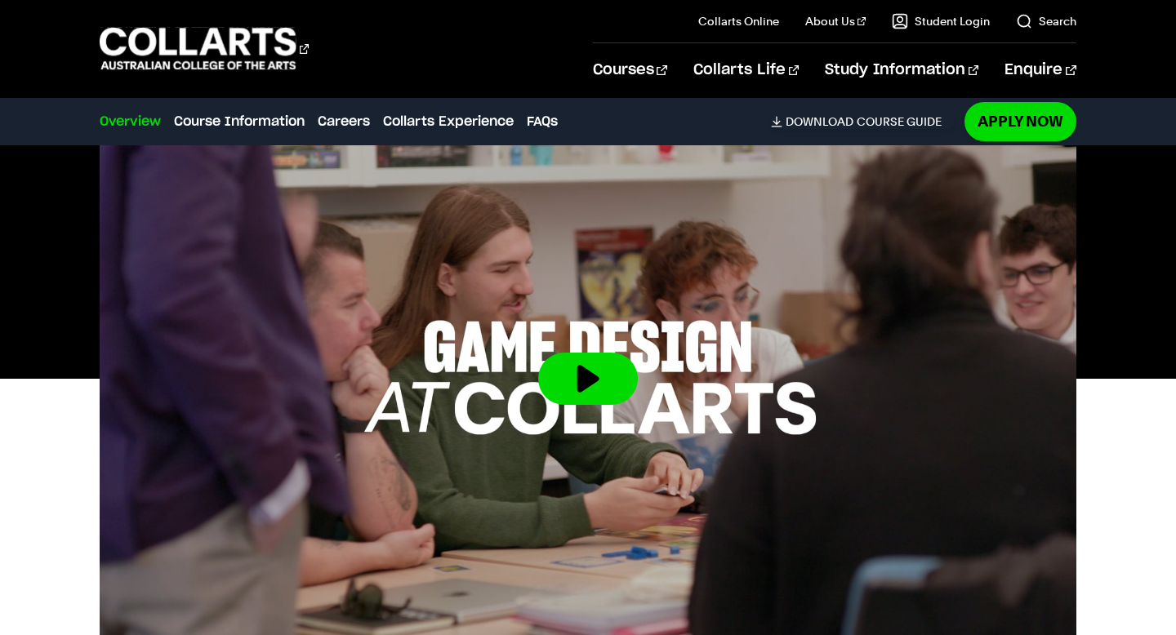
scroll to position [463, 0]
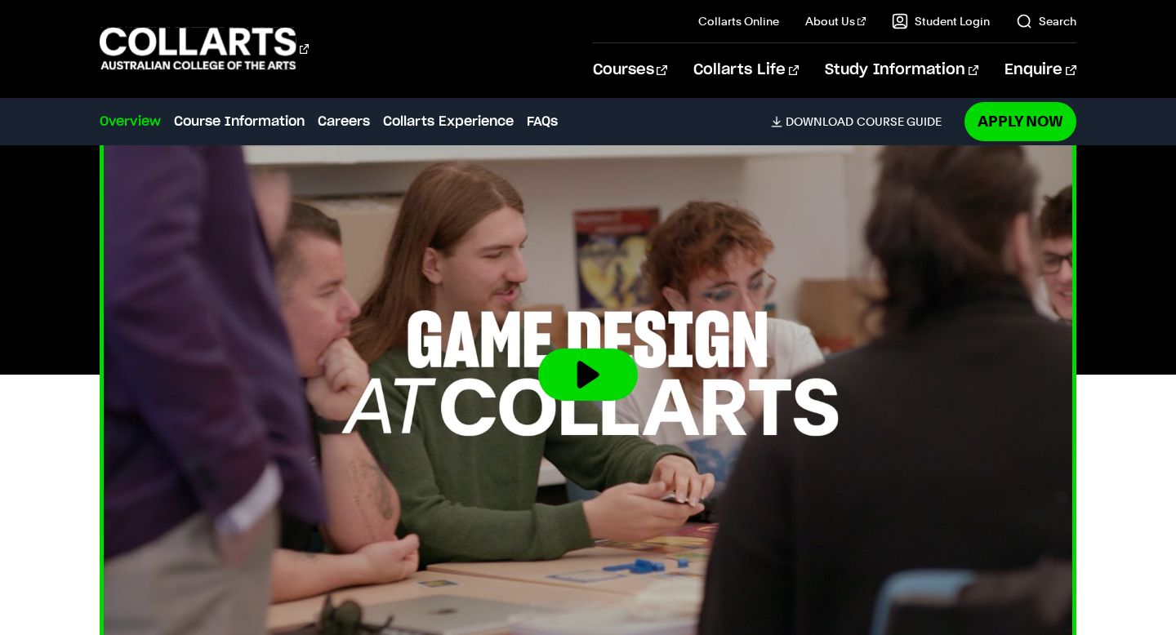
click at [600, 380] on button at bounding box center [588, 375] width 100 height 52
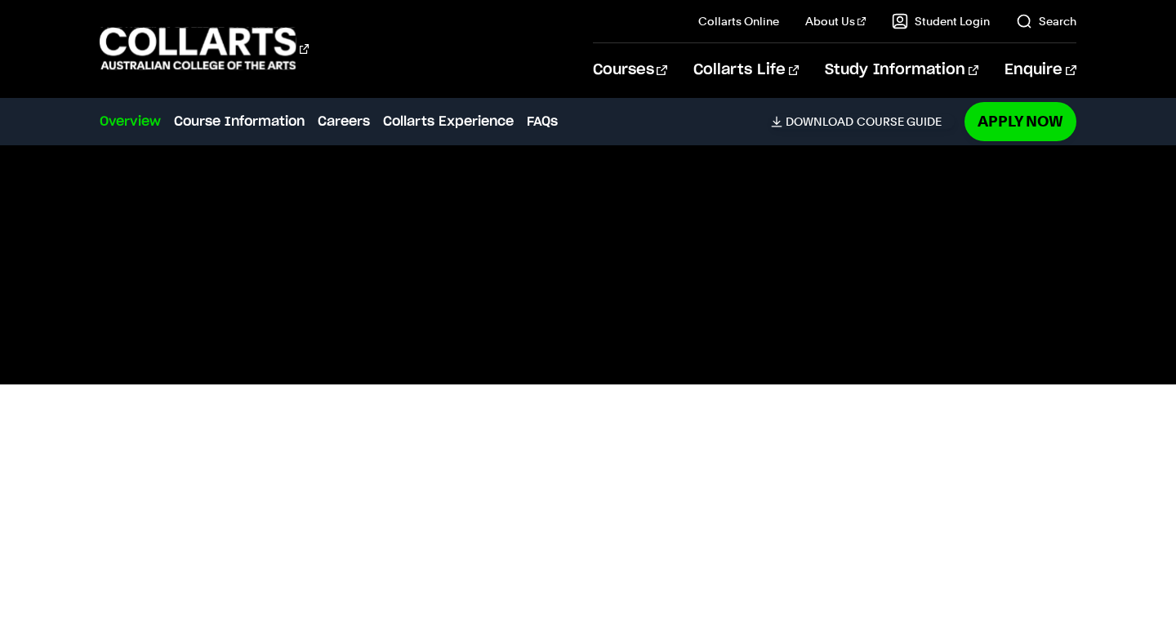
scroll to position [454, 0]
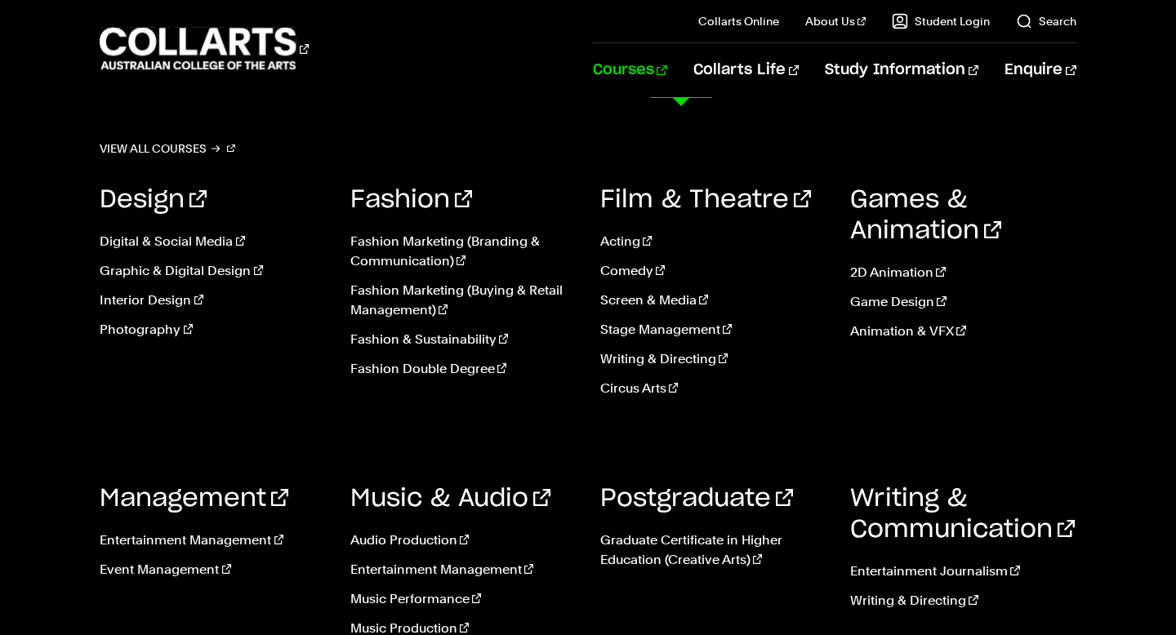
click at [850, 259] on ul "2D Animation Game Design Animation & VFX" at bounding box center [962, 307] width 225 height 114
click at [854, 263] on link "2D Animation" at bounding box center [962, 273] width 225 height 20
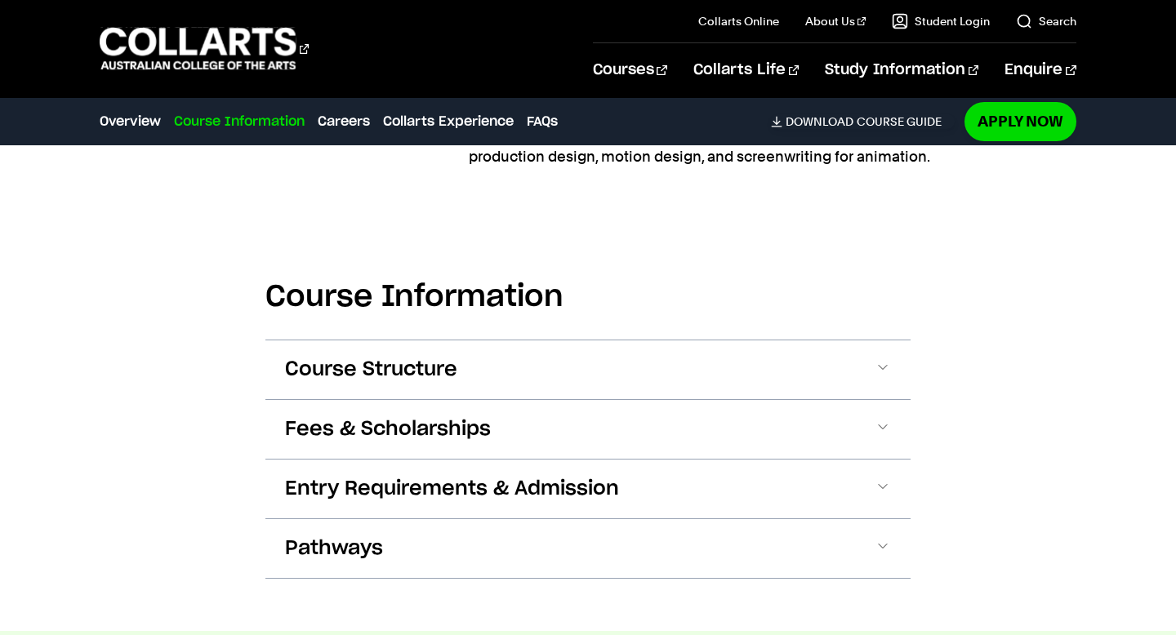
scroll to position [1487, 0]
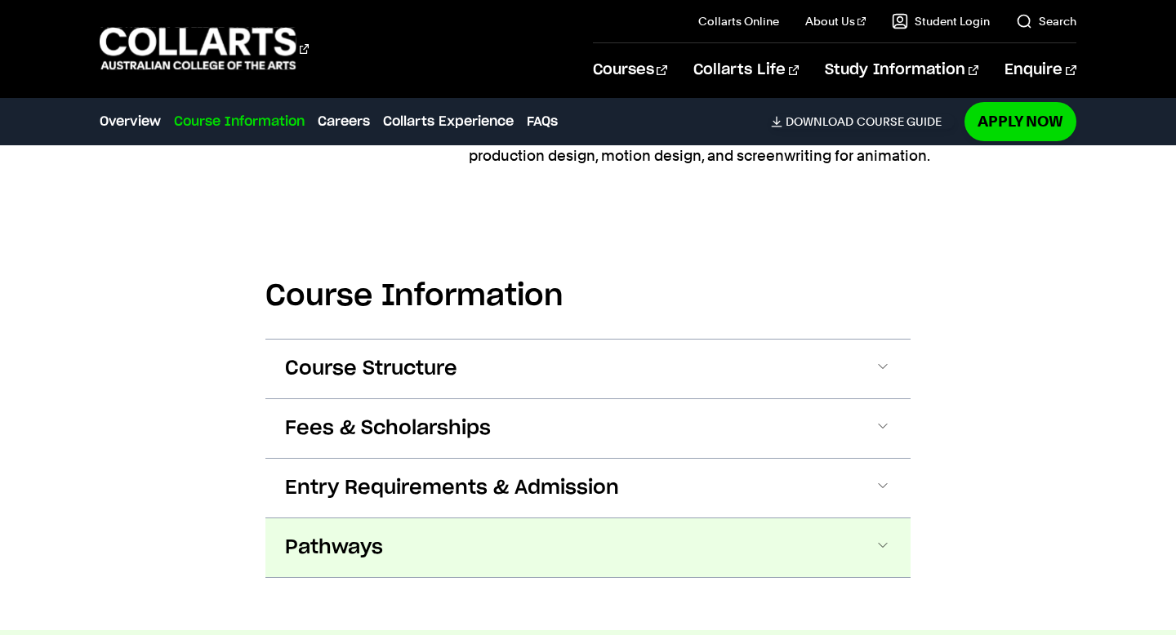
click at [674, 540] on button "Pathways" at bounding box center [587, 547] width 645 height 59
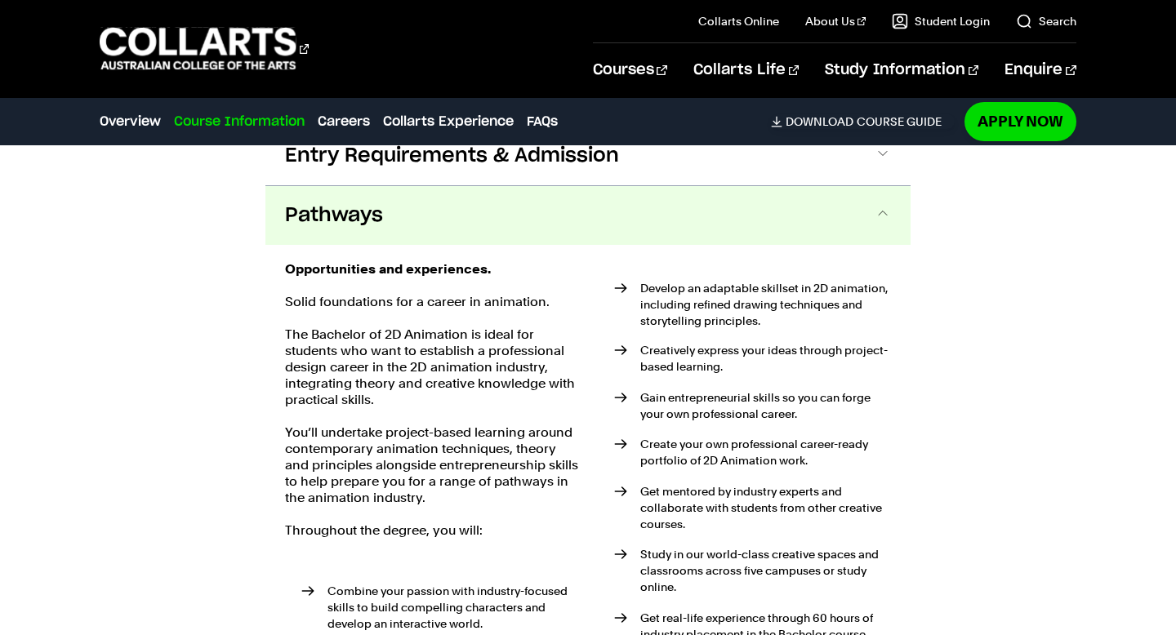
scroll to position [1817, 0]
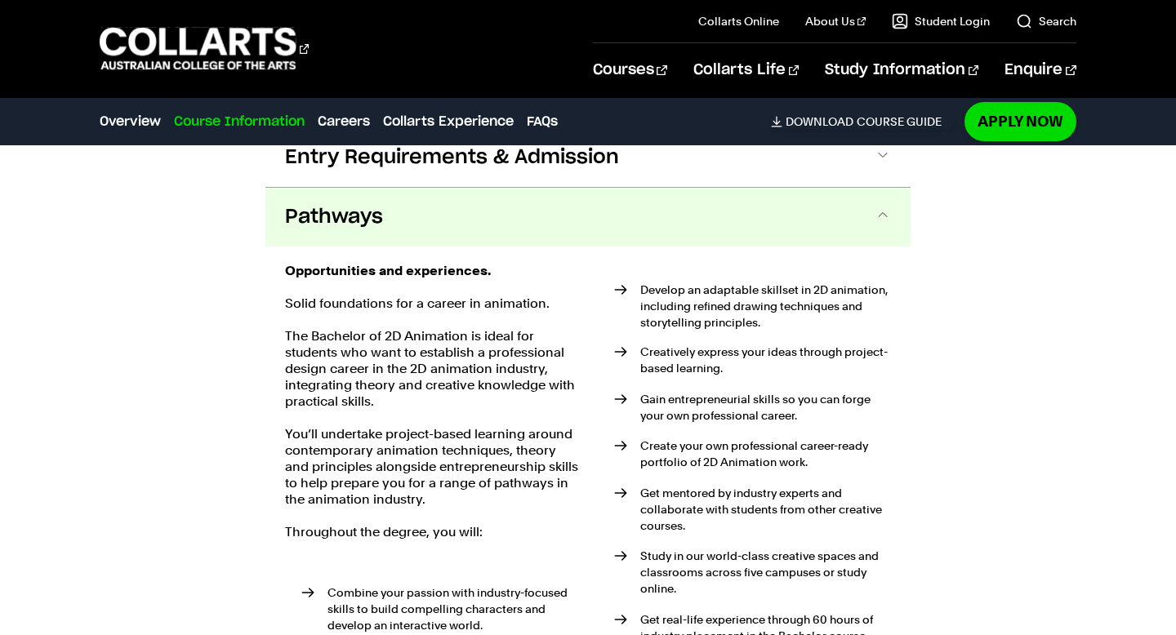
click at [745, 245] on button "Pathways" at bounding box center [587, 217] width 645 height 59
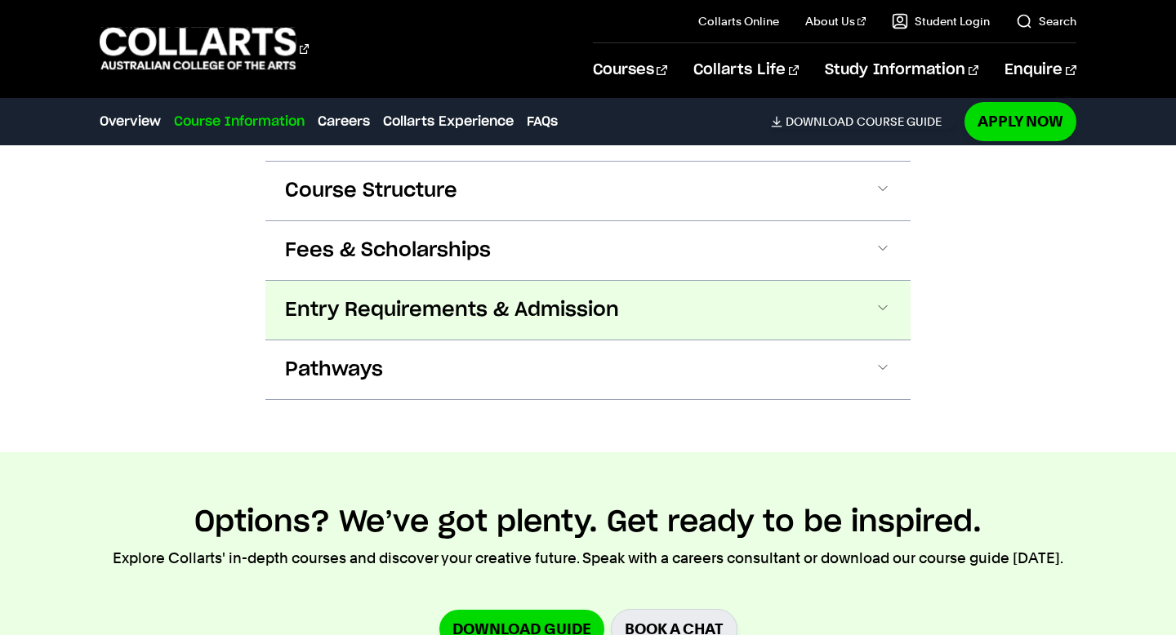
click at [717, 296] on button "Entry Requirements & Admission" at bounding box center [587, 310] width 645 height 59
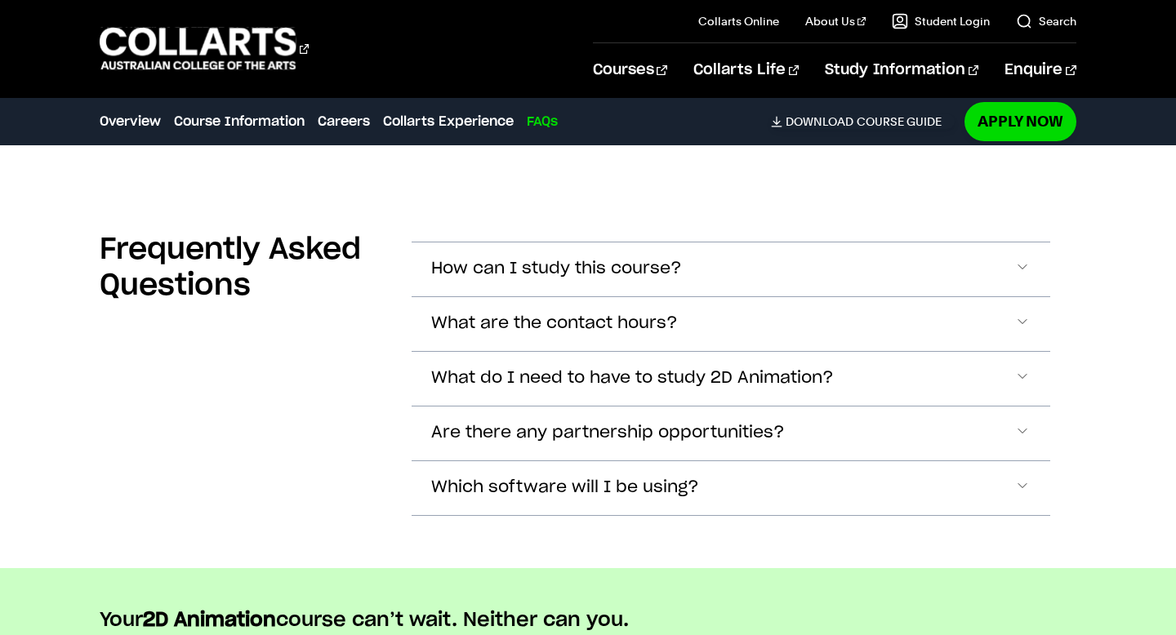
scroll to position [5357, 0]
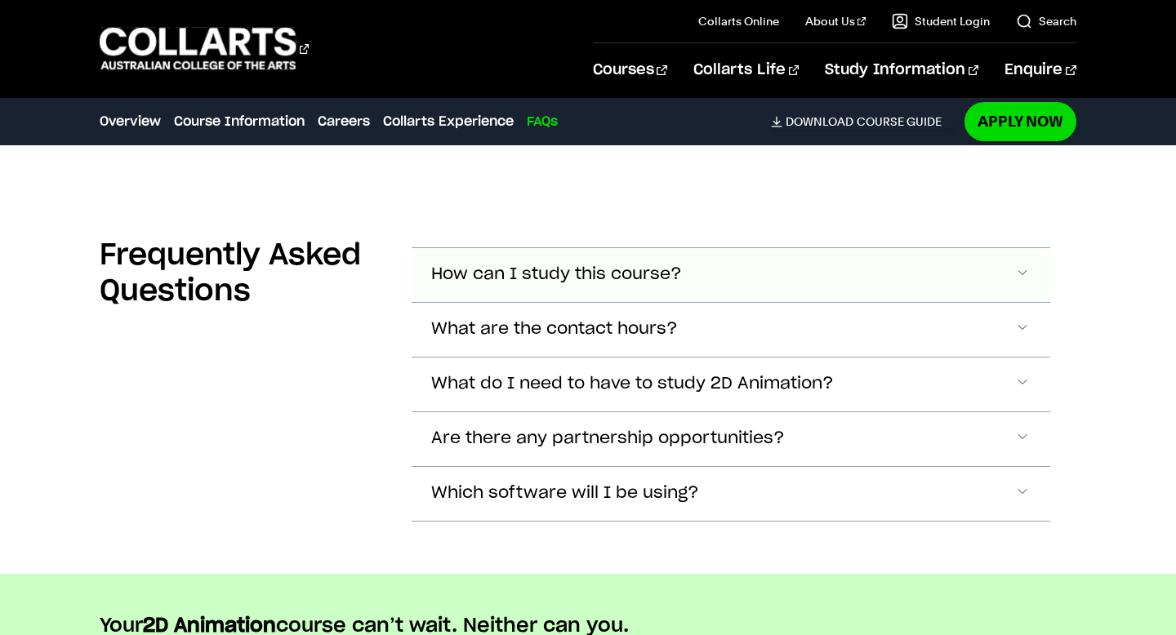
click at [707, 277] on button "How can I study this course?" at bounding box center [730, 275] width 638 height 54
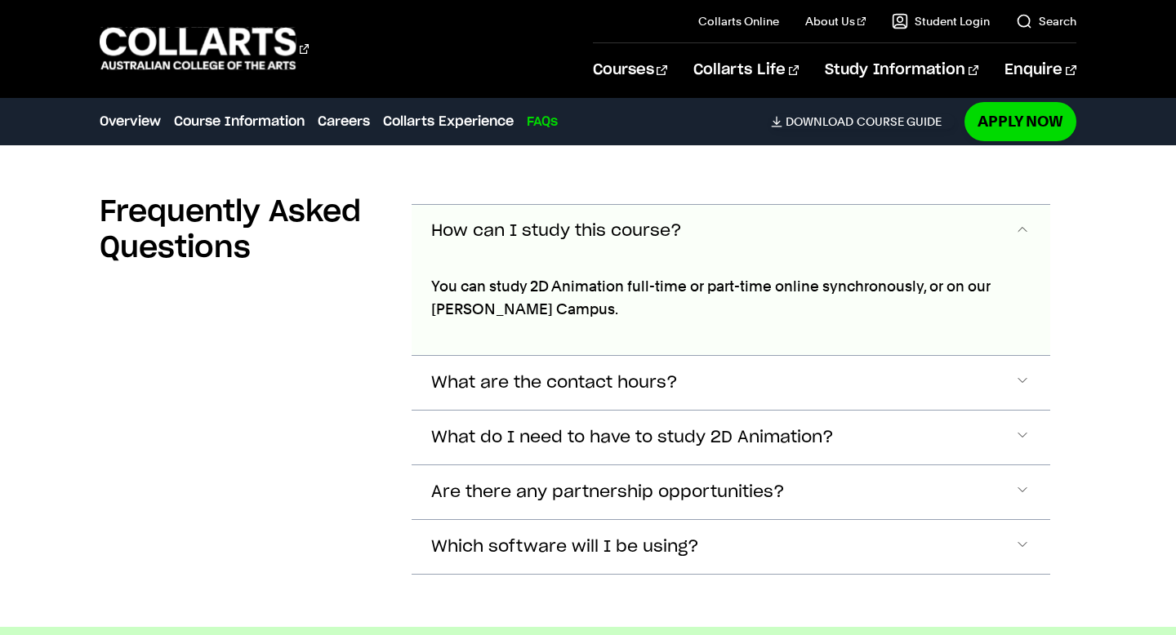
scroll to position [5399, 0]
click at [682, 223] on button "How can I study this course?" at bounding box center [730, 233] width 638 height 54
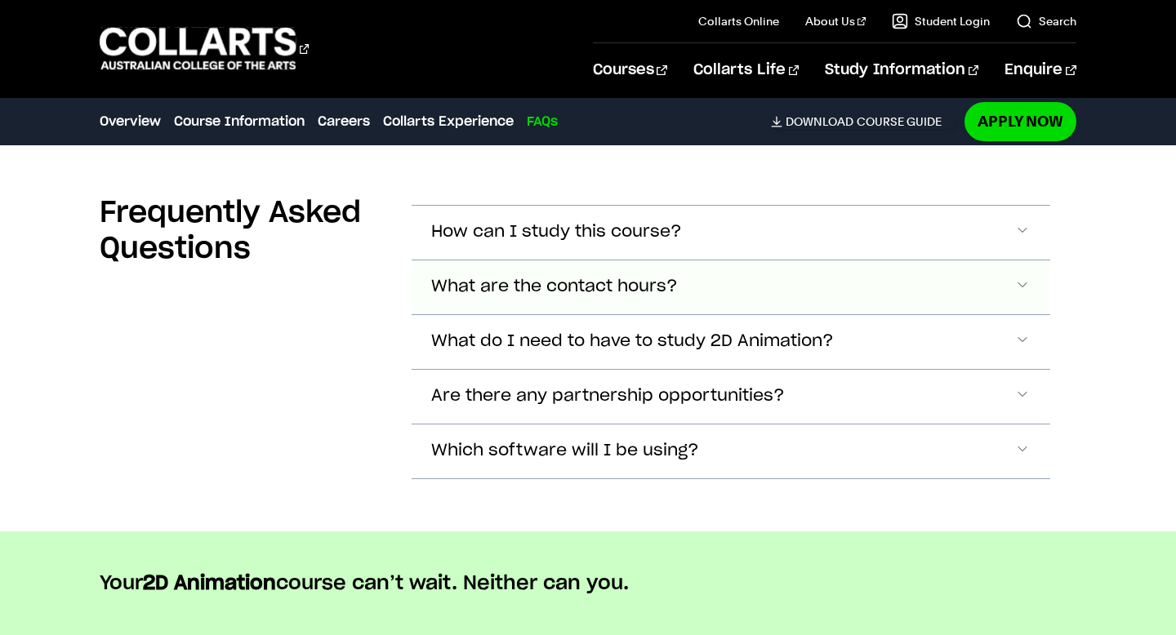
click at [690, 260] on button "What are the contact hours?" at bounding box center [730, 233] width 638 height 54
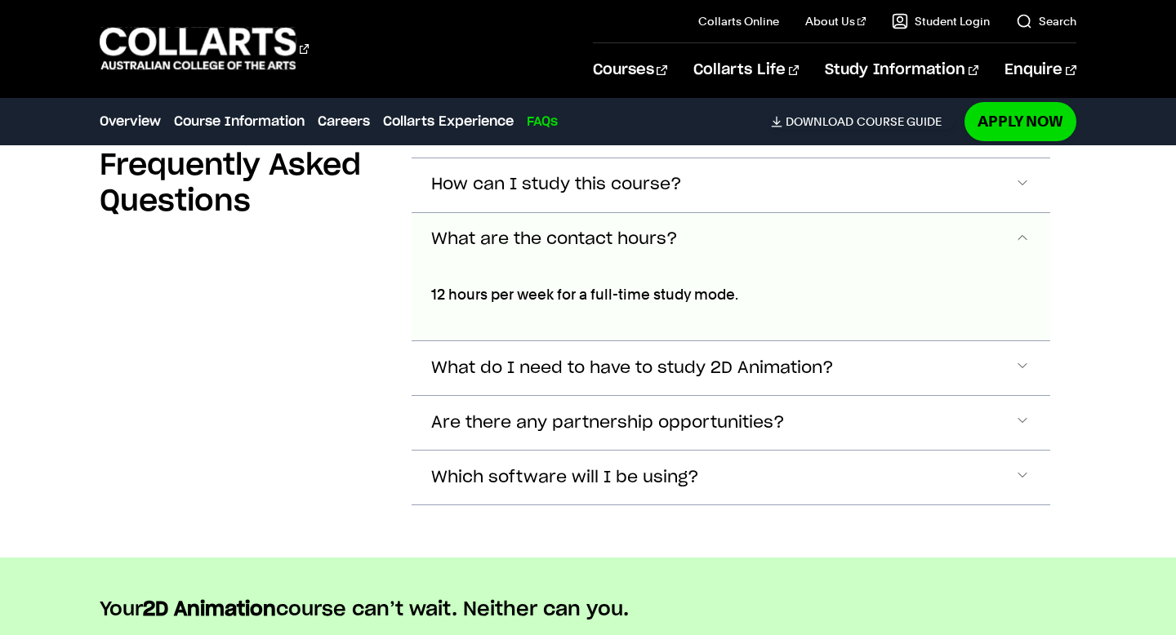
scroll to position [5445, 0]
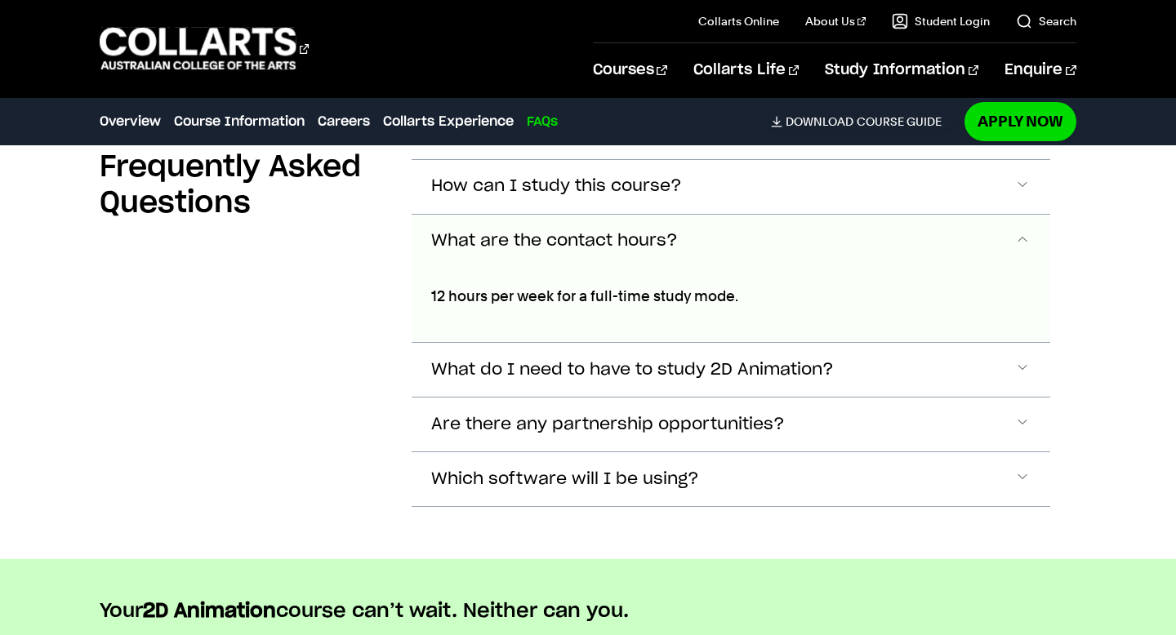
click at [669, 232] on span "What are the contact hours?" at bounding box center [554, 241] width 247 height 19
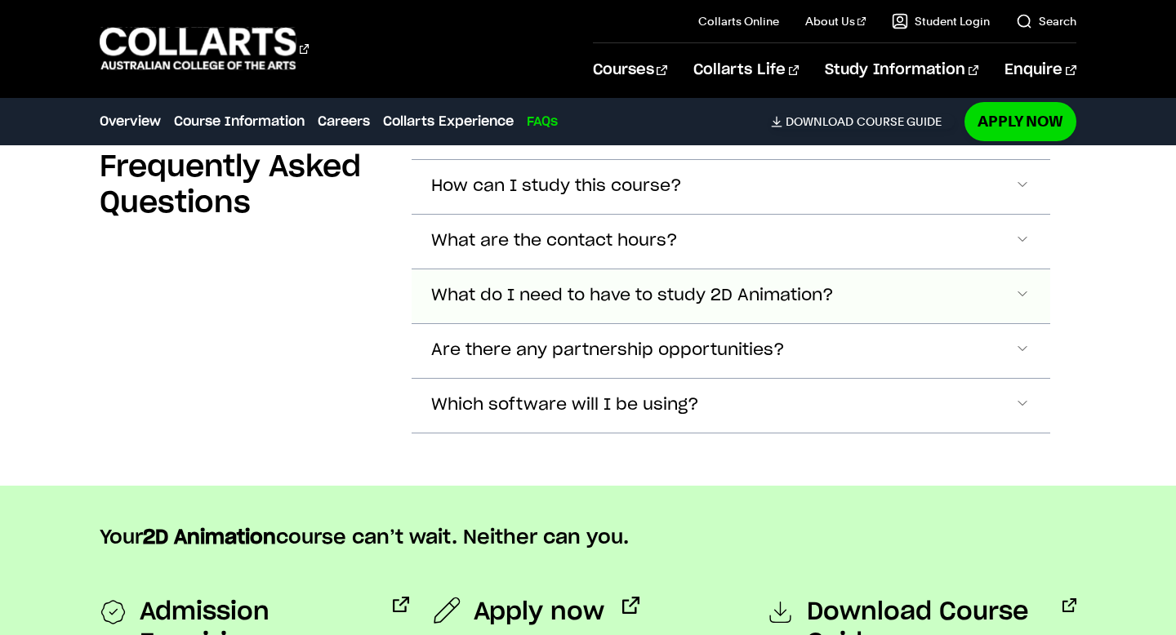
click at [682, 196] on span "What do I need to have to study 2D Animation?" at bounding box center [556, 186] width 251 height 19
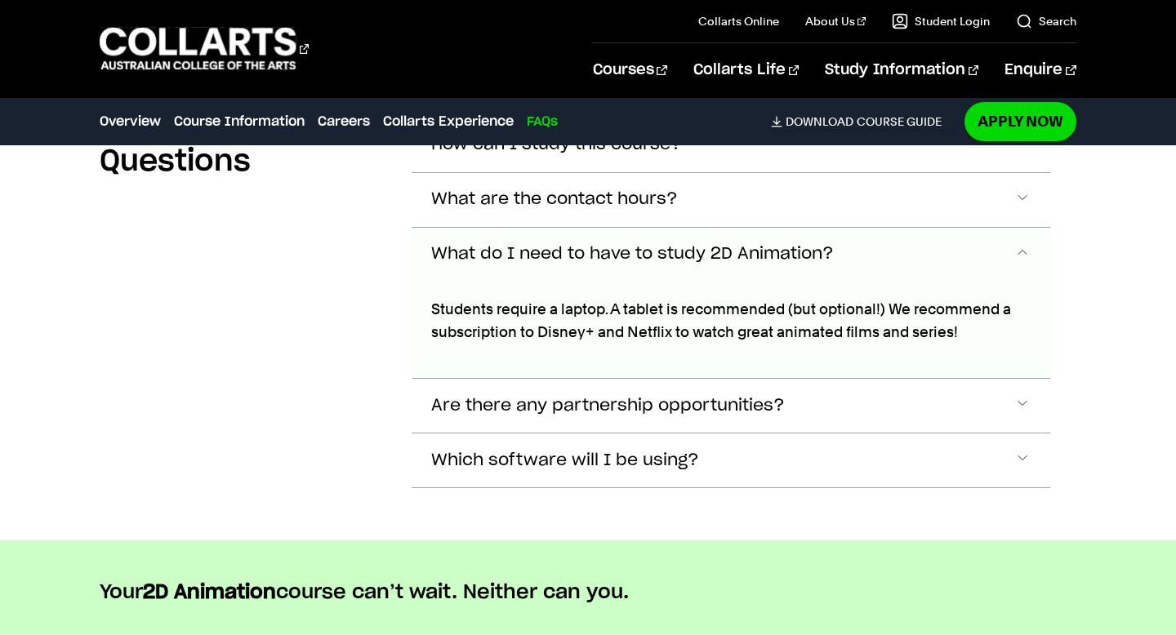
scroll to position [5480, 0]
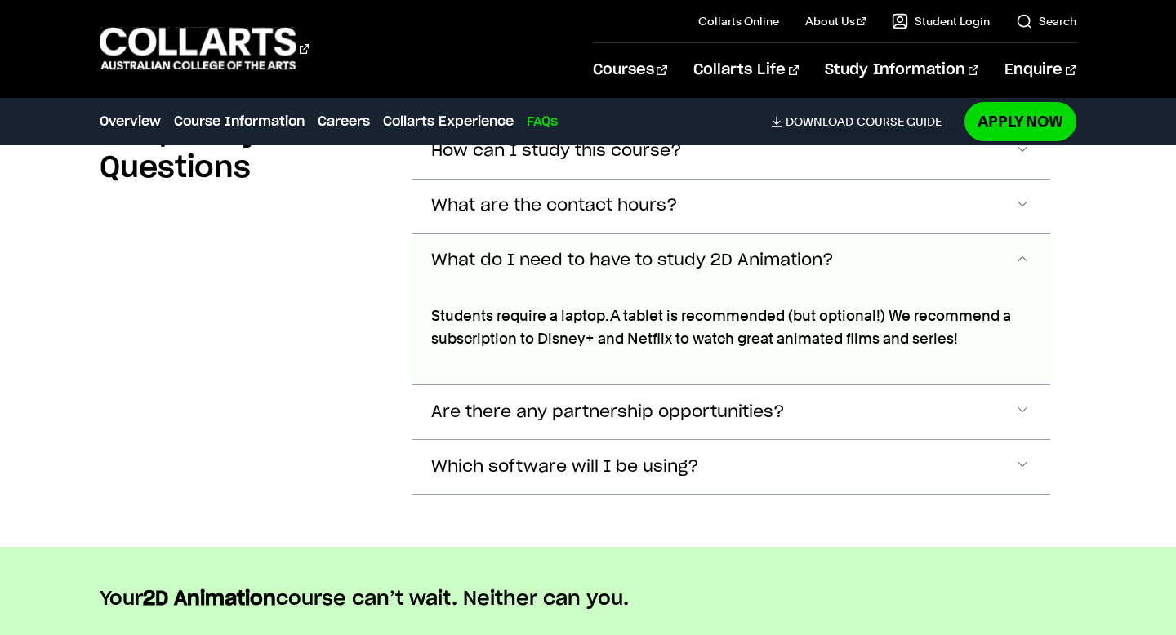
click at [708, 257] on button "What do I need to have to study 2D Animation?" at bounding box center [730, 261] width 638 height 54
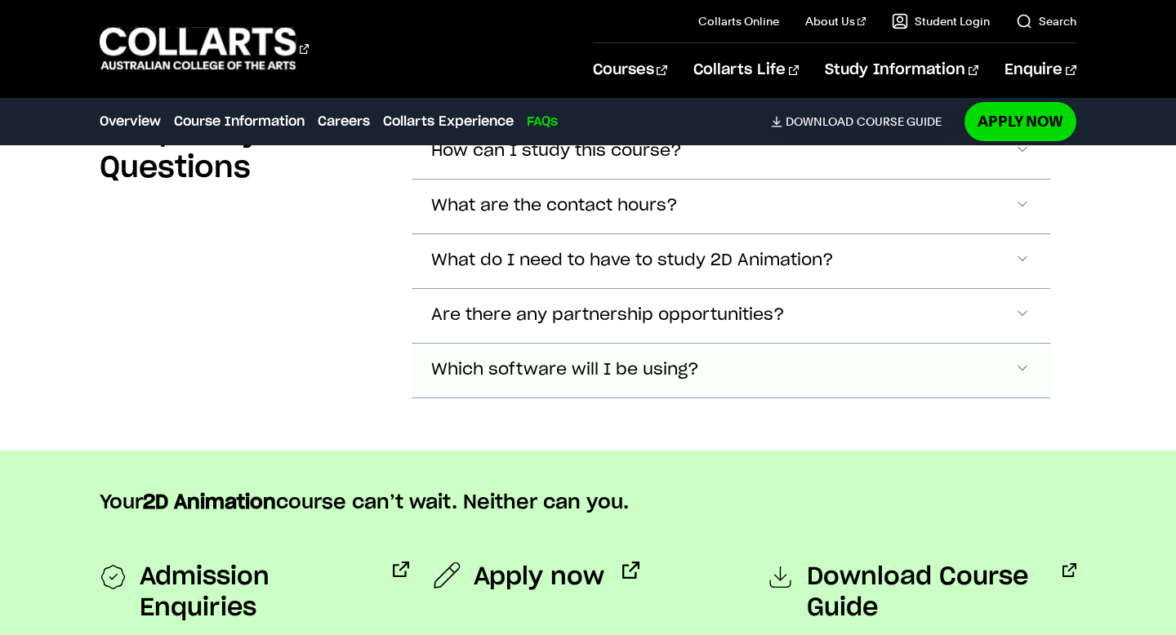
click at [700, 179] on button "Which software will I be using?" at bounding box center [730, 152] width 638 height 54
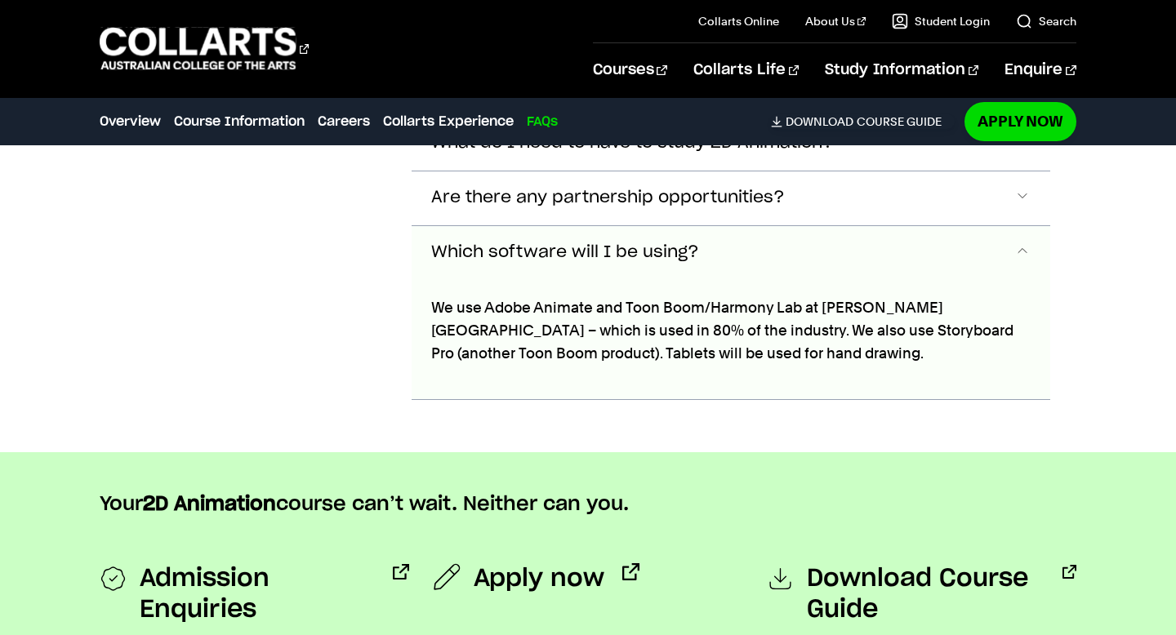
scroll to position [5597, 0]
click at [694, 244] on span "Which software will I be using?" at bounding box center [565, 253] width 268 height 19
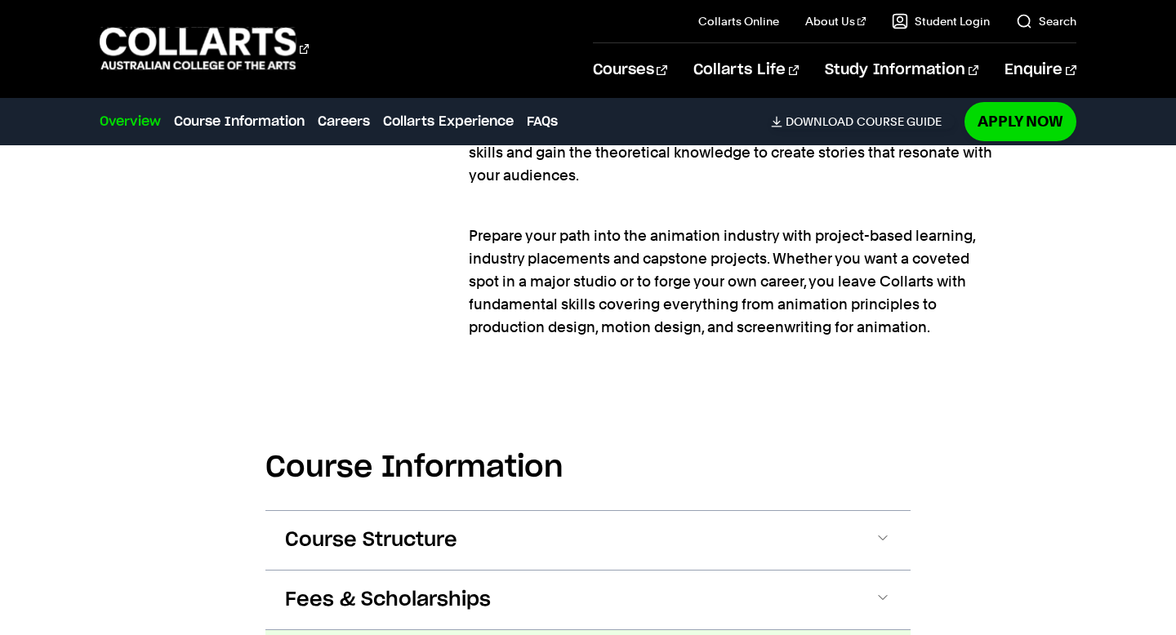
scroll to position [1316, 0]
click at [541, 120] on link "FAQs" at bounding box center [542, 122] width 31 height 20
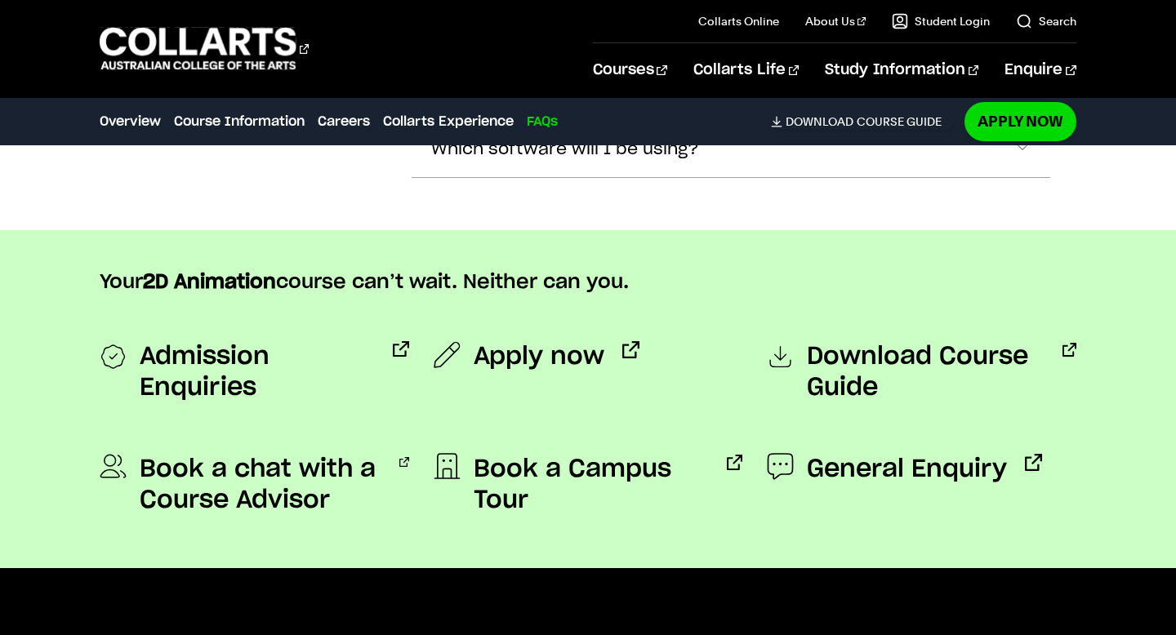
scroll to position [5724, 0]
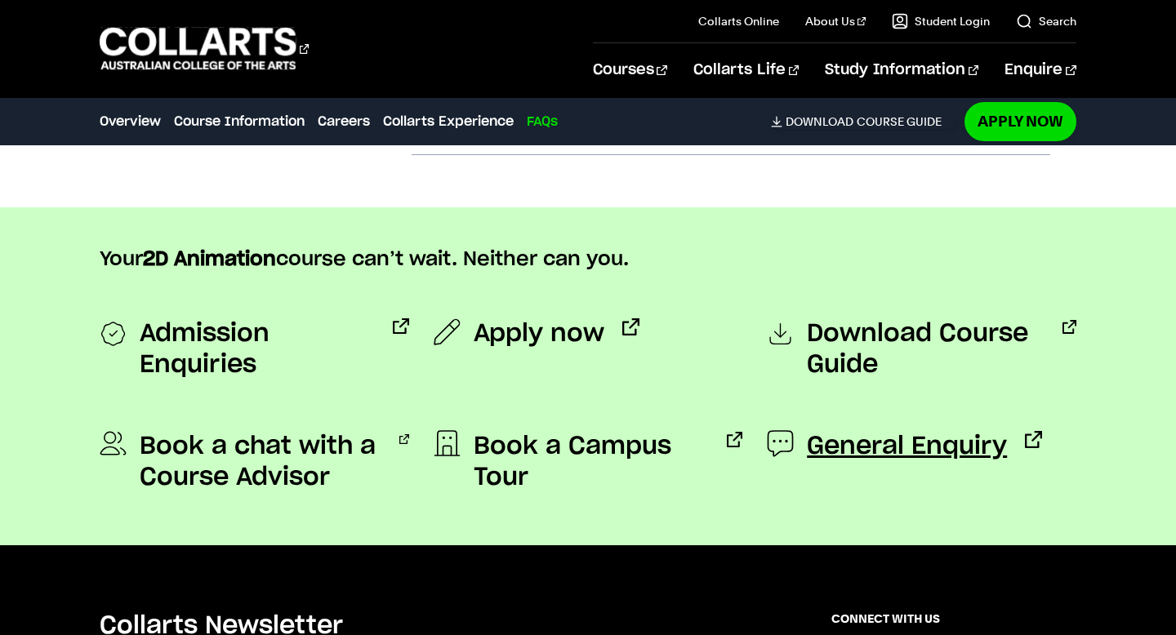
click at [872, 442] on span "General Enquiry" at bounding box center [907, 446] width 200 height 31
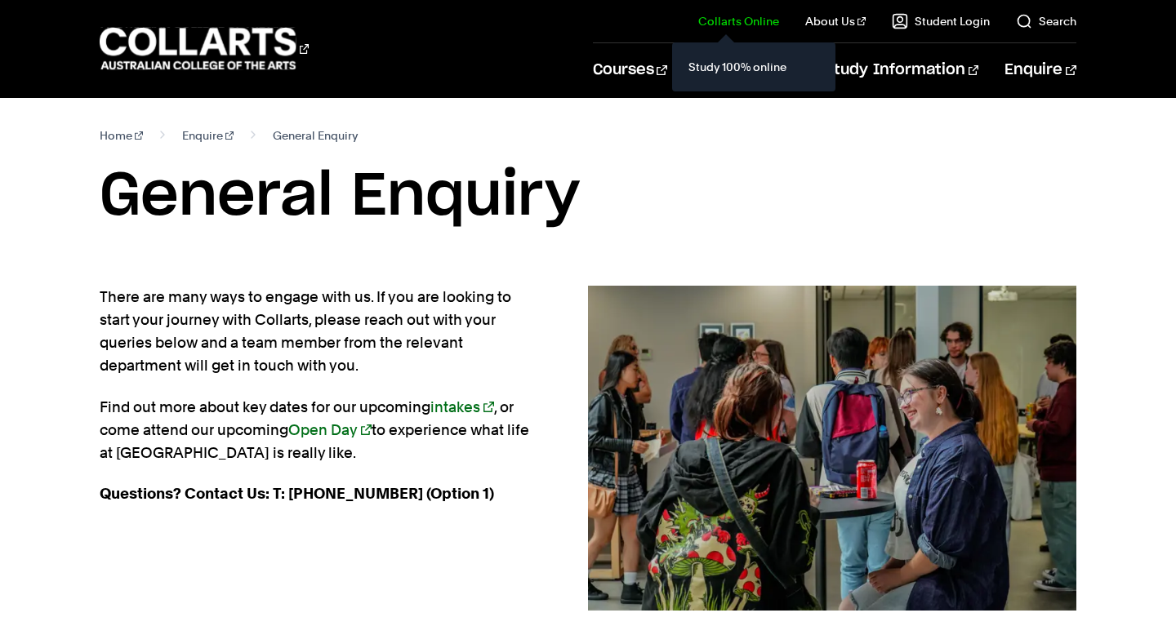
click at [687, 57] on div "Study 100% online" at bounding box center [753, 66] width 163 height 49
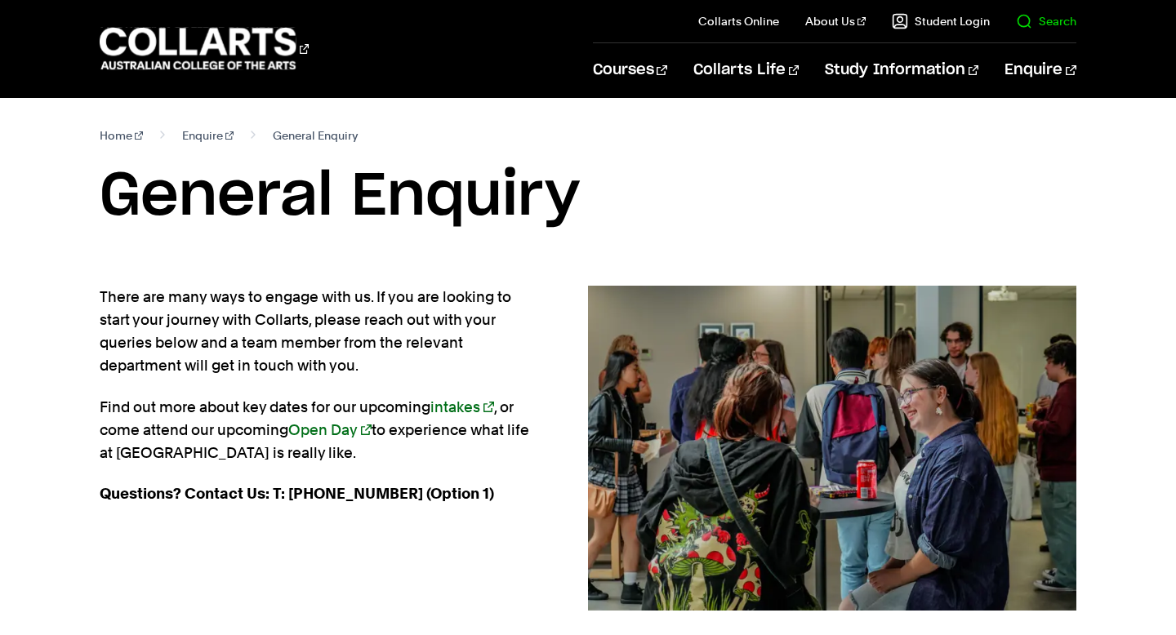
click at [1031, 21] on link "Search" at bounding box center [1046, 21] width 60 height 16
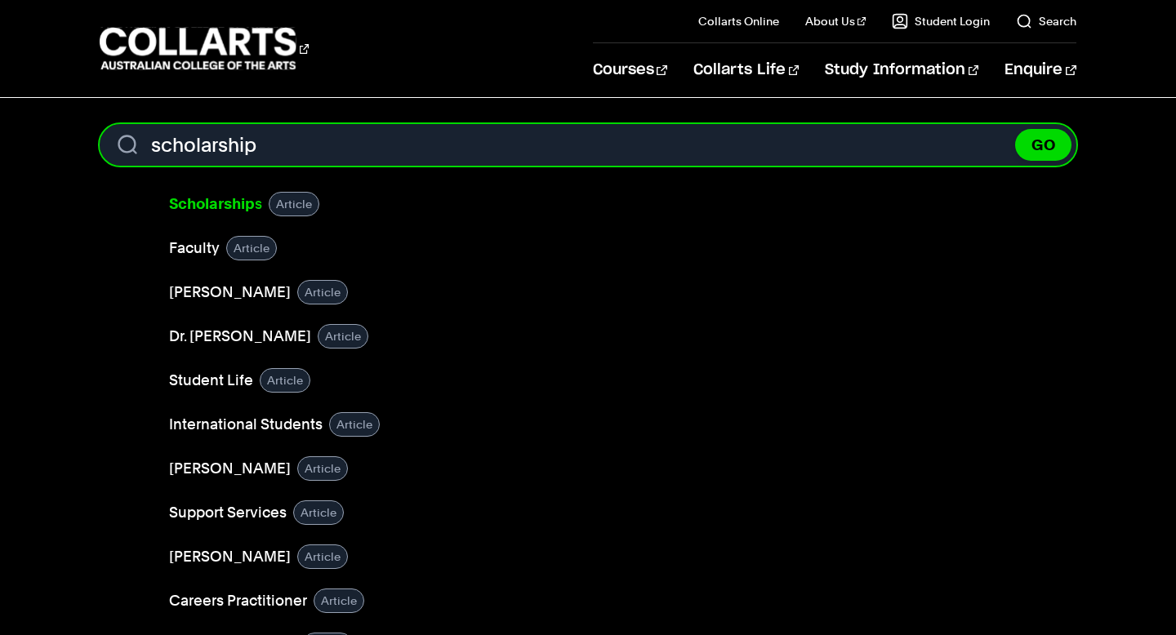
type input "scholarship"
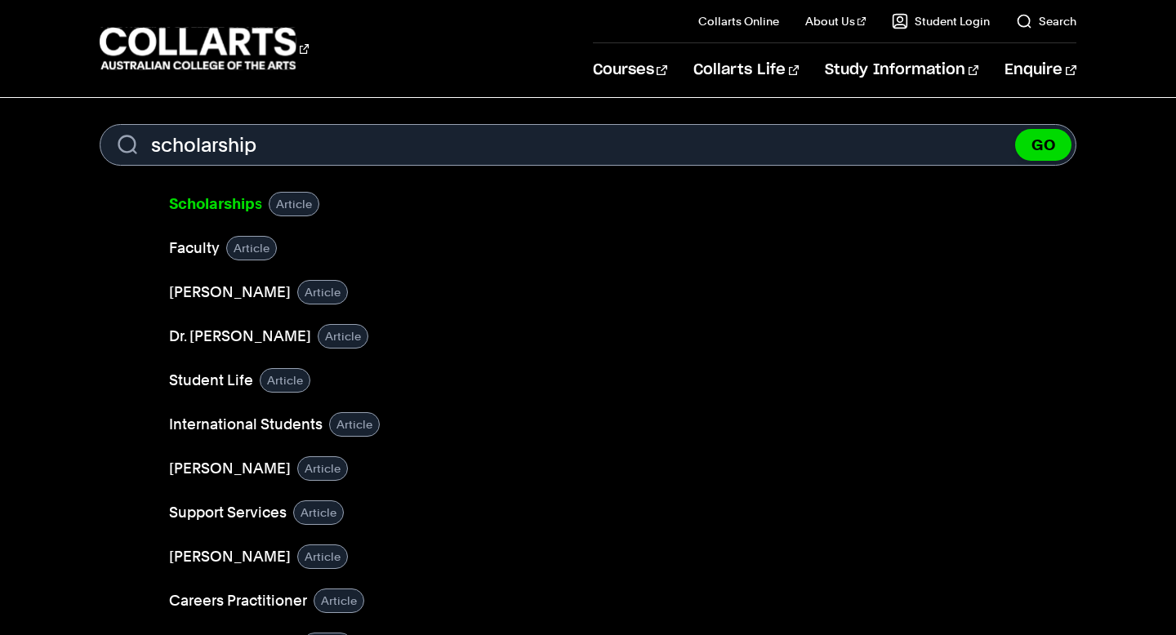
click at [239, 203] on b "Scholarship" at bounding box center [212, 203] width 86 height 17
